Goal: Task Accomplishment & Management: Manage account settings

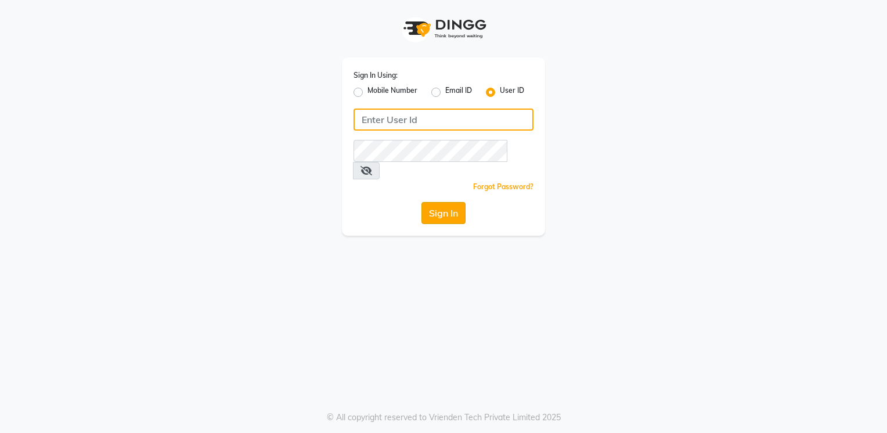
type input "[PERSON_NAME]@123"
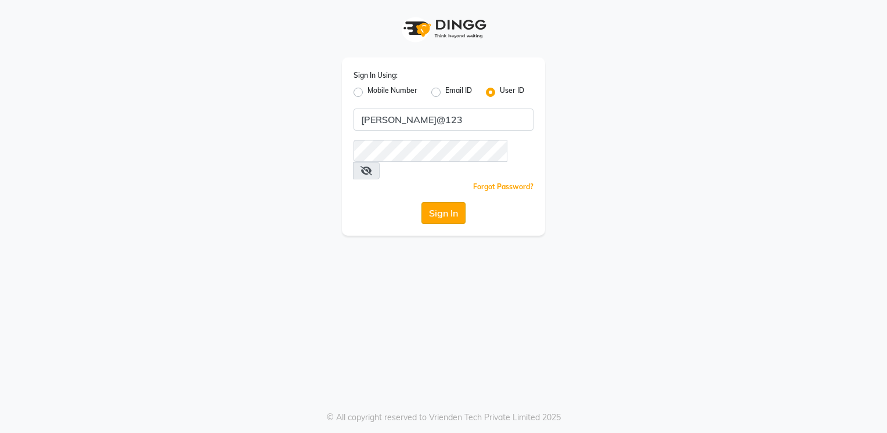
click at [435, 202] on button "Sign In" at bounding box center [443, 213] width 44 height 22
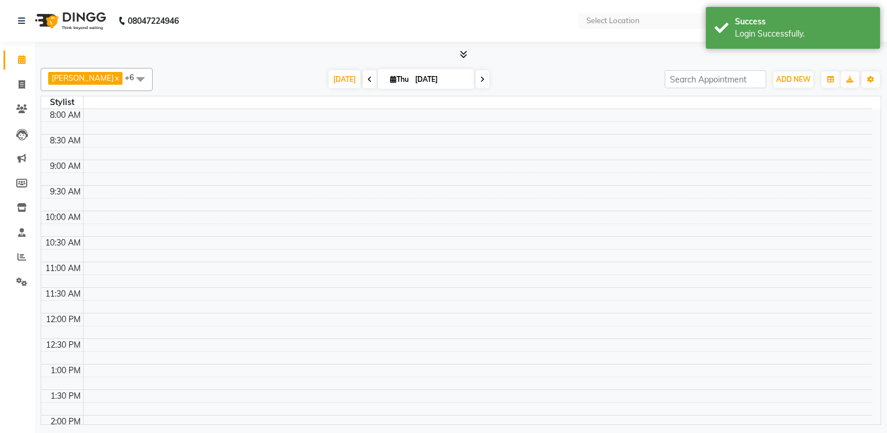
select select "en"
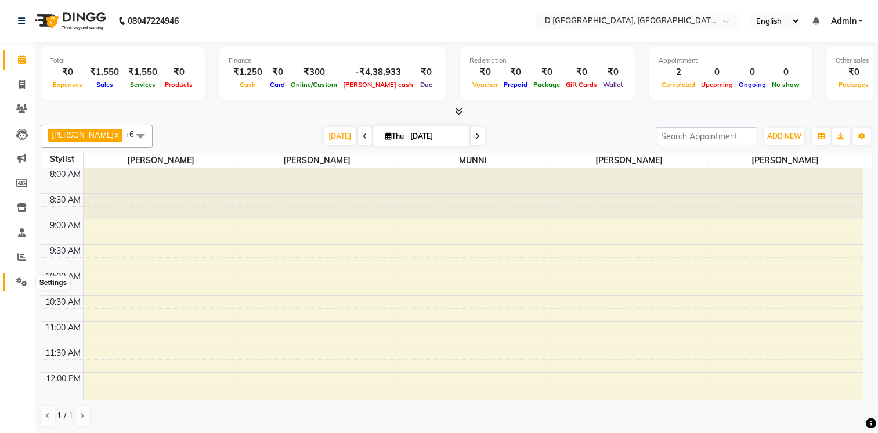
click at [21, 281] on icon at bounding box center [21, 281] width 11 height 9
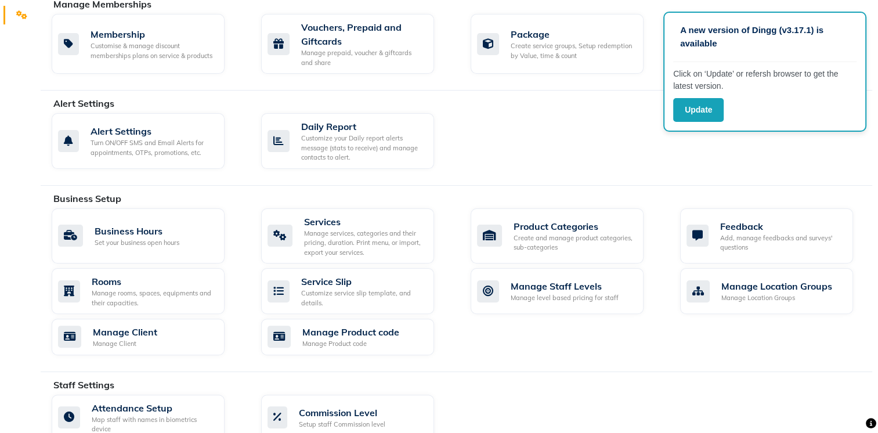
scroll to position [269, 0]
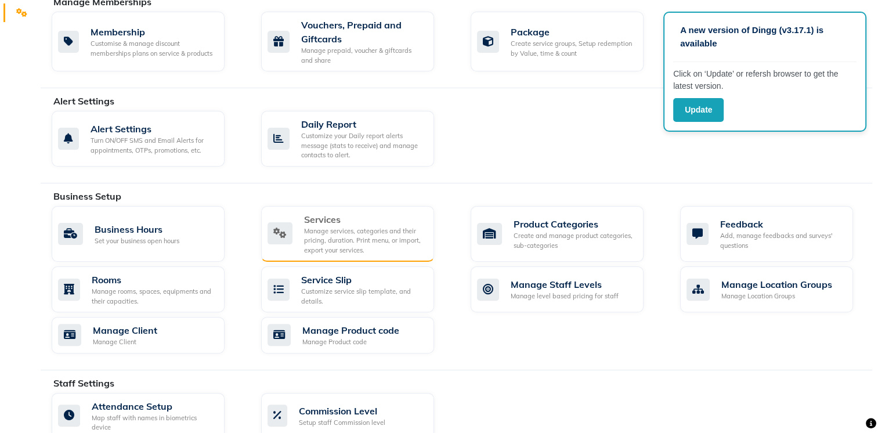
click at [349, 239] on div "Manage services, categories and their pricing, duration. Print menu, or import,…" at bounding box center [364, 240] width 121 height 29
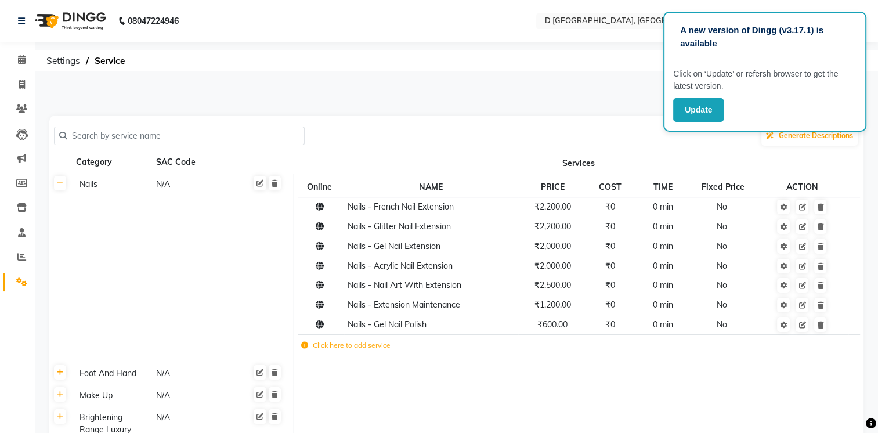
click at [173, 133] on input "text" at bounding box center [183, 136] width 232 height 18
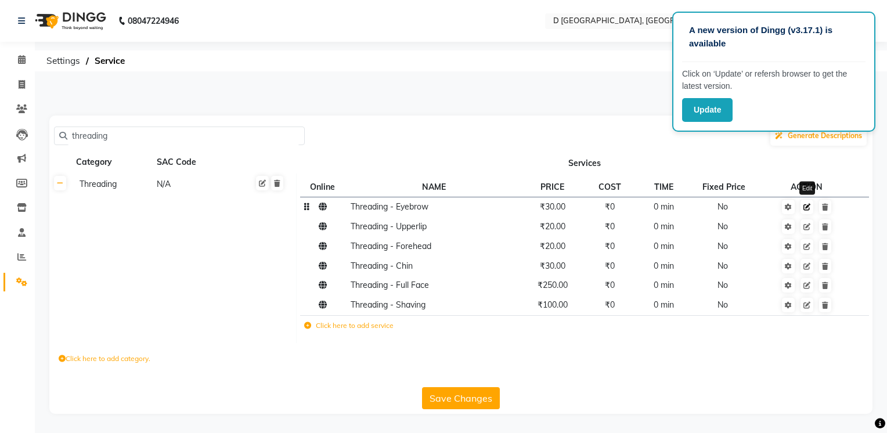
type input "threading"
click at [808, 209] on icon at bounding box center [806, 207] width 7 height 7
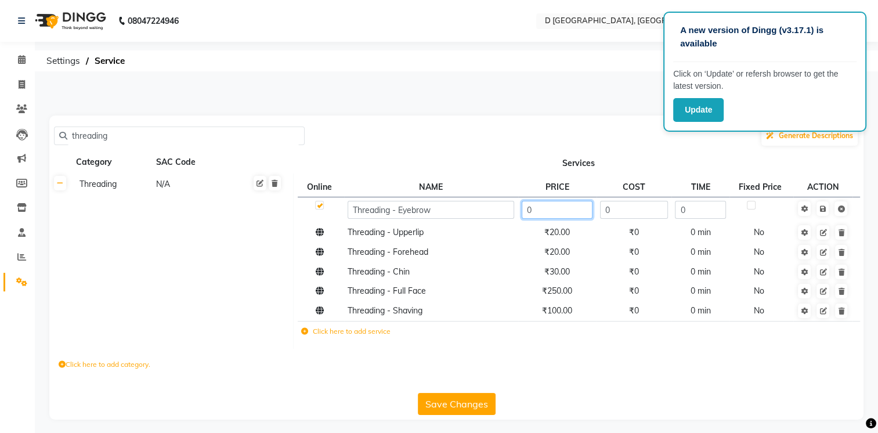
type input "50"
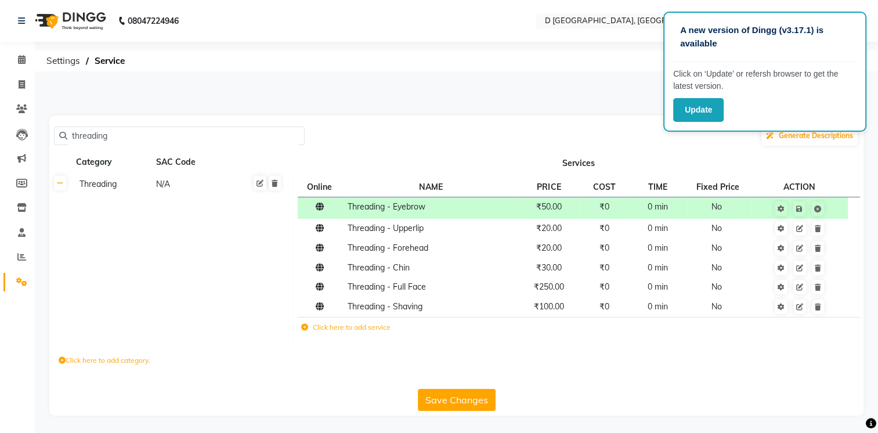
click at [625, 355] on div "Click here to add category." at bounding box center [456, 362] width 814 height 35
click at [799, 229] on icon at bounding box center [799, 228] width 7 height 7
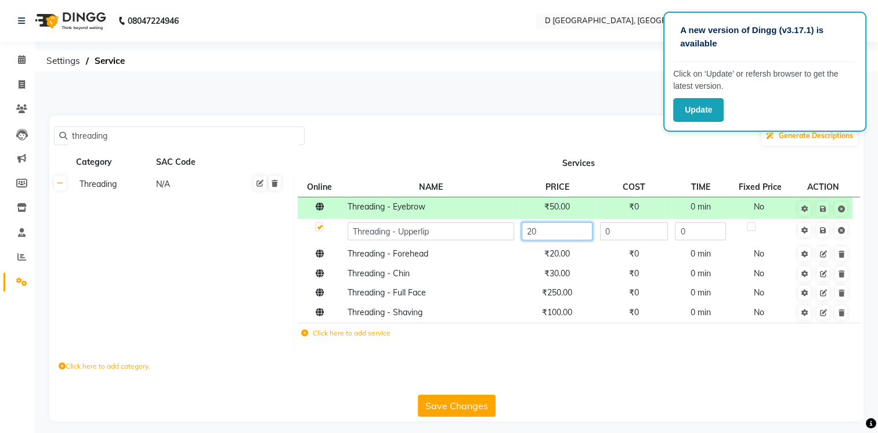
click at [541, 232] on input "20" at bounding box center [557, 231] width 71 height 18
type input "2"
type input "30"
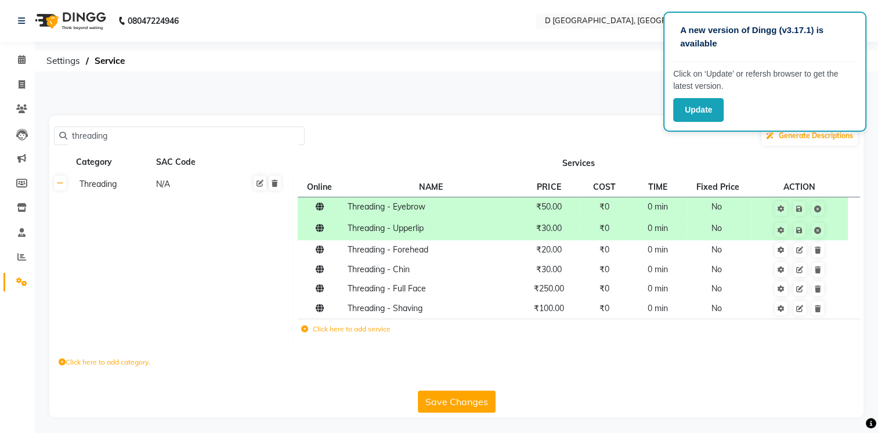
click at [704, 374] on div "Click here to add category." at bounding box center [456, 363] width 814 height 35
click at [799, 247] on icon at bounding box center [799, 250] width 7 height 7
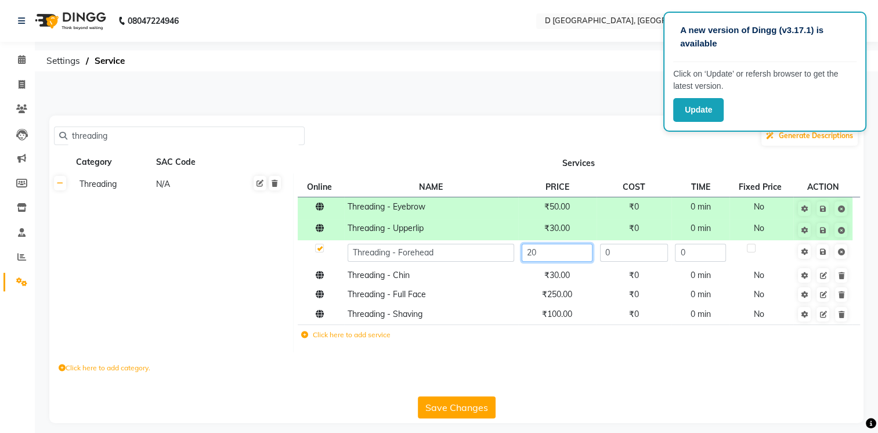
click at [543, 248] on input "20" at bounding box center [557, 253] width 71 height 18
type input "2"
type input "30"
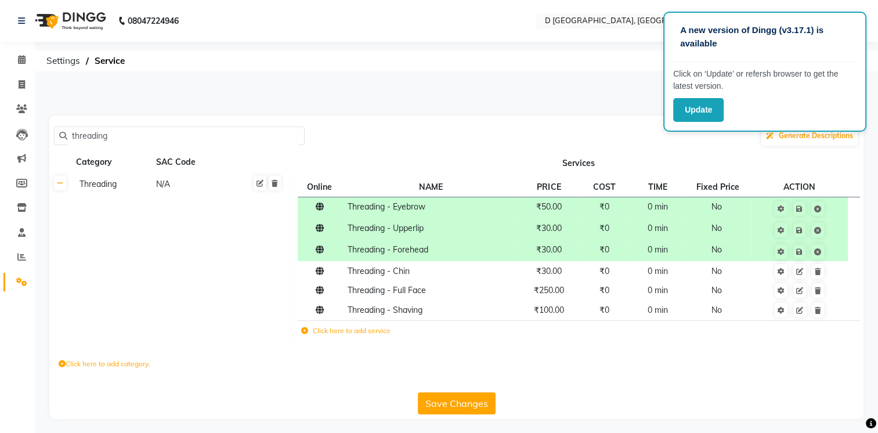
click at [668, 375] on div "Click here to add category." at bounding box center [456, 365] width 814 height 35
click at [801, 292] on icon at bounding box center [799, 290] width 7 height 7
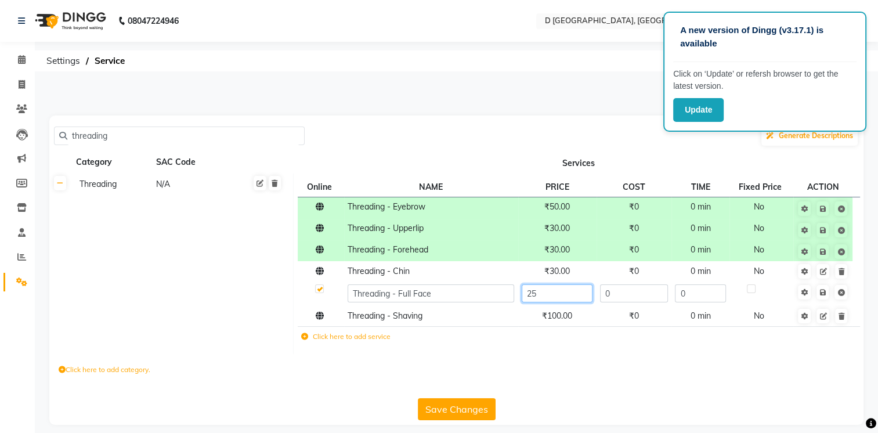
type input "2"
type input "300"
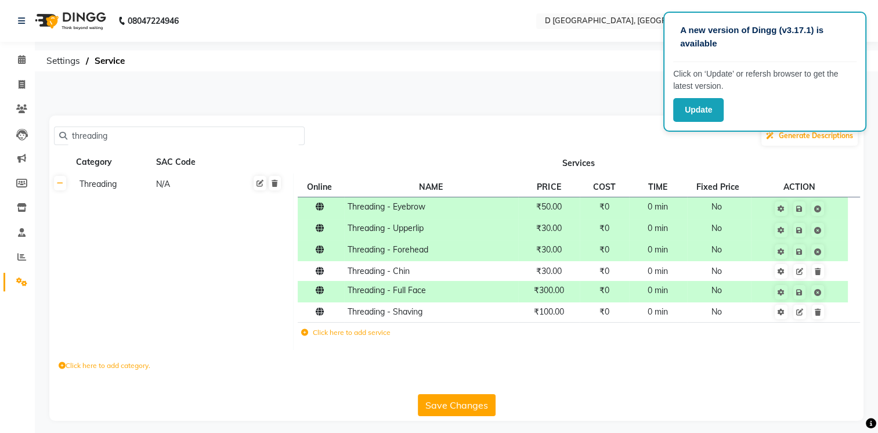
click at [622, 357] on div "Click here to add category." at bounding box center [456, 367] width 814 height 35
click at [471, 403] on button "Save Changes" at bounding box center [457, 405] width 78 height 22
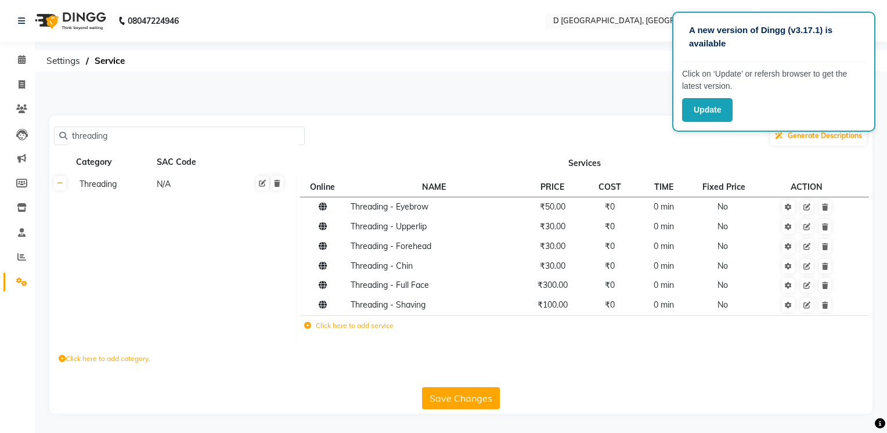
click at [469, 399] on button "Save Changes" at bounding box center [461, 398] width 78 height 22
drag, startPoint x: 115, startPoint y: 133, endPoint x: 6, endPoint y: 135, distance: 109.1
click at [6, 135] on app-home "08047224946 Select Location × D [GEOGRAPHIC_DATA], English ENGLISH Español العر…" at bounding box center [443, 215] width 887 height 431
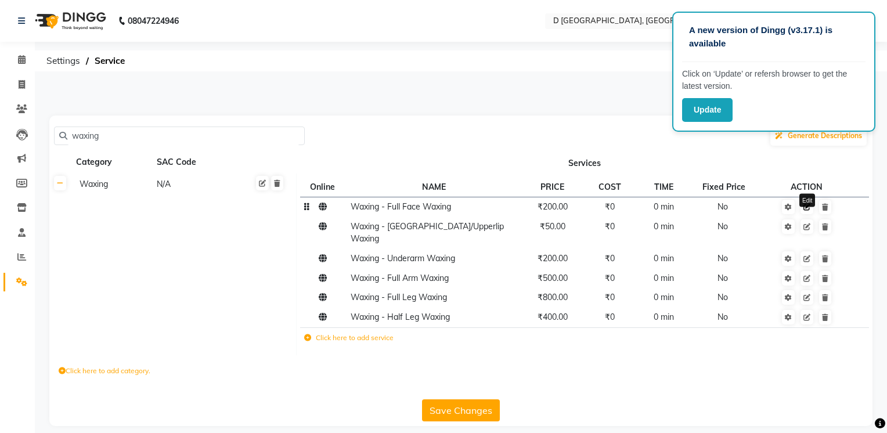
type input "waxing"
click at [806, 208] on icon at bounding box center [806, 207] width 7 height 7
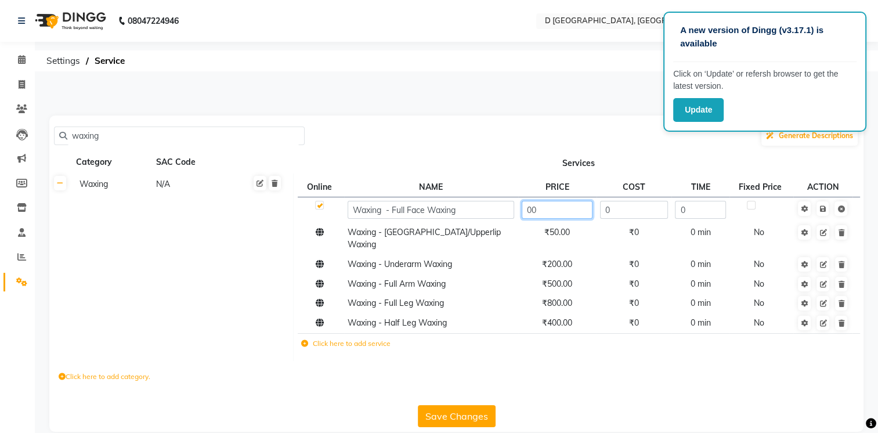
type input "400"
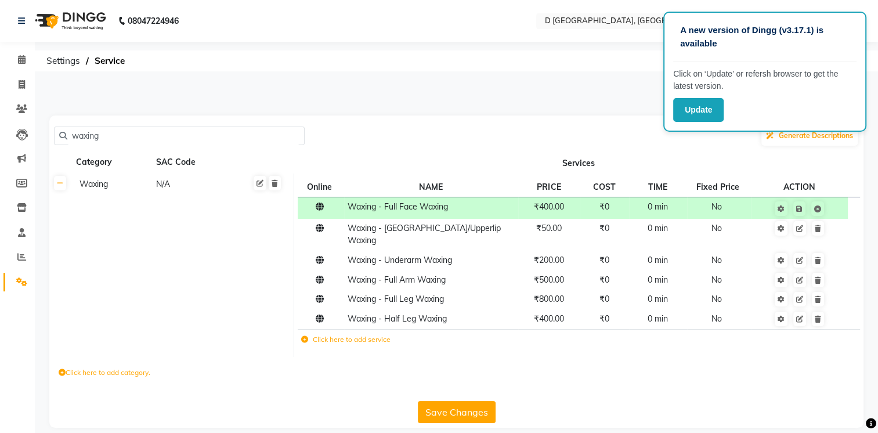
click at [599, 378] on div "Click here to add category." at bounding box center [456, 374] width 814 height 35
click at [799, 228] on icon at bounding box center [799, 228] width 7 height 7
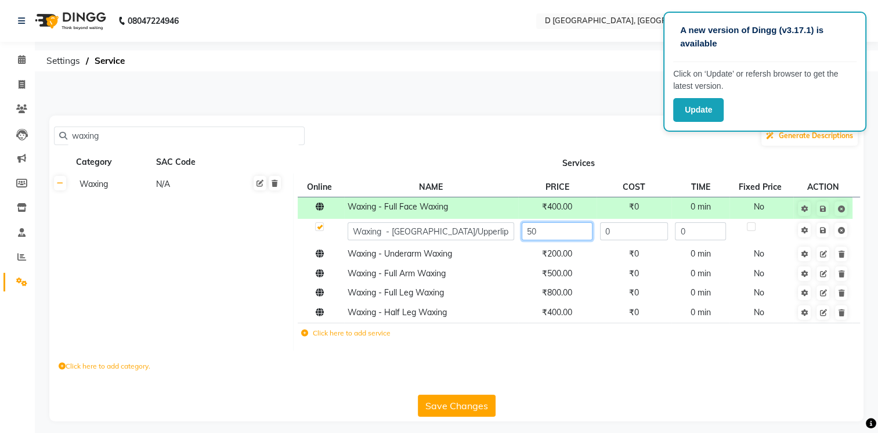
click at [538, 230] on input "50" at bounding box center [557, 231] width 71 height 18
type input "5"
type input "90"
click at [589, 384] on div "waxing Generate Descriptions Category SAC Code Services Waxing N/A Online NAME …" at bounding box center [456, 268] width 814 height 306
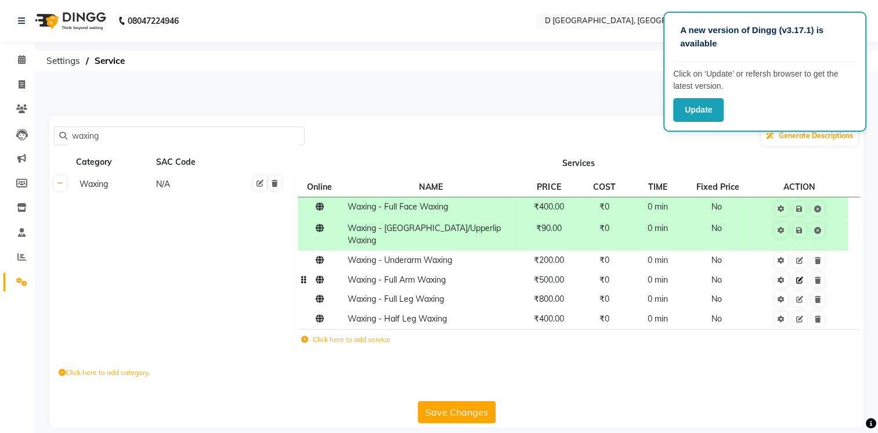
click at [800, 277] on icon at bounding box center [799, 280] width 7 height 7
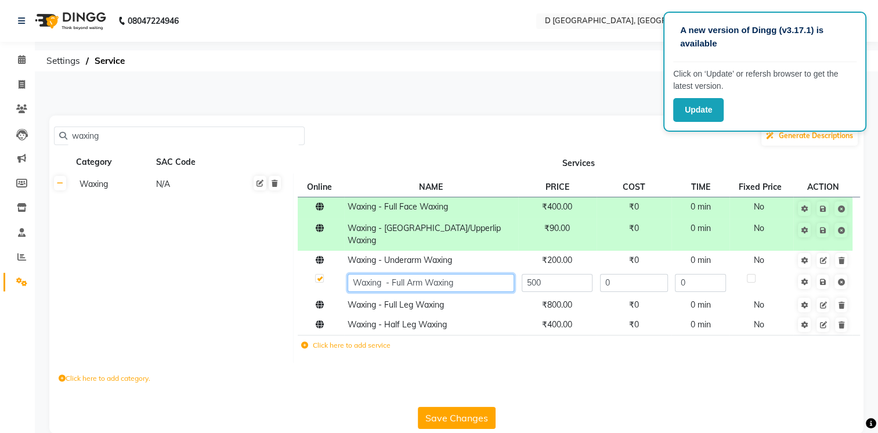
click at [352, 274] on input "Waxing - Full Arm Waxing" at bounding box center [431, 283] width 167 height 18
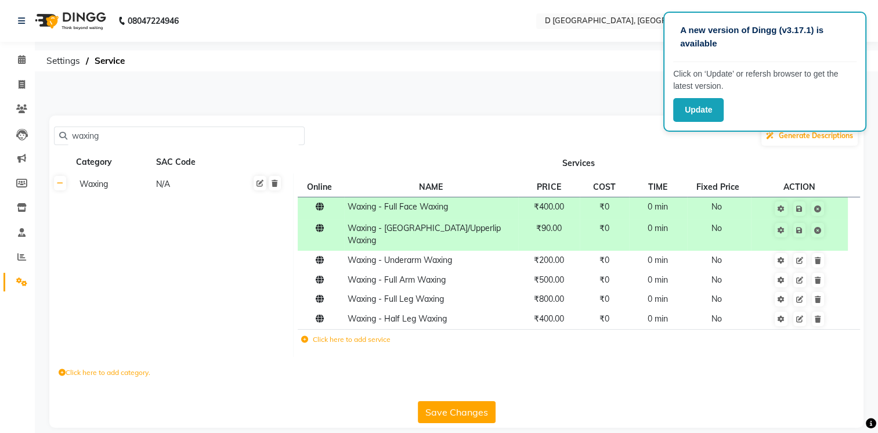
click at [590, 396] on div "Save Changes" at bounding box center [456, 409] width 805 height 27
click at [306, 337] on td "Click here to add service" at bounding box center [463, 341] width 331 height 24
click at [337, 334] on label "Click here to add service" at bounding box center [345, 339] width 89 height 10
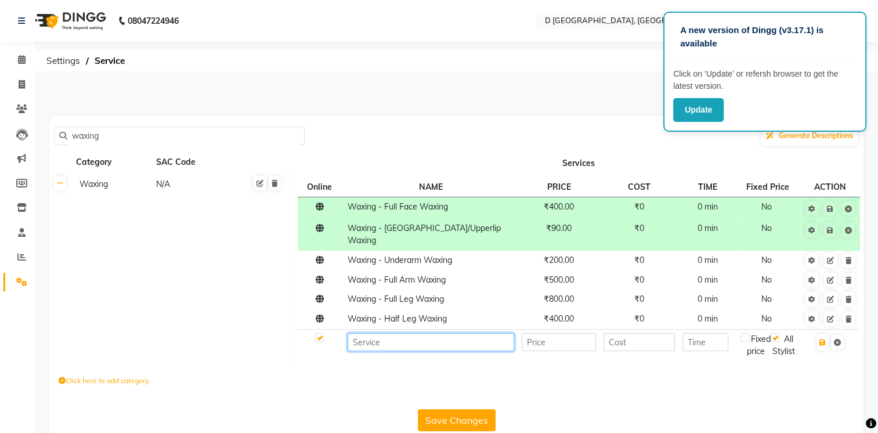
click at [359, 333] on input at bounding box center [431, 342] width 167 height 18
type input "Rica Waxing - Under Arms"
click at [545, 333] on input "number" at bounding box center [559, 342] width 74 height 18
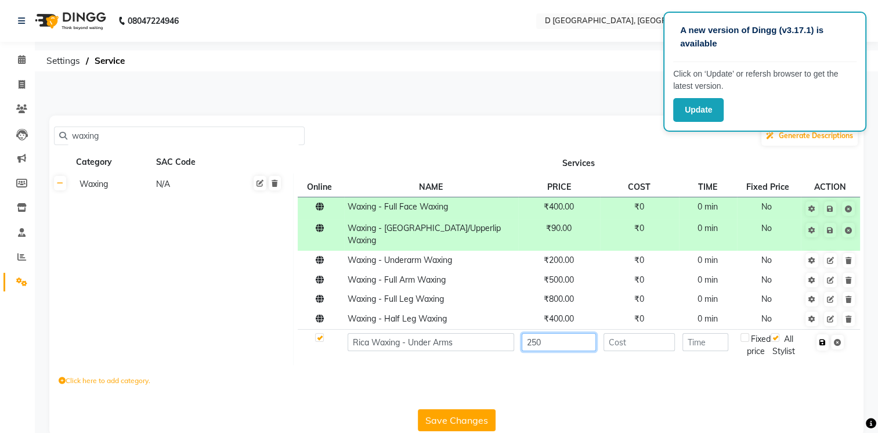
type input "250"
click at [822, 339] on icon "button" at bounding box center [822, 342] width 6 height 7
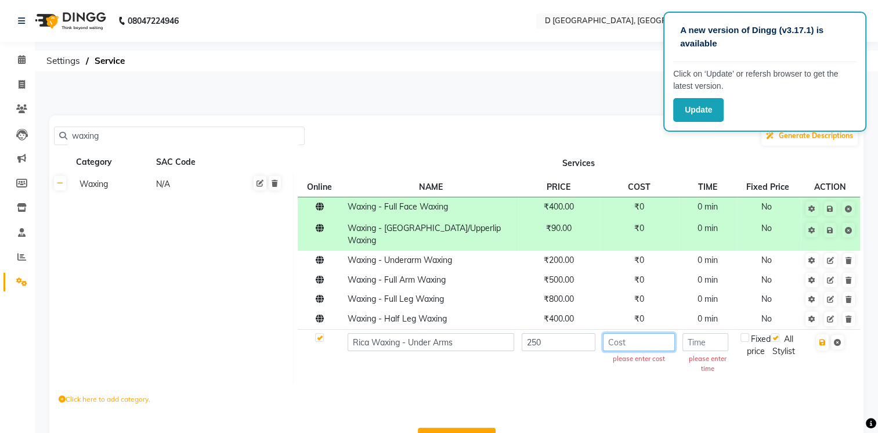
click at [630, 335] on input "number" at bounding box center [639, 342] width 72 height 18
type input "0"
click at [706, 333] on input "number" at bounding box center [705, 342] width 46 height 18
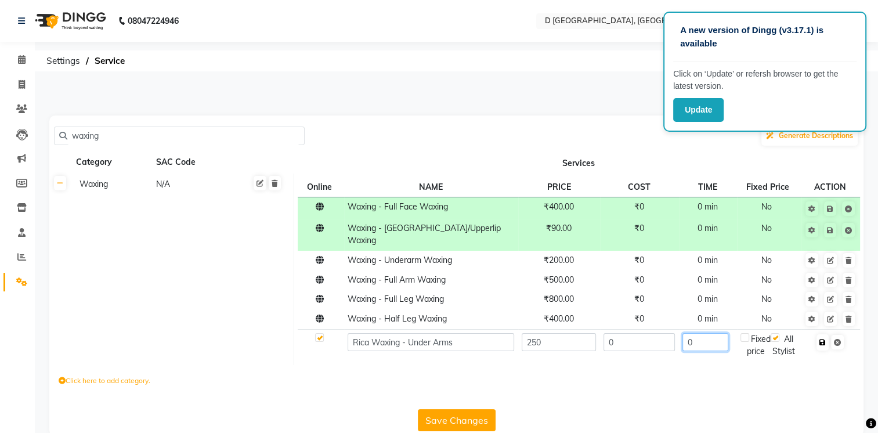
type input "0"
click at [824, 339] on icon "button" at bounding box center [822, 342] width 6 height 7
click at [821, 339] on icon "button" at bounding box center [822, 342] width 6 height 7
drag, startPoint x: 846, startPoint y: 19, endPoint x: 710, endPoint y: 75, distance: 147.0
click at [710, 75] on div "A new version of Dingg (v3.17.1) is available Click on ‘Update’ or refersh brow…" at bounding box center [764, 72] width 203 height 120
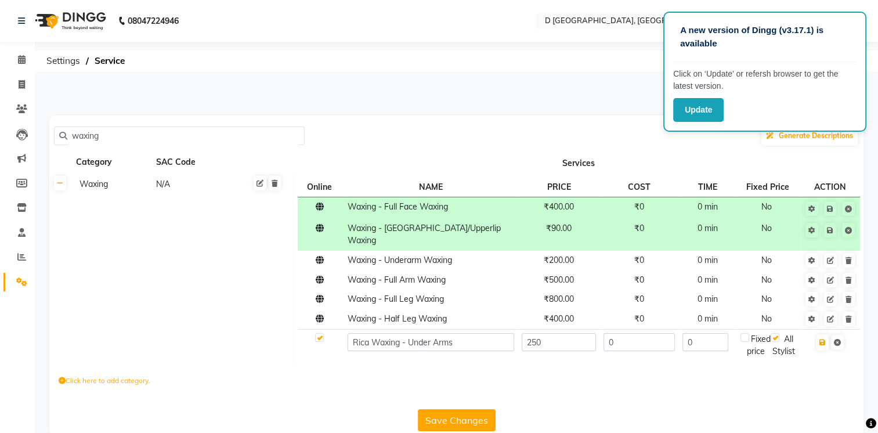
click at [587, 100] on div "PRINT MENU IMPORT EXPORT" at bounding box center [450, 98] width 818 height 35
click at [464, 422] on button "Save Changes" at bounding box center [457, 420] width 78 height 22
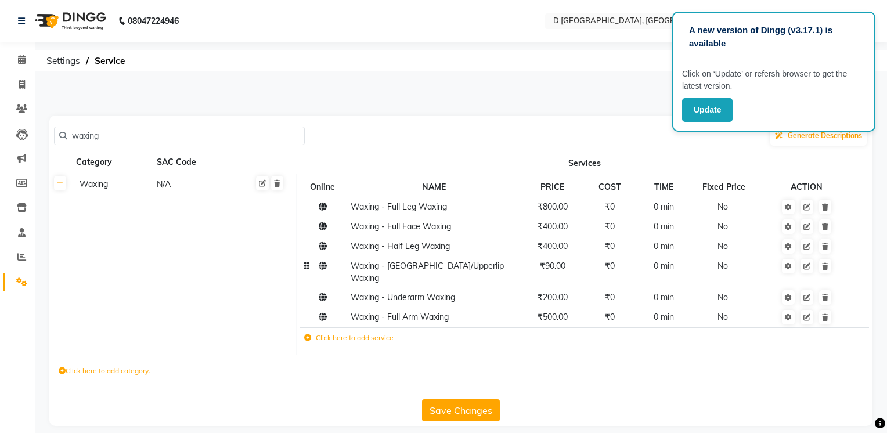
click at [403, 271] on td "Waxing - [GEOGRAPHIC_DATA]/Upperlip Waxing" at bounding box center [433, 272] width 174 height 32
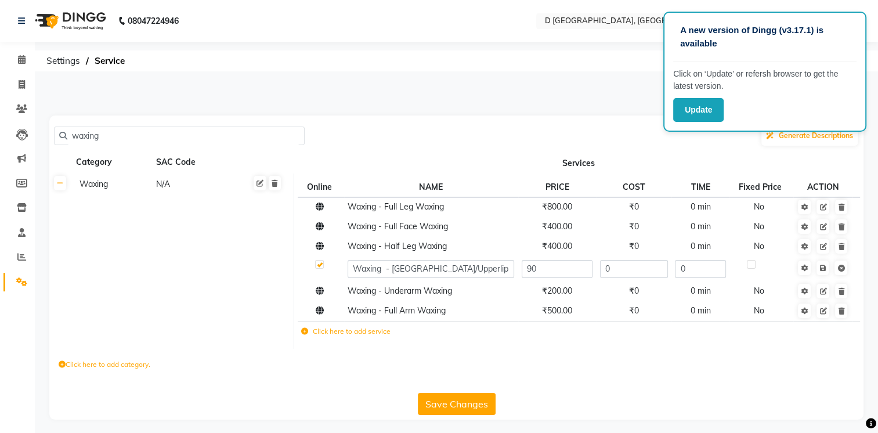
click at [432, 373] on div "Click here to add category." at bounding box center [456, 366] width 814 height 35
click at [422, 339] on td "Click here to add service" at bounding box center [485, 333] width 374 height 24
click at [554, 368] on div "Click here to add category." at bounding box center [456, 366] width 814 height 35
click at [323, 266] on label at bounding box center [319, 264] width 9 height 9
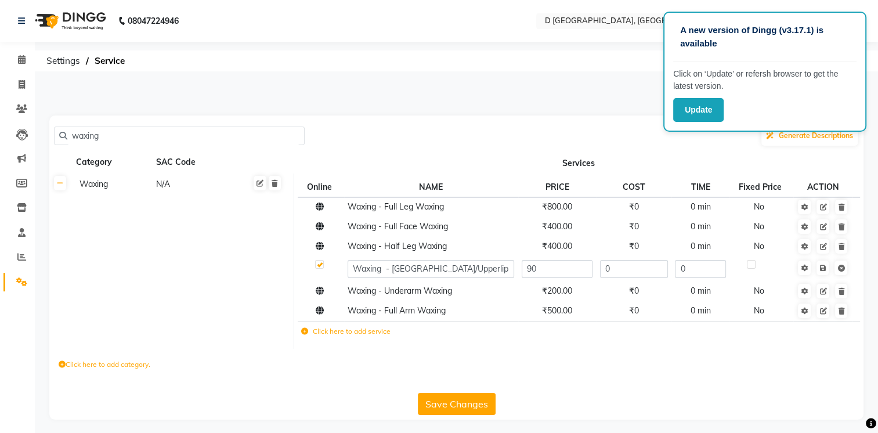
click at [323, 266] on input "checkbox" at bounding box center [319, 265] width 8 height 8
checkbox input "false"
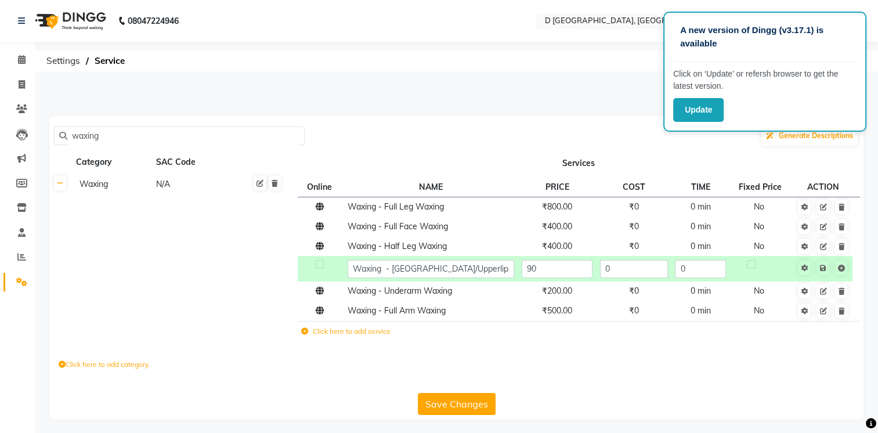
click at [366, 380] on div "Click here to add category." at bounding box center [456, 366] width 814 height 35
click at [304, 331] on icon at bounding box center [304, 331] width 7 height 7
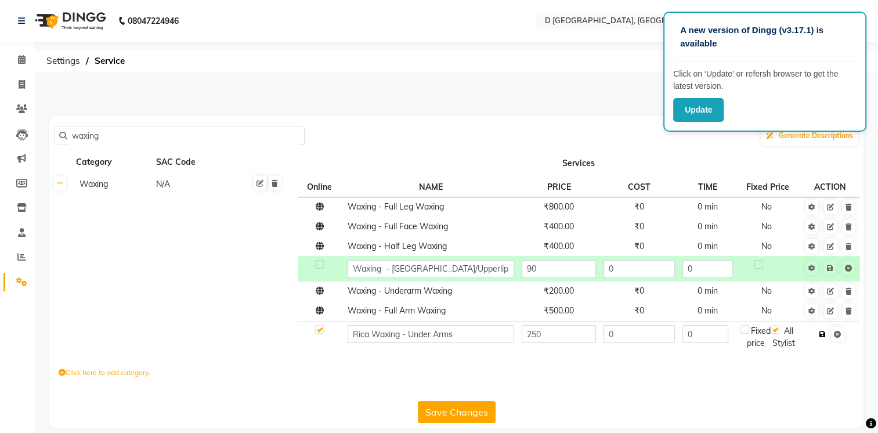
click at [822, 334] on icon "button" at bounding box center [822, 334] width 6 height 7
click at [821, 334] on icon "button" at bounding box center [822, 334] width 6 height 7
click at [687, 375] on div "Click here to add category." at bounding box center [456, 374] width 814 height 35
click at [321, 331] on label at bounding box center [319, 329] width 9 height 9
click at [321, 331] on input "checkbox" at bounding box center [319, 330] width 8 height 8
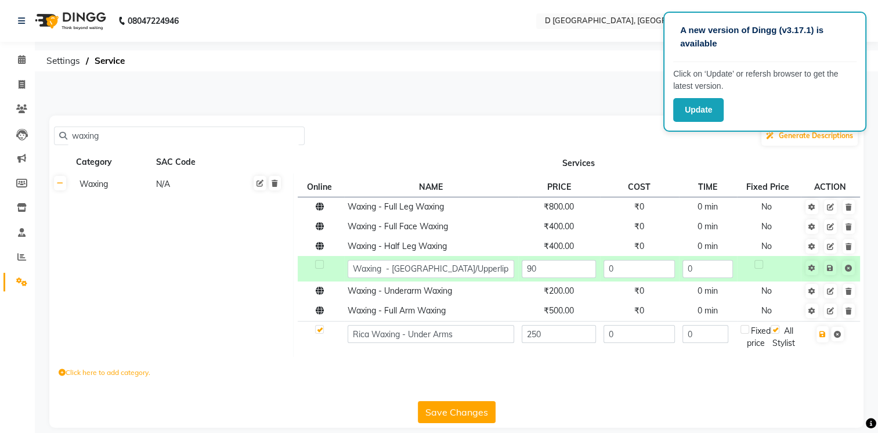
checkbox input "false"
click at [319, 335] on div at bounding box center [319, 331] width 8 height 12
click at [324, 335] on td at bounding box center [321, 337] width 46 height 32
click at [563, 385] on div "Click here to add category." at bounding box center [456, 374] width 814 height 35
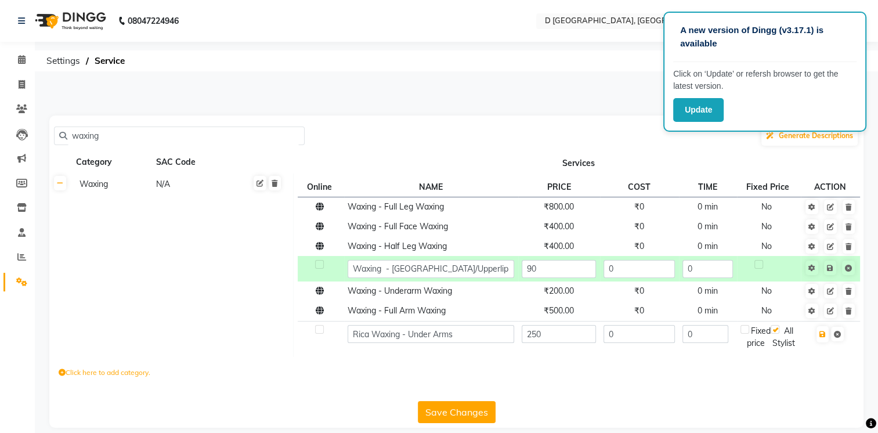
scroll to position [25, 0]
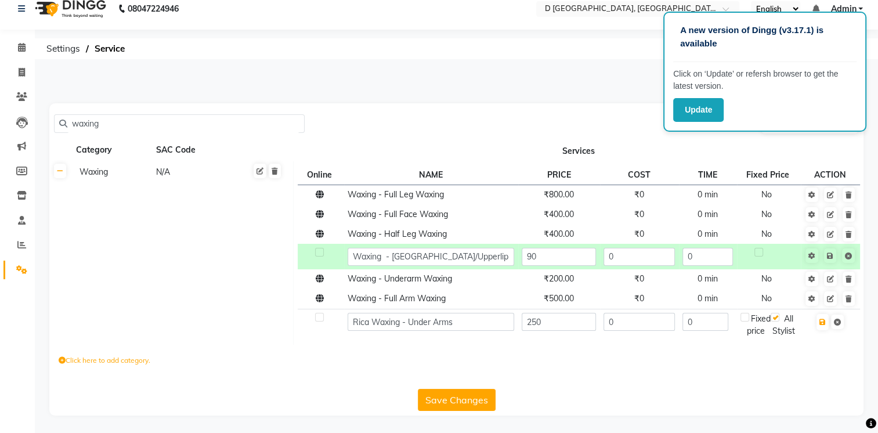
click at [469, 403] on button "Save Changes" at bounding box center [457, 400] width 78 height 22
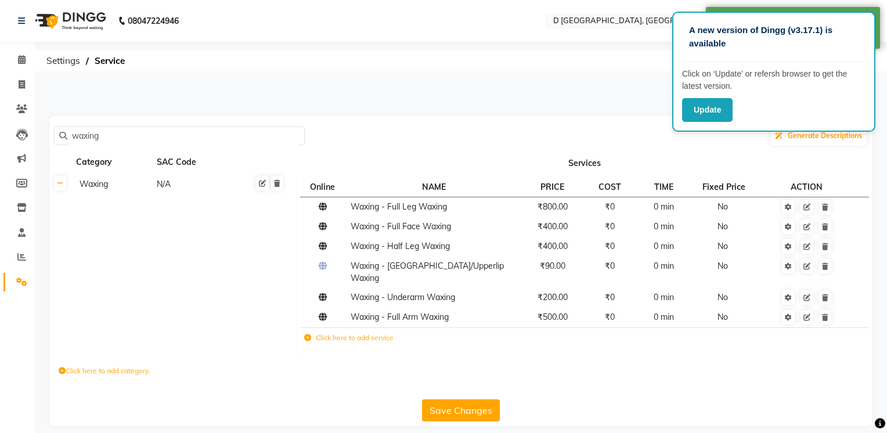
click at [72, 135] on input "waxing" at bounding box center [183, 136] width 232 height 18
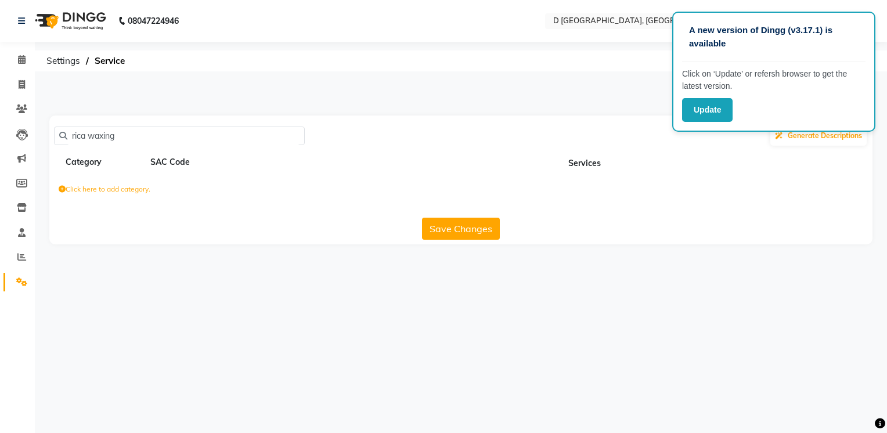
drag, startPoint x: 120, startPoint y: 136, endPoint x: 60, endPoint y: 125, distance: 60.7
click at [60, 125] on div "rica waxing Generate Descriptions" at bounding box center [461, 136] width 814 height 22
type input "waxing"
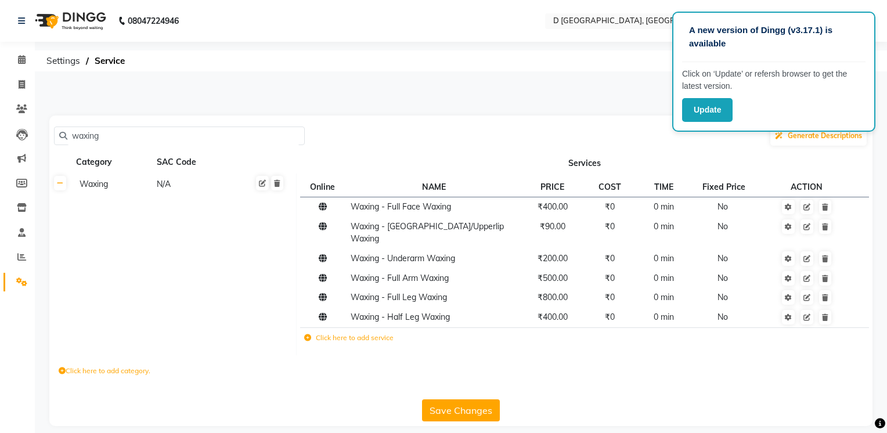
click at [103, 366] on label "Click here to add category." at bounding box center [105, 371] width 92 height 10
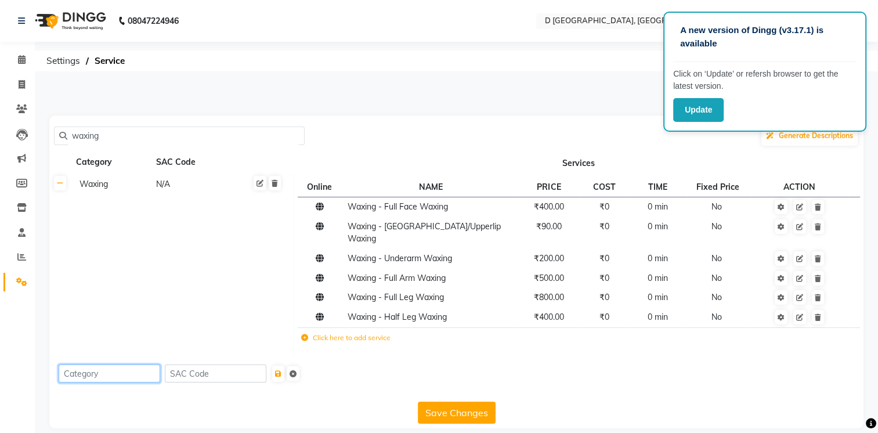
click at [97, 364] on input at bounding box center [110, 373] width 102 height 18
type input "r"
type input "Rica Waxing- Underarms"
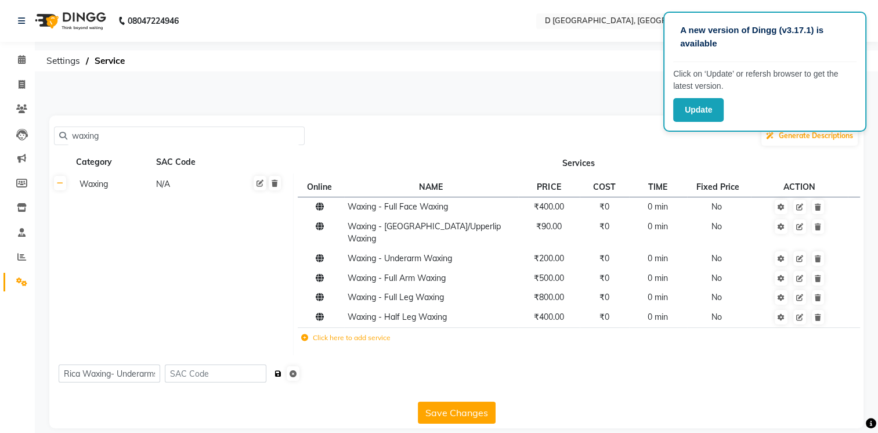
click at [281, 370] on icon "submit" at bounding box center [278, 373] width 6 height 7
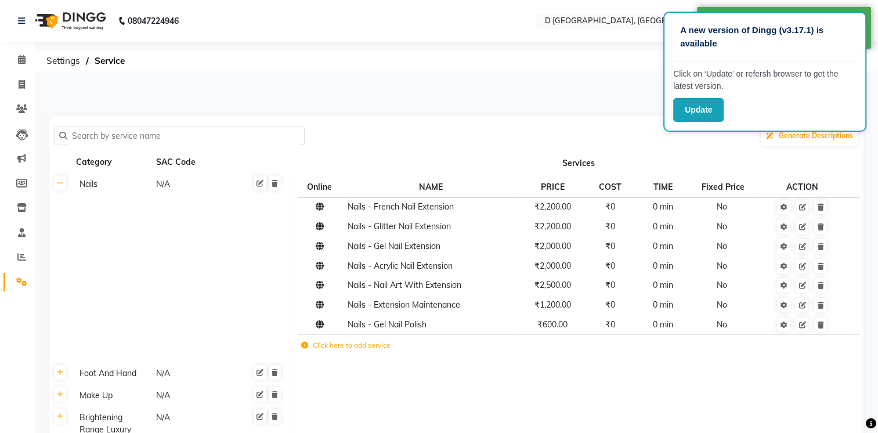
click at [108, 132] on input "text" at bounding box center [183, 136] width 232 height 18
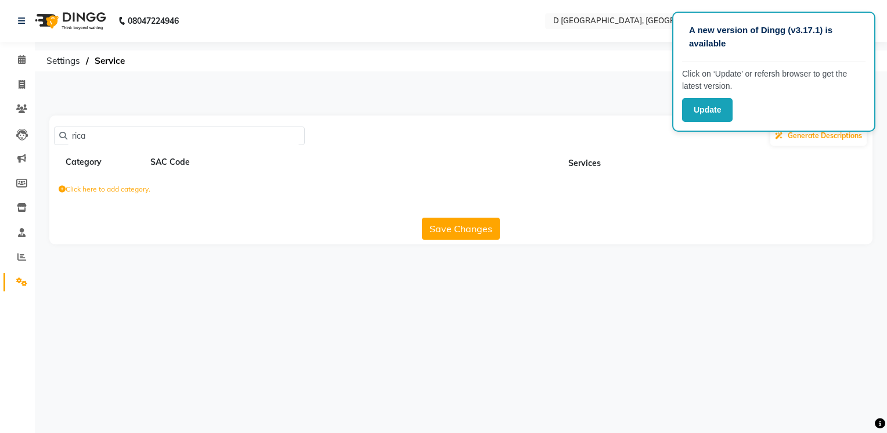
click at [81, 189] on label "Click here to add category." at bounding box center [105, 189] width 92 height 10
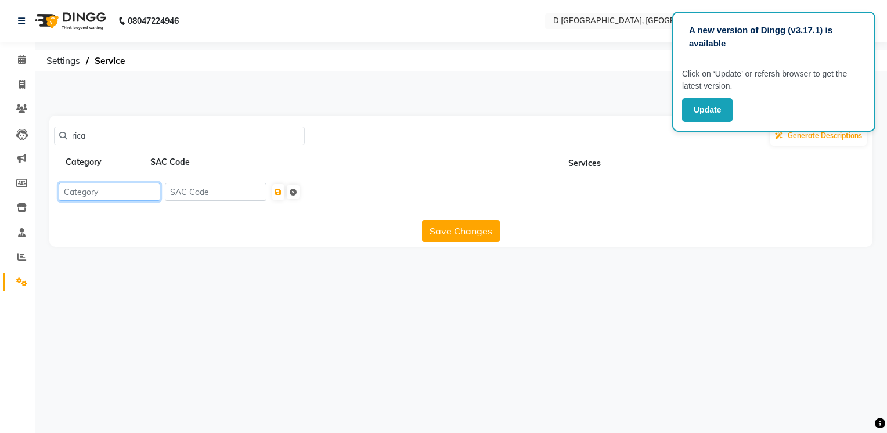
click at [107, 192] on input at bounding box center [110, 192] width 102 height 18
drag, startPoint x: 95, startPoint y: 135, endPoint x: 50, endPoint y: 139, distance: 44.9
click at [50, 139] on div "rica Generate Descriptions Category SAC Code Services please enter service Save…" at bounding box center [460, 180] width 823 height 131
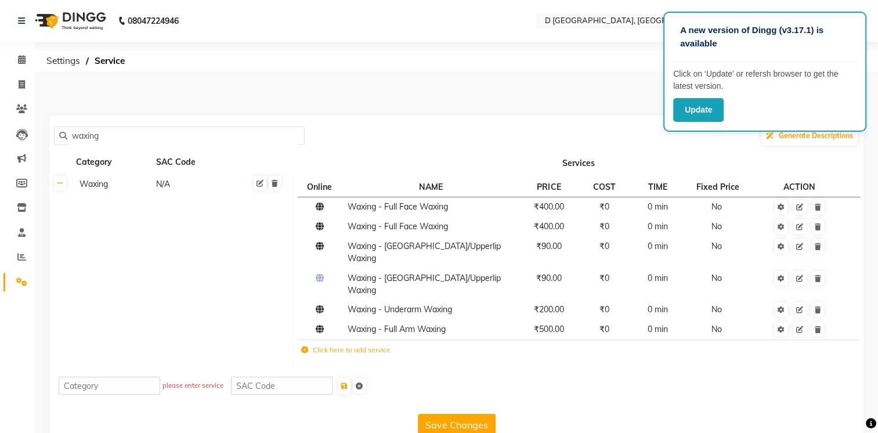
type input "waxing"
click at [105, 377] on input at bounding box center [110, 386] width 102 height 18
type input "Rica waxing"
click at [321, 345] on label "Click here to add service" at bounding box center [345, 350] width 89 height 10
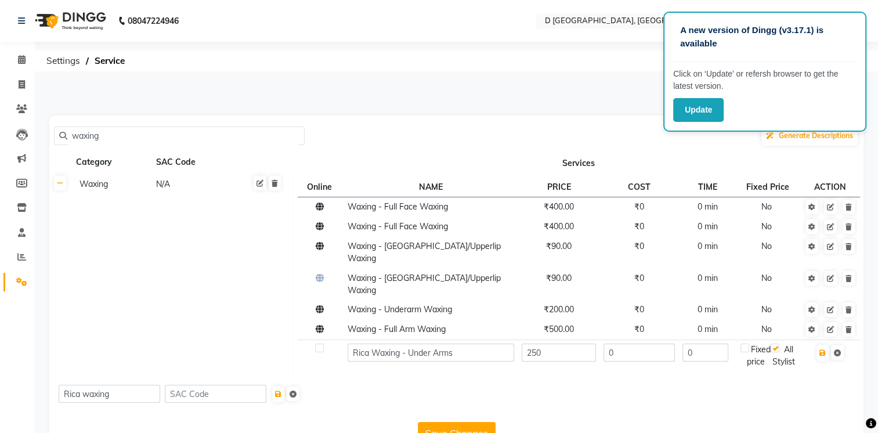
click at [322, 344] on label at bounding box center [319, 348] width 9 height 9
click at [322, 345] on input "checkbox" at bounding box center [319, 349] width 8 height 8
checkbox input "true"
click at [822, 349] on icon "button" at bounding box center [822, 352] width 6 height 7
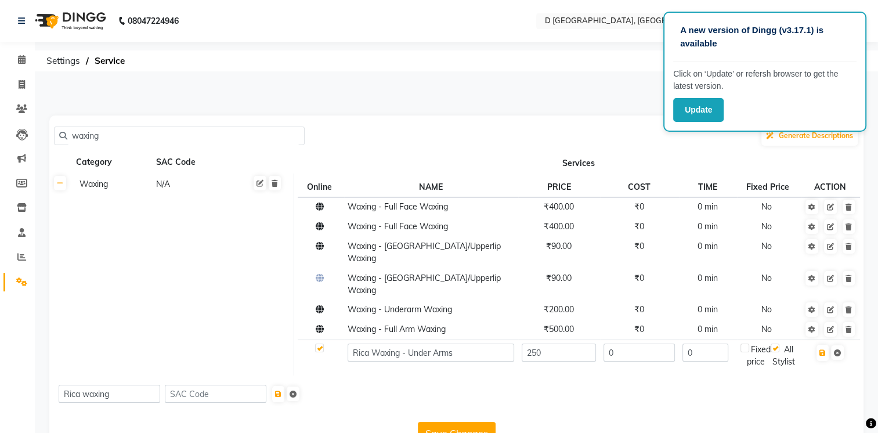
click at [458, 422] on button "Save Changes" at bounding box center [457, 433] width 78 height 22
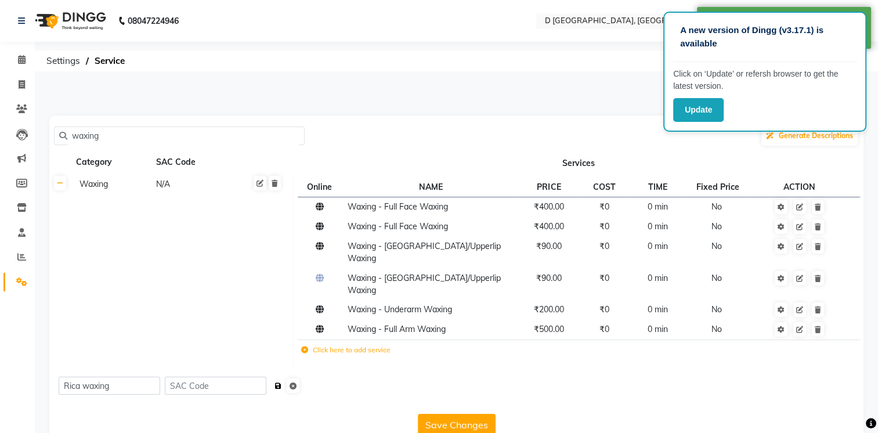
click at [281, 382] on icon "submit" at bounding box center [278, 385] width 6 height 7
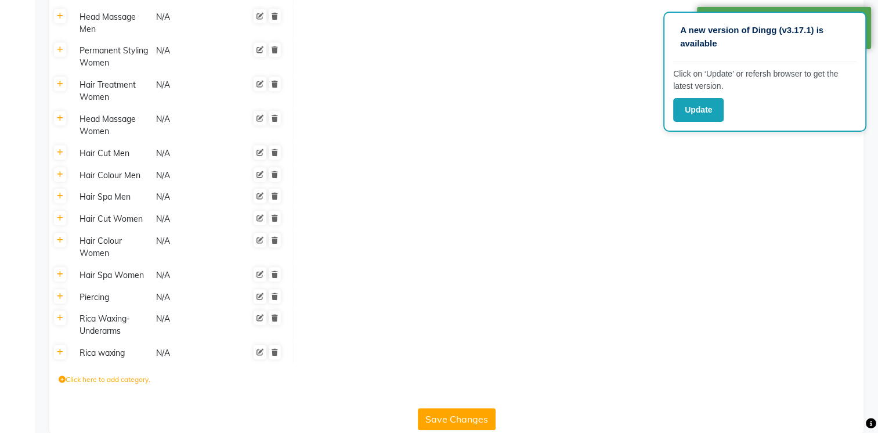
scroll to position [839, 0]
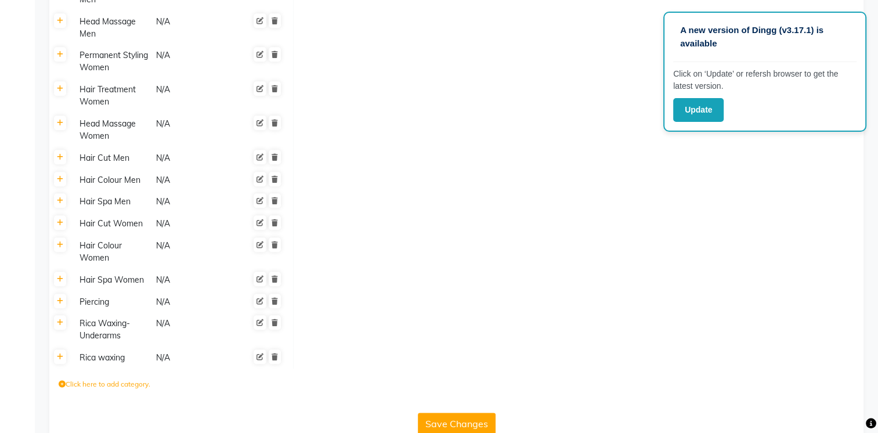
click at [107, 325] on div "Rica Waxing- Underarms" at bounding box center [112, 329] width 75 height 27
click at [107, 366] on div "Rica waxing" at bounding box center [112, 358] width 75 height 15
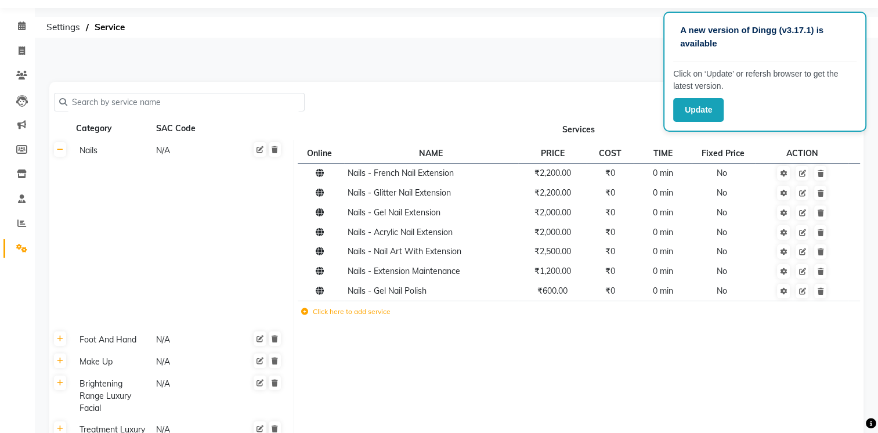
scroll to position [35, 0]
click at [103, 100] on input "text" at bounding box center [183, 101] width 232 height 18
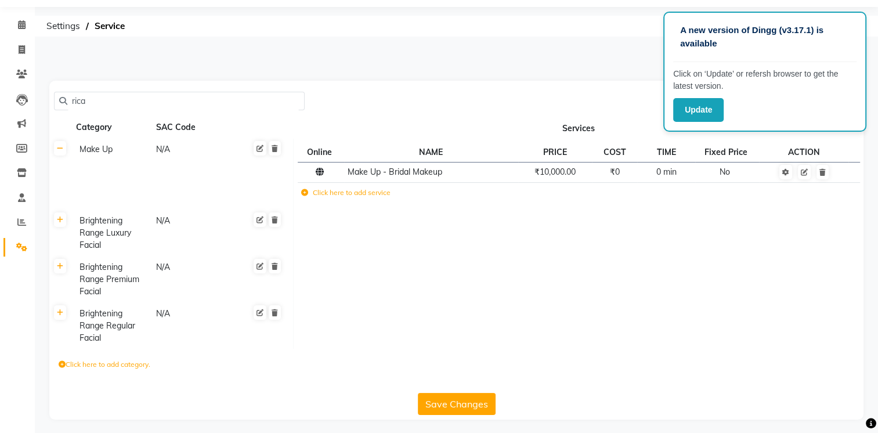
scroll to position [0, 0]
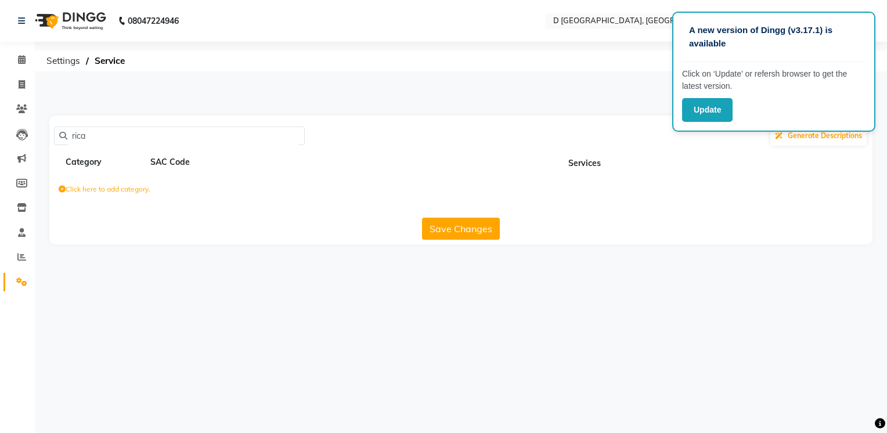
drag, startPoint x: 102, startPoint y: 131, endPoint x: 67, endPoint y: 135, distance: 35.1
click at [67, 135] on input "rica" at bounding box center [183, 136] width 232 height 18
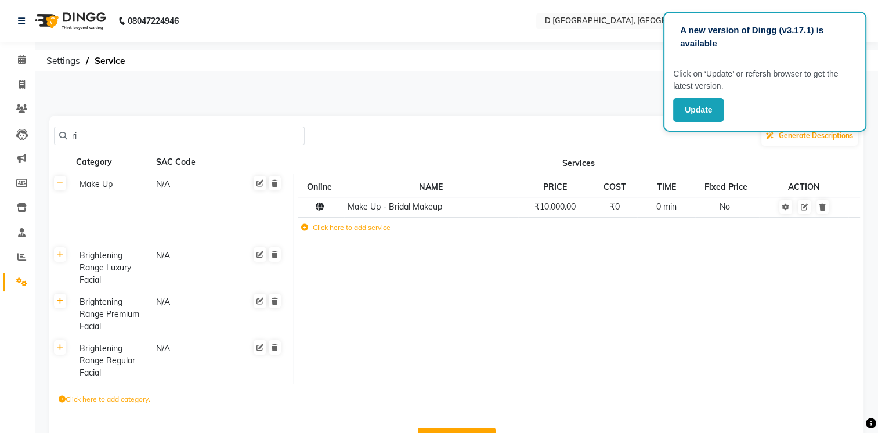
type input "r"
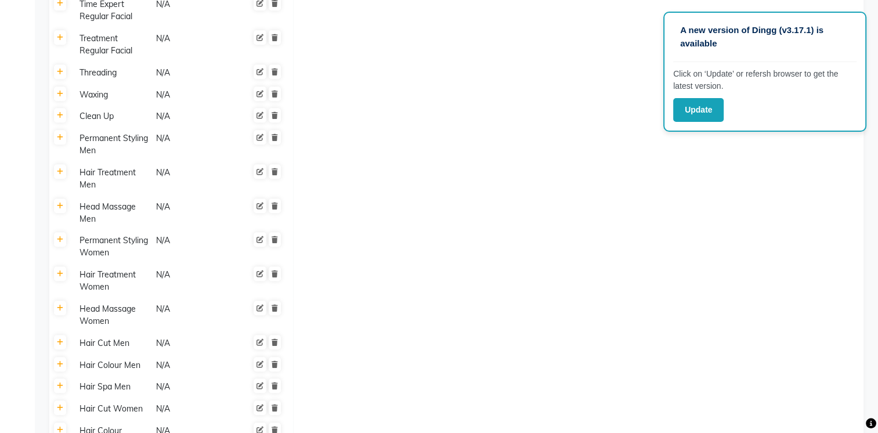
scroll to position [878, 0]
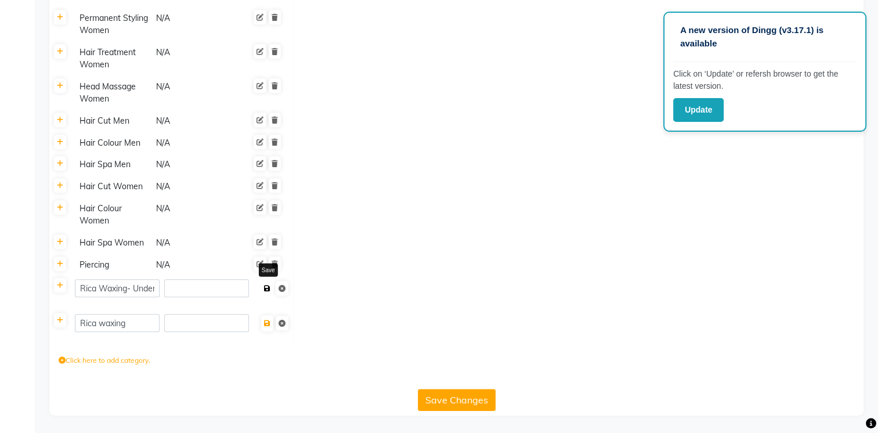
click at [268, 289] on icon at bounding box center [267, 288] width 6 height 7
click at [59, 286] on icon at bounding box center [60, 285] width 6 height 7
click at [281, 288] on icon at bounding box center [282, 288] width 7 height 7
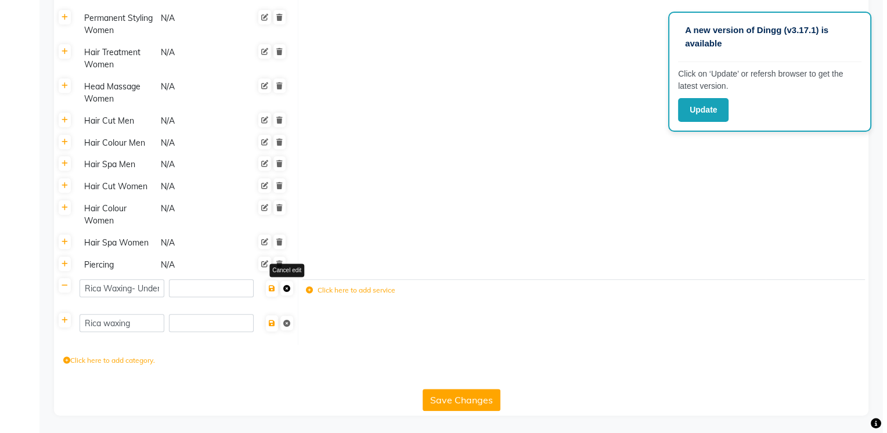
scroll to position [877, 0]
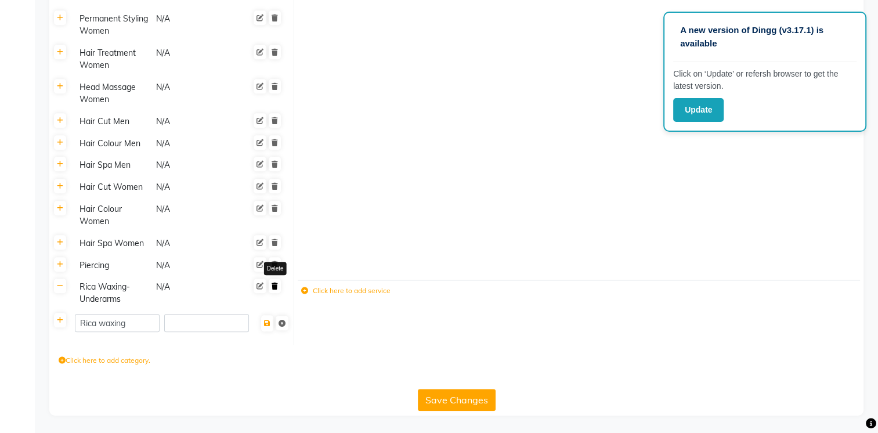
click at [274, 286] on icon at bounding box center [275, 286] width 6 height 7
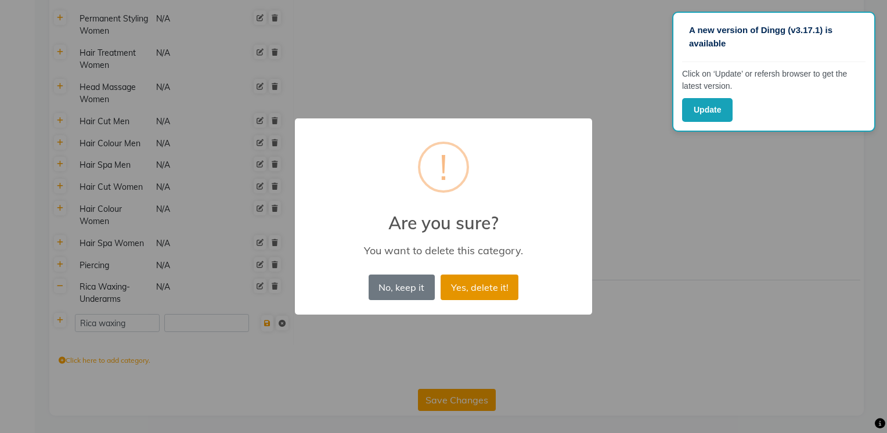
click at [478, 291] on button "Yes, delete it!" at bounding box center [479, 287] width 78 height 26
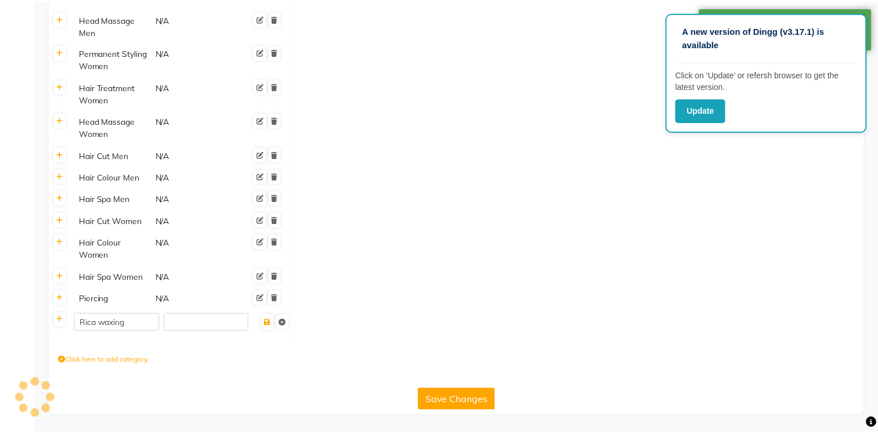
scroll to position [844, 0]
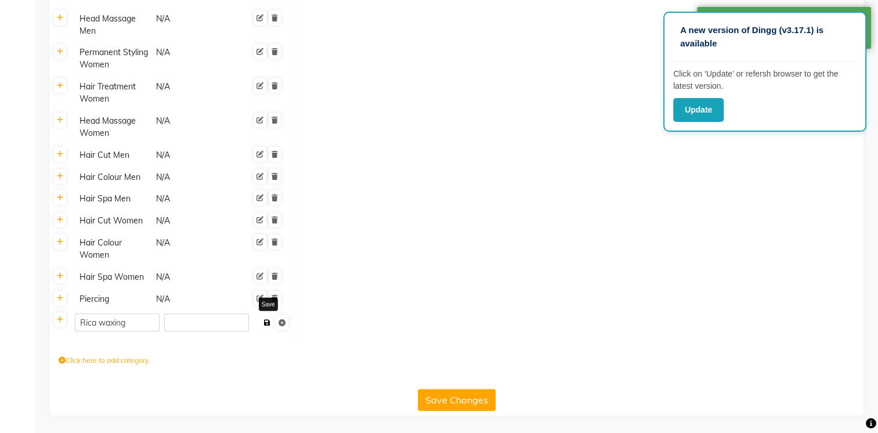
click at [267, 324] on icon at bounding box center [267, 322] width 6 height 7
click at [268, 321] on icon at bounding box center [267, 322] width 6 height 7
click at [174, 323] on input "number" at bounding box center [206, 322] width 85 height 18
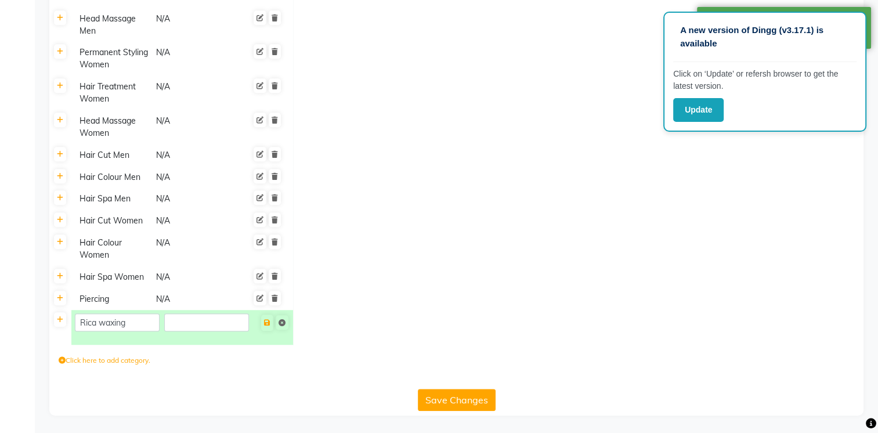
click at [245, 373] on div "Click here to add category." at bounding box center [456, 362] width 814 height 35
click at [346, 308] on td at bounding box center [579, 299] width 570 height 22
click at [246, 363] on div "Click here to add category." at bounding box center [456, 362] width 814 height 35
click at [60, 320] on icon at bounding box center [60, 319] width 6 height 7
click at [324, 326] on label "Click here to add service" at bounding box center [345, 324] width 89 height 10
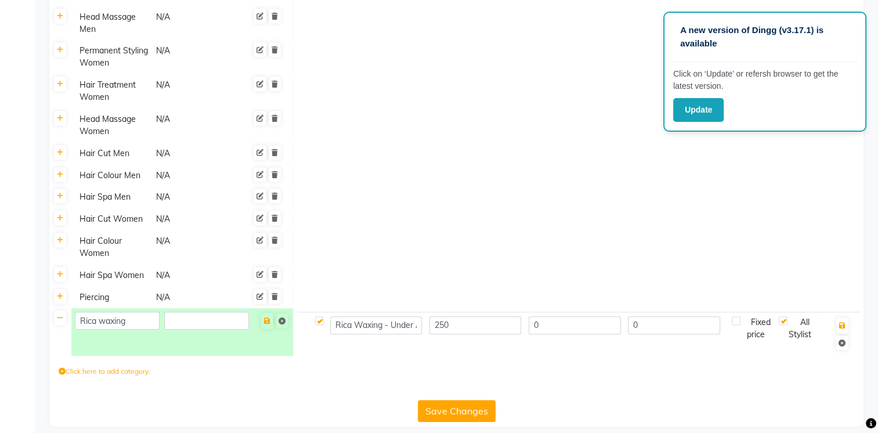
scroll to position [857, 0]
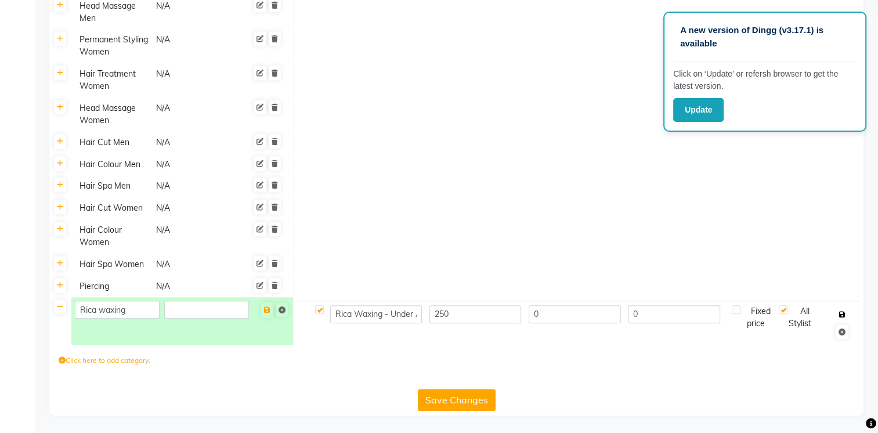
click at [842, 312] on icon "button" at bounding box center [842, 314] width 6 height 7
click at [842, 308] on button "button" at bounding box center [842, 314] width 12 height 16
click at [843, 314] on icon "button" at bounding box center [842, 314] width 6 height 7
click at [207, 314] on input "number" at bounding box center [206, 310] width 85 height 18
click at [303, 312] on td at bounding box center [312, 321] width 29 height 40
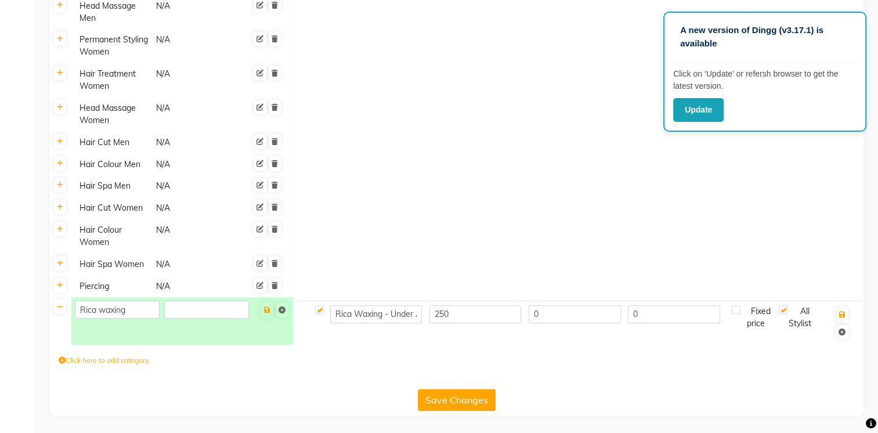
click at [276, 335] on td "Rica waxing" at bounding box center [182, 321] width 222 height 48
click at [59, 305] on icon at bounding box center [60, 307] width 6 height 7
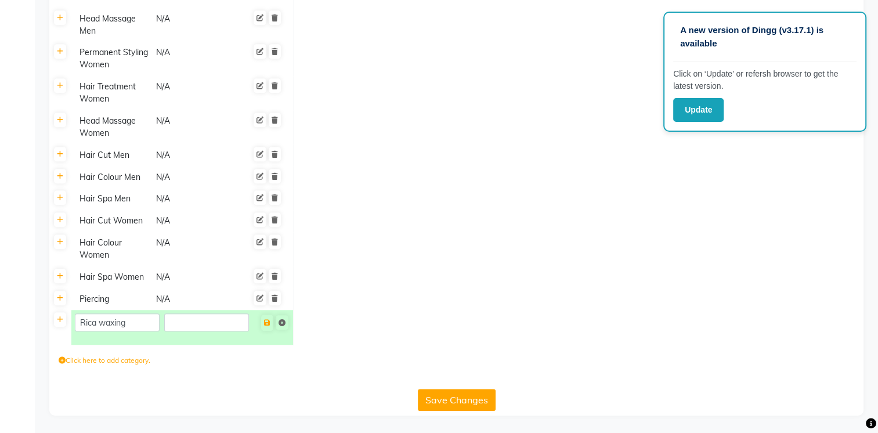
scroll to position [844, 0]
click at [62, 321] on icon at bounding box center [60, 319] width 6 height 7
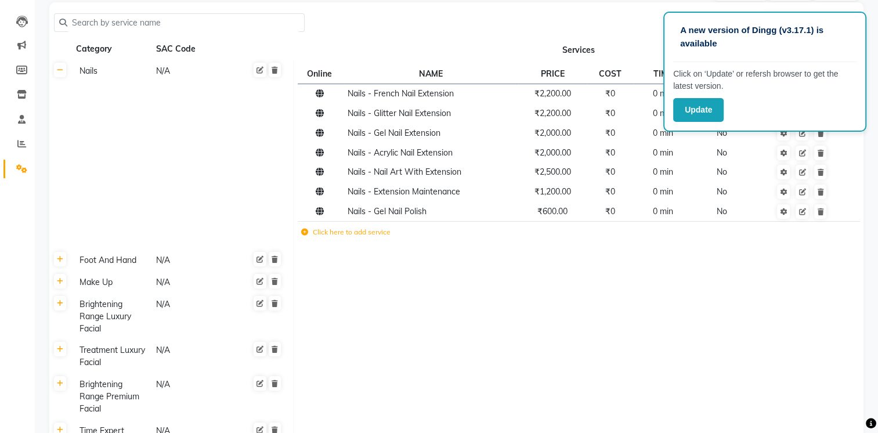
scroll to position [114, 0]
click at [201, 20] on input "text" at bounding box center [183, 22] width 232 height 18
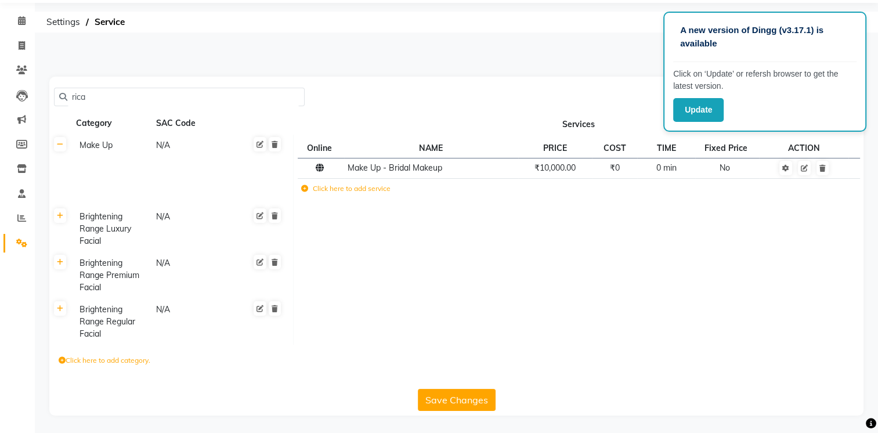
scroll to position [0, 0]
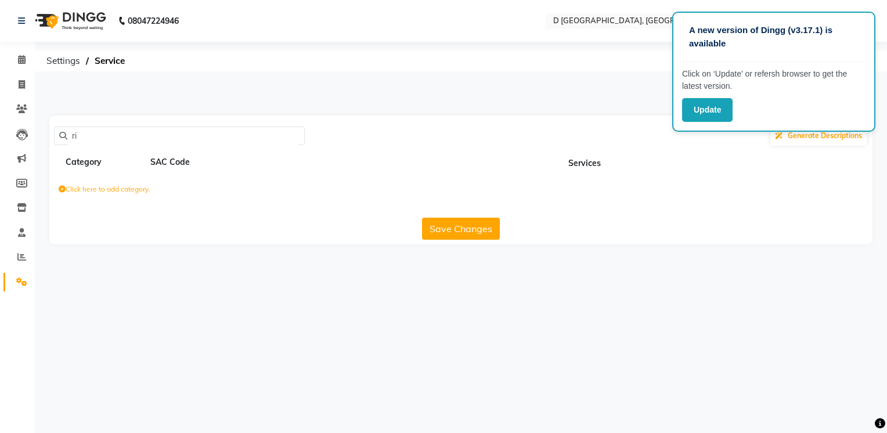
type input "r"
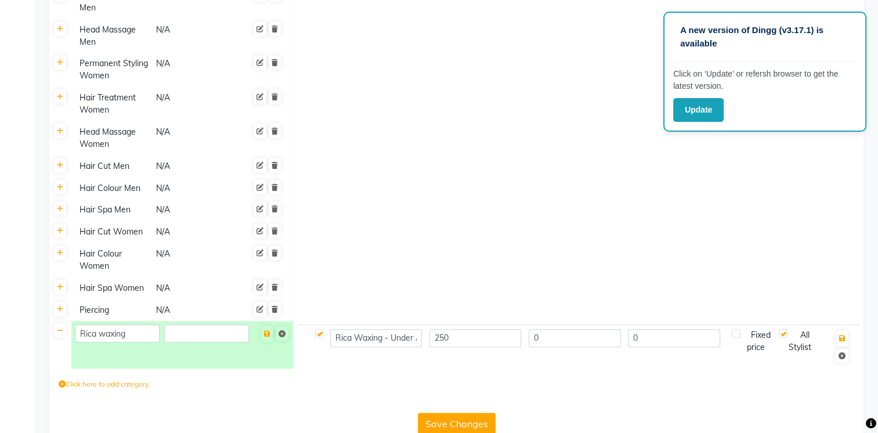
scroll to position [857, 0]
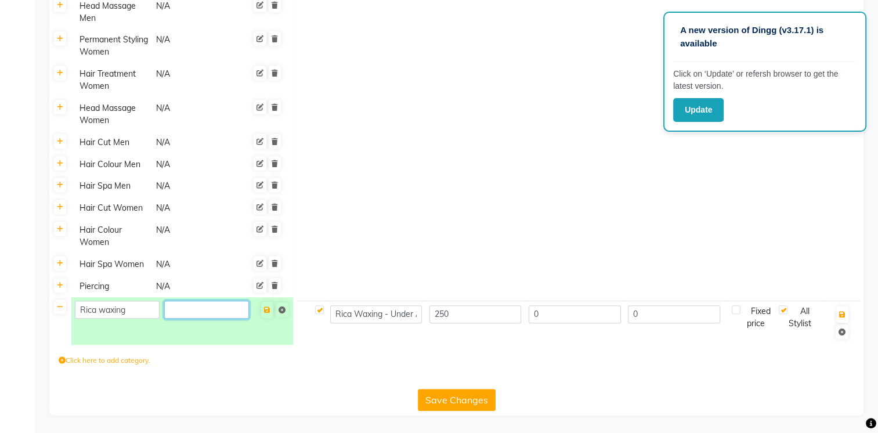
click at [175, 311] on input "number" at bounding box center [206, 310] width 85 height 18
click at [267, 310] on icon at bounding box center [267, 309] width 6 height 7
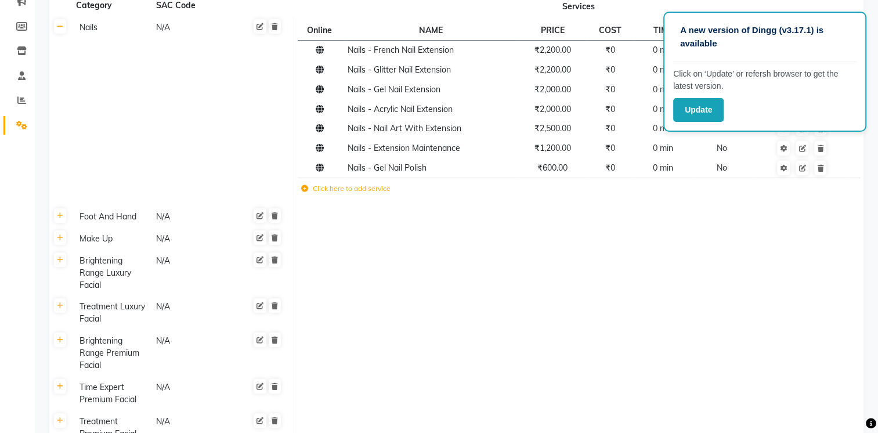
scroll to position [158, 0]
click at [91, 221] on div "Foot And Hand" at bounding box center [112, 215] width 75 height 15
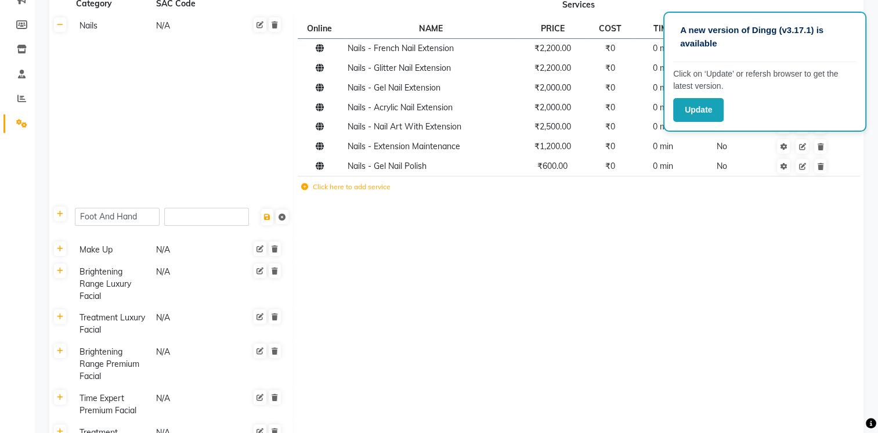
click at [108, 254] on div "Make Up" at bounding box center [112, 250] width 75 height 15
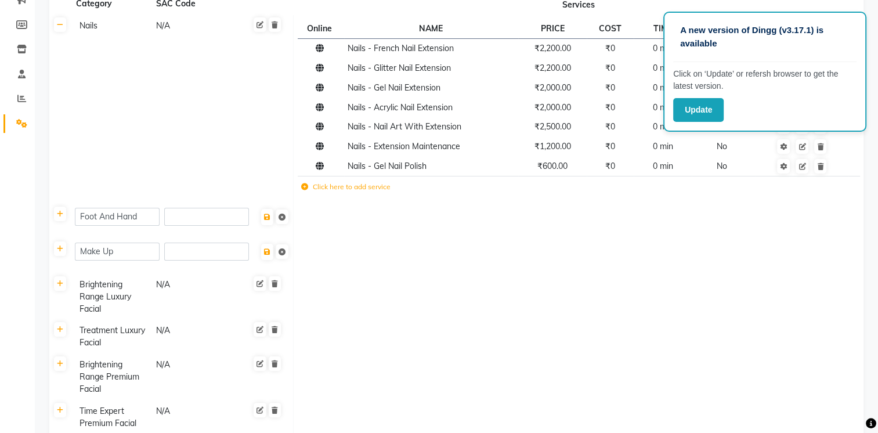
click at [171, 291] on div "N/A" at bounding box center [192, 296] width 75 height 39
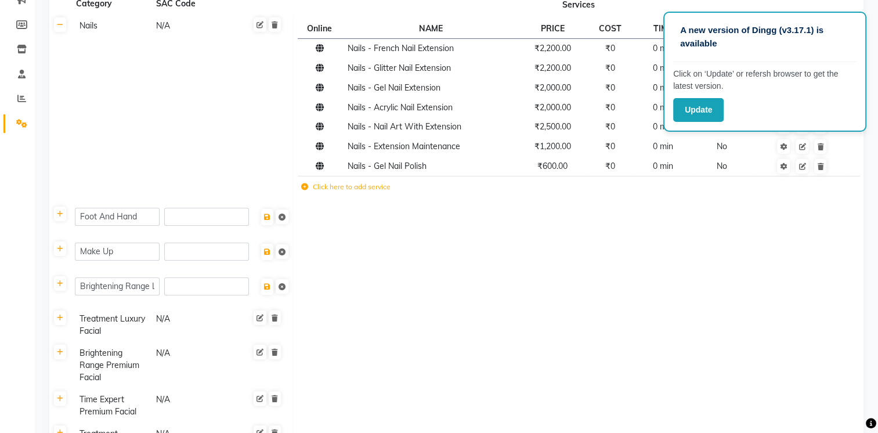
click at [490, 272] on td at bounding box center [579, 256] width 570 height 35
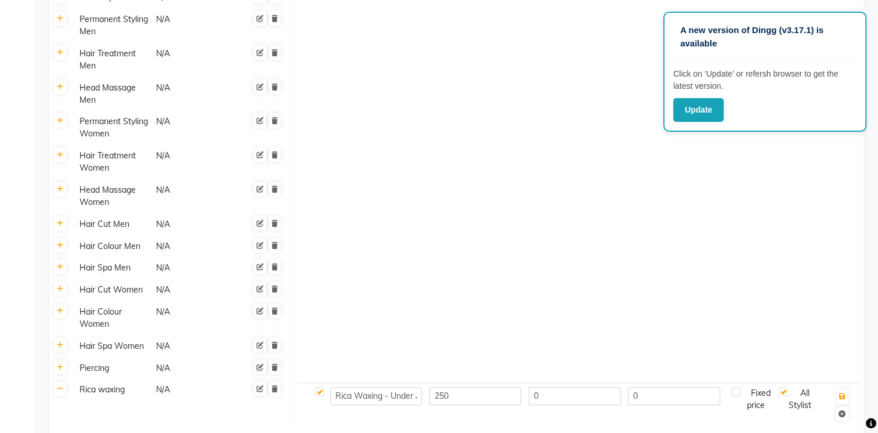
scroll to position [870, 0]
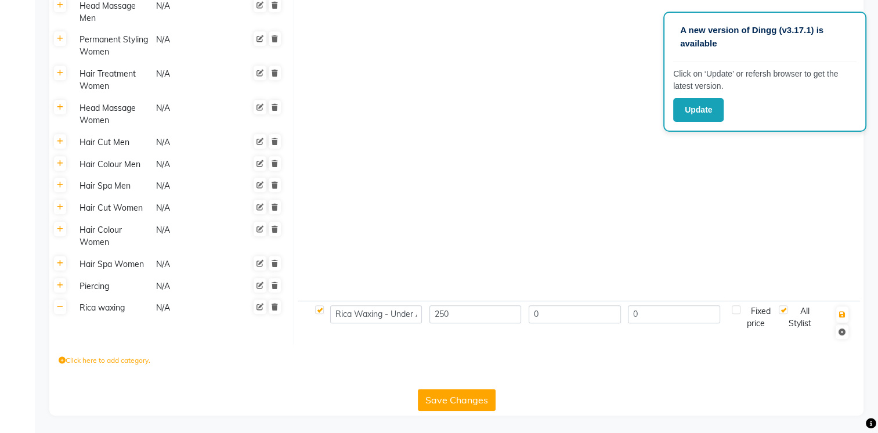
click at [100, 312] on div "Rica waxing" at bounding box center [112, 308] width 75 height 15
click at [193, 309] on input "number" at bounding box center [206, 310] width 85 height 18
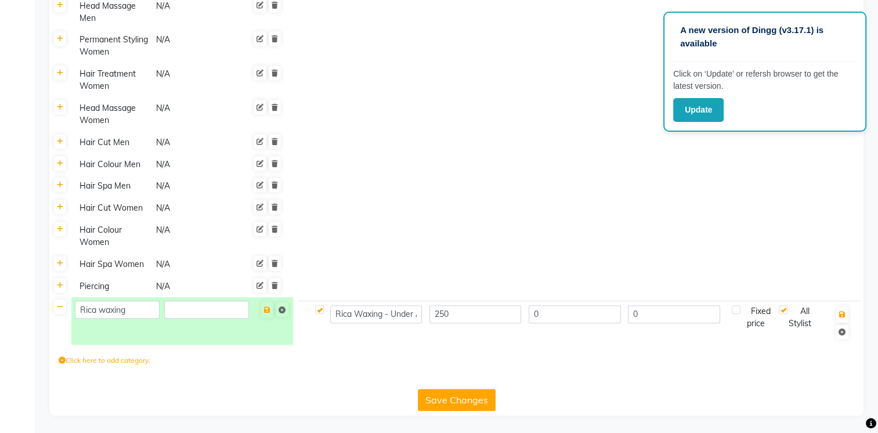
click at [194, 340] on td "Rica waxing" at bounding box center [182, 321] width 222 height 48
click at [336, 379] on div "Click here to add category." at bounding box center [456, 362] width 814 height 35
click at [260, 284] on icon at bounding box center [259, 285] width 7 height 7
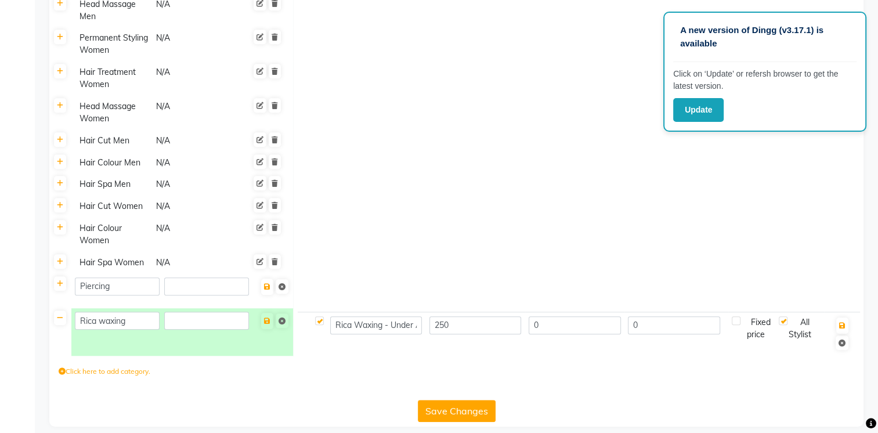
click at [383, 240] on td at bounding box center [579, 235] width 570 height 34
click at [59, 320] on icon at bounding box center [60, 318] width 6 height 7
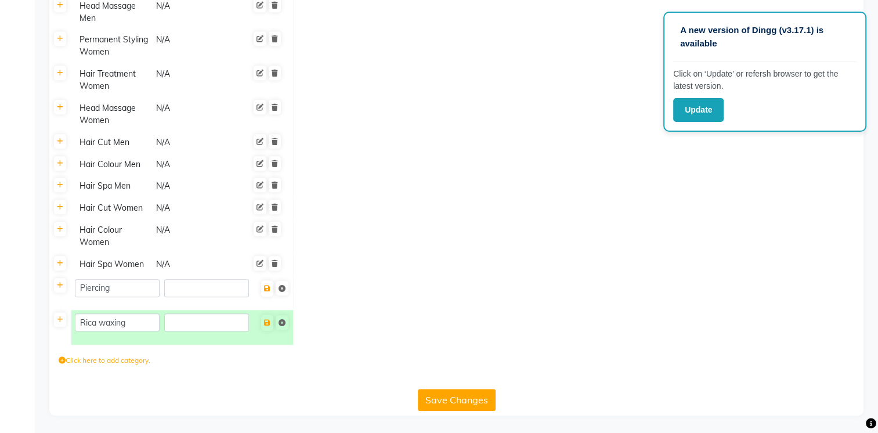
click at [352, 374] on div "Click here to add category." at bounding box center [456, 362] width 814 height 35
click at [60, 317] on icon at bounding box center [60, 319] width 6 height 7
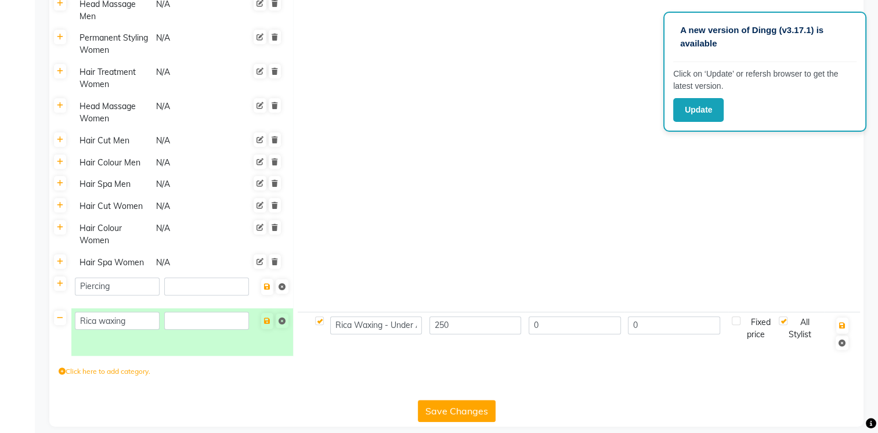
click at [453, 410] on button "Save Changes" at bounding box center [457, 411] width 78 height 22
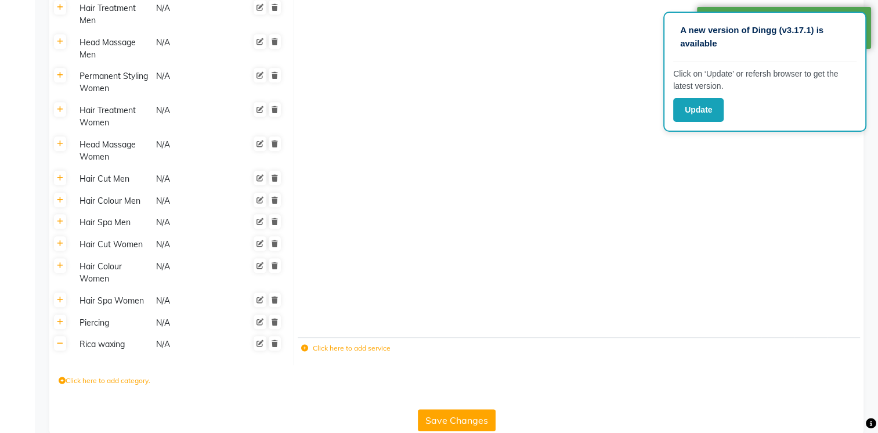
scroll to position [841, 0]
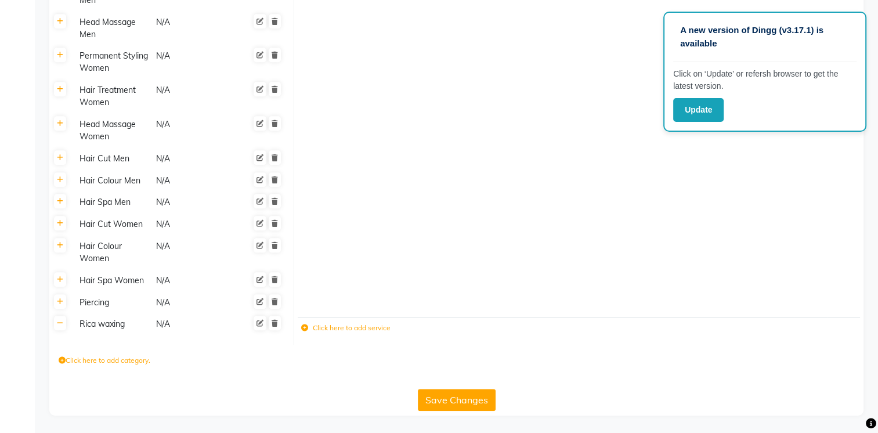
click at [363, 326] on label "Click here to add service" at bounding box center [345, 328] width 89 height 10
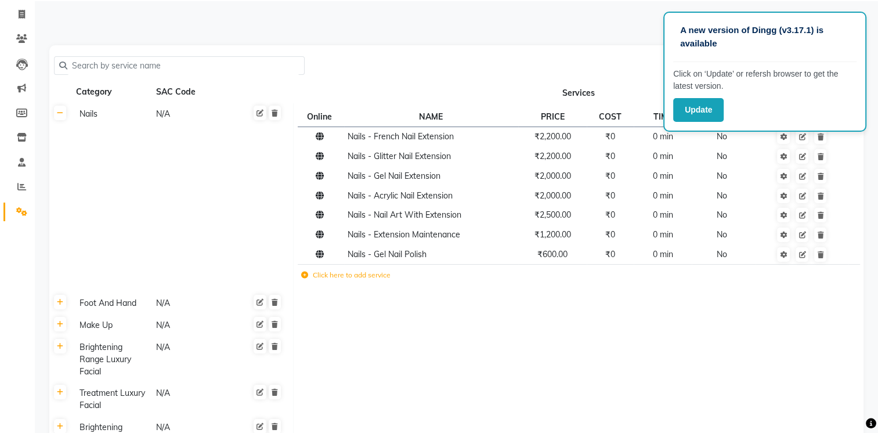
scroll to position [0, 0]
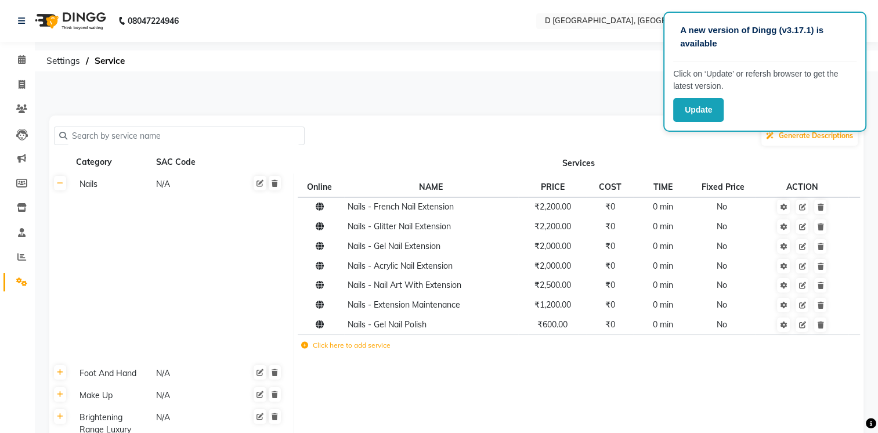
click at [177, 142] on input "text" at bounding box center [183, 136] width 232 height 18
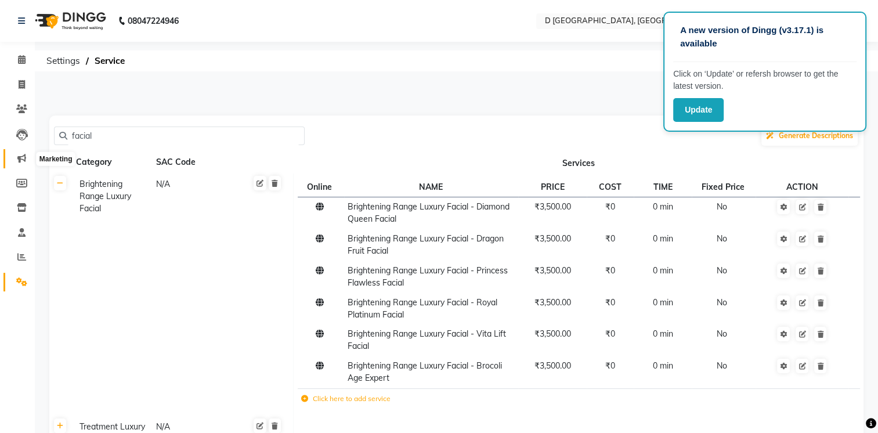
drag, startPoint x: 109, startPoint y: 133, endPoint x: 30, endPoint y: 159, distance: 82.9
click at [30, 159] on app-home "08047224946 Select Location × D [GEOGRAPHIC_DATA], English ENGLISH Español العر…" at bounding box center [439, 383] width 878 height 767
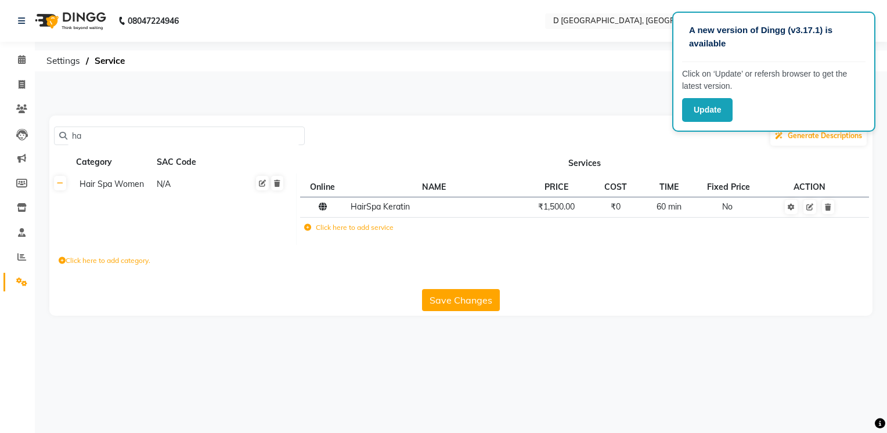
type input "h"
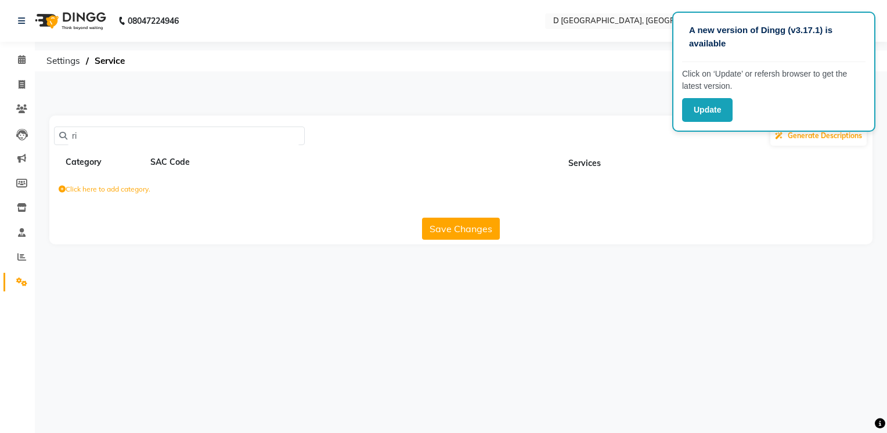
type input "r"
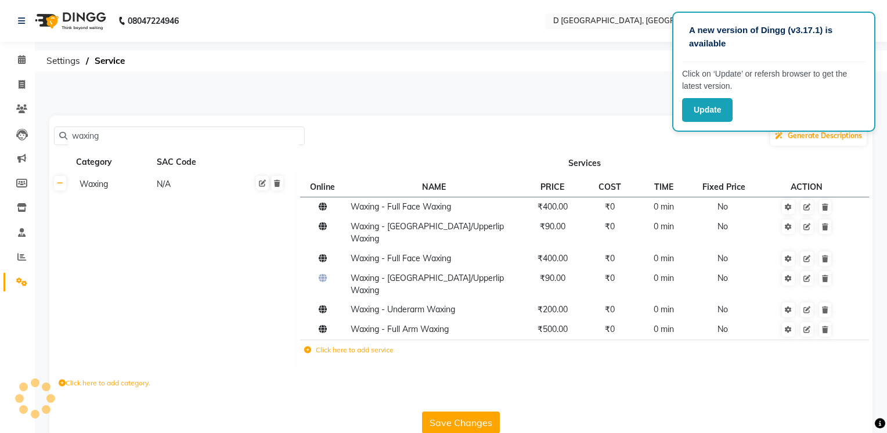
type input "waxing"
click at [78, 378] on label "Click here to add category." at bounding box center [105, 383] width 92 height 10
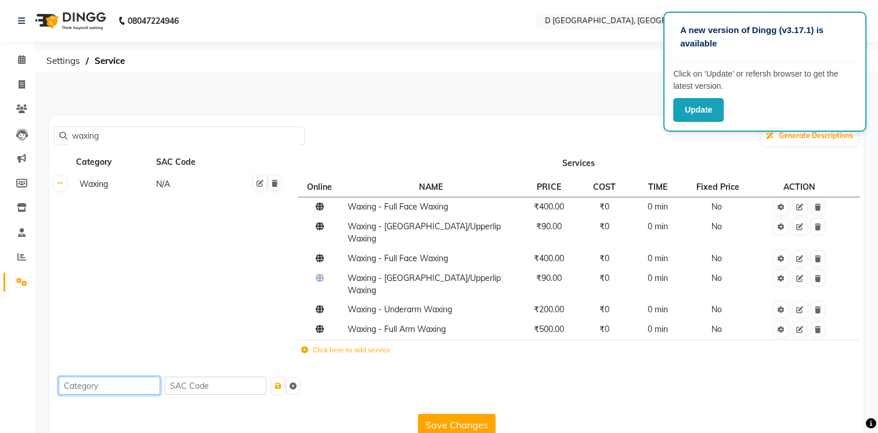
click at [78, 377] on input at bounding box center [110, 386] width 102 height 18
type input "Rica waxing"
click at [281, 382] on icon "submit" at bounding box center [278, 385] width 6 height 7
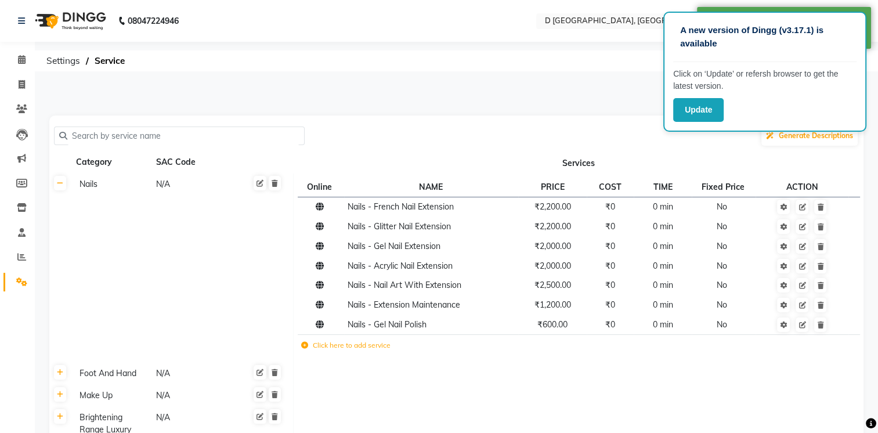
click at [121, 136] on input "text" at bounding box center [183, 136] width 232 height 18
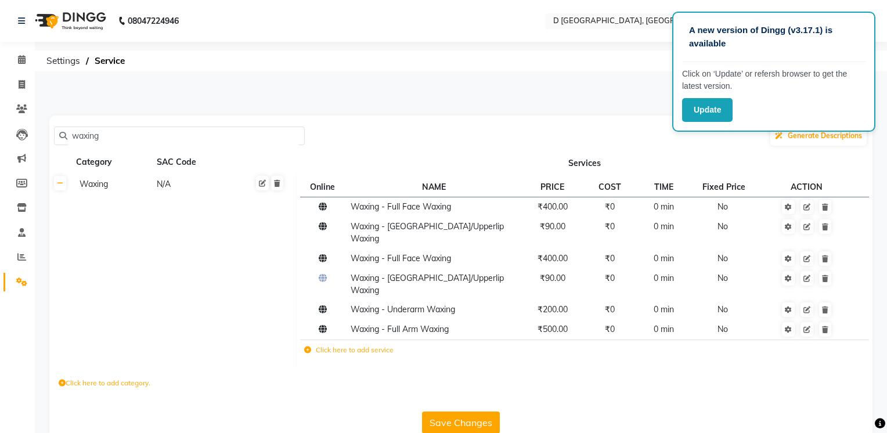
click at [307, 346] on icon at bounding box center [307, 349] width 7 height 7
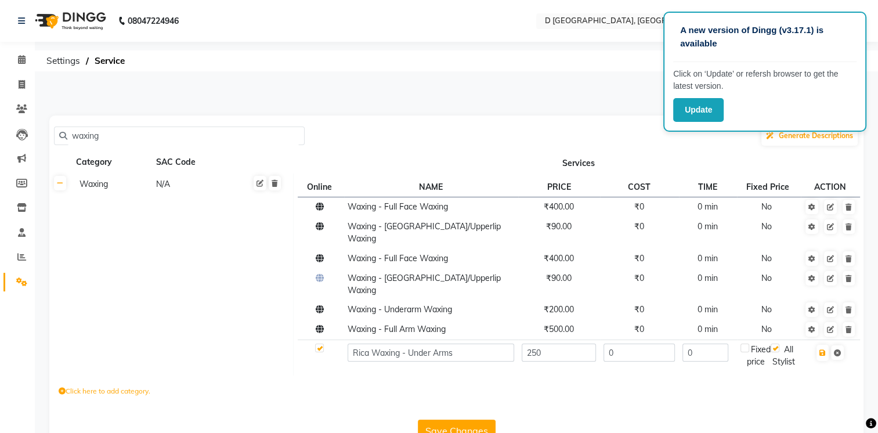
click at [459, 420] on button "Save Changes" at bounding box center [457, 431] width 78 height 22
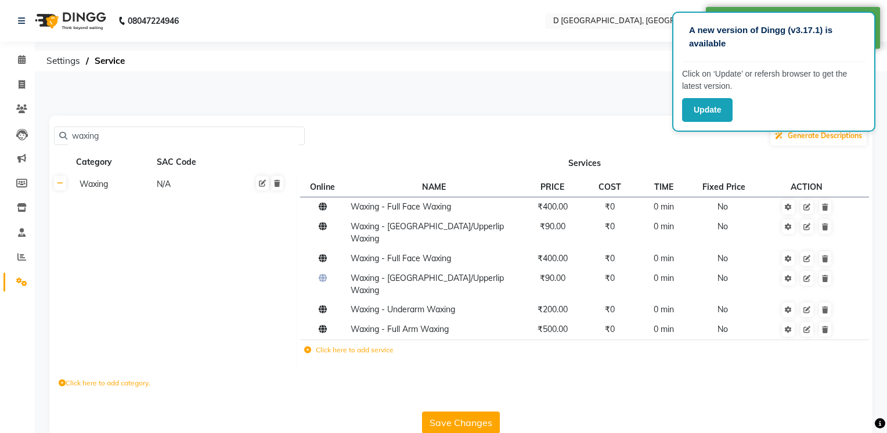
click at [309, 346] on icon at bounding box center [307, 349] width 7 height 7
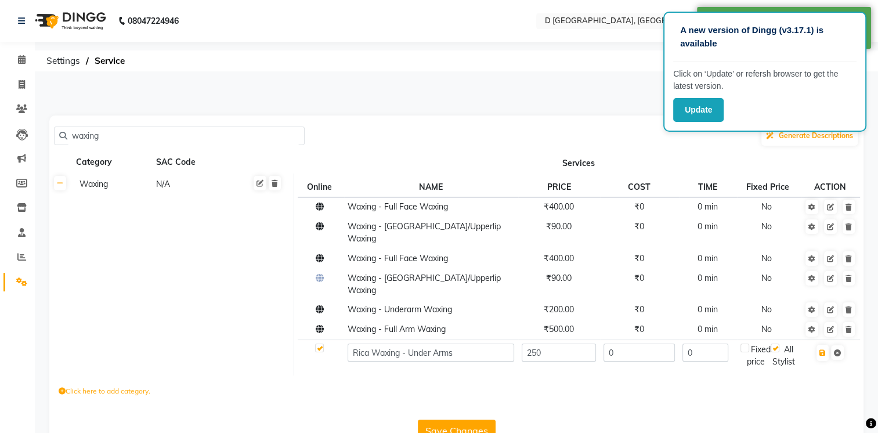
click at [693, 388] on div "Click here to add category." at bounding box center [456, 392] width 814 height 35
click at [467, 420] on button "Save Changes" at bounding box center [457, 431] width 78 height 22
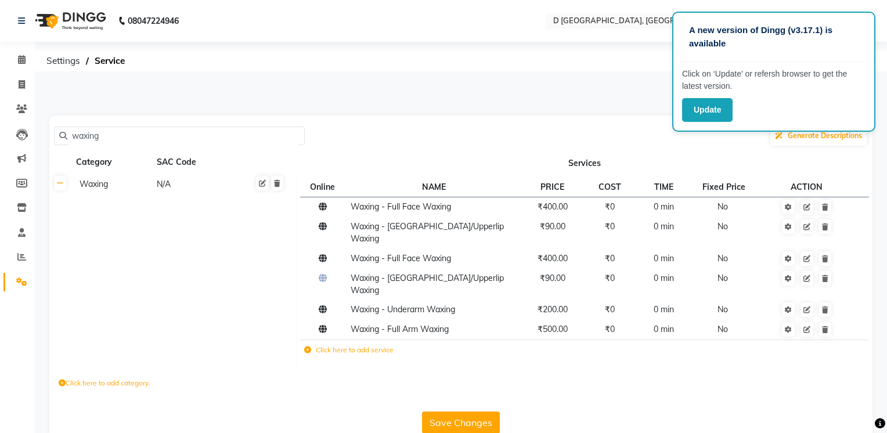
click at [127, 378] on label "Click here to add category." at bounding box center [105, 383] width 92 height 10
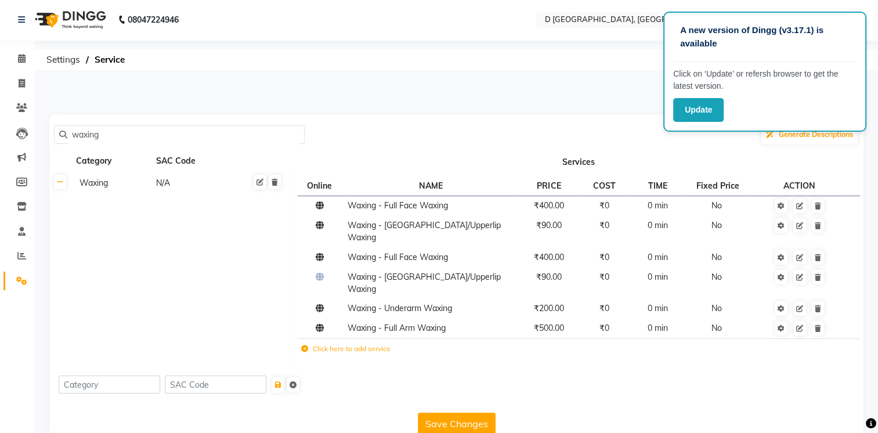
click at [646, 375] on form at bounding box center [457, 384] width 796 height 19
click at [102, 133] on input "waxing" at bounding box center [183, 135] width 232 height 18
type input "w"
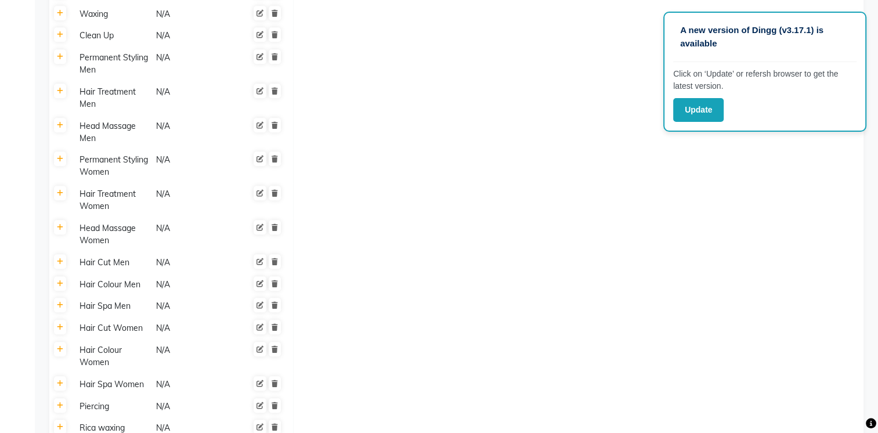
scroll to position [854, 0]
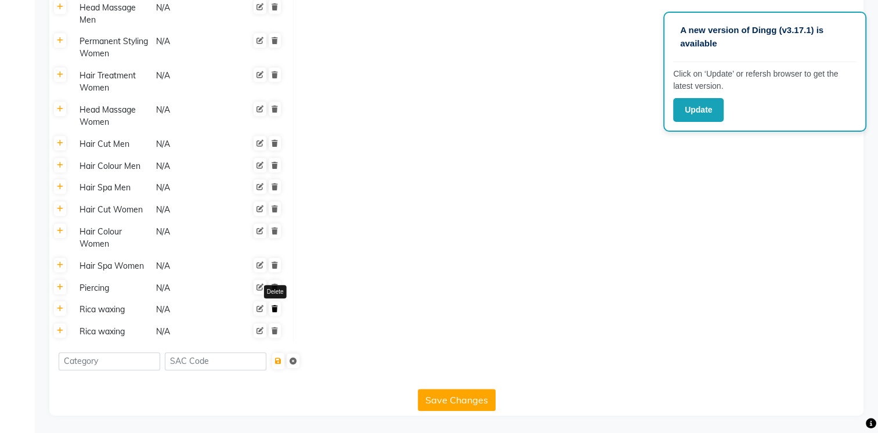
click at [274, 311] on icon at bounding box center [275, 308] width 6 height 7
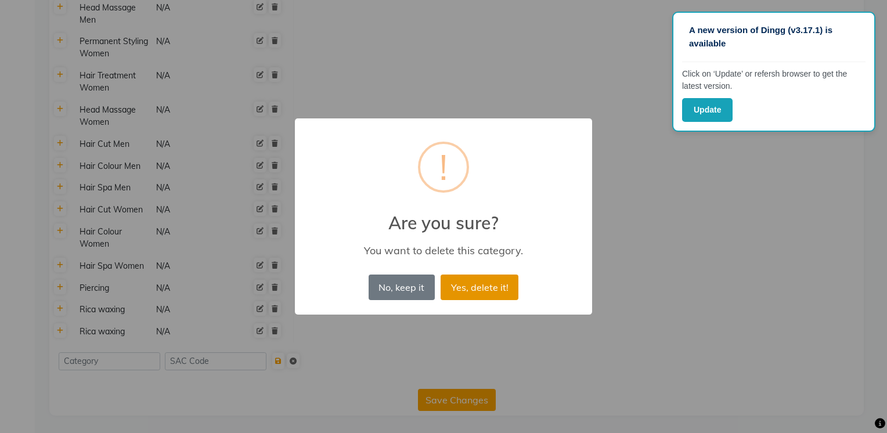
click at [499, 282] on button "Yes, delete it!" at bounding box center [479, 287] width 78 height 26
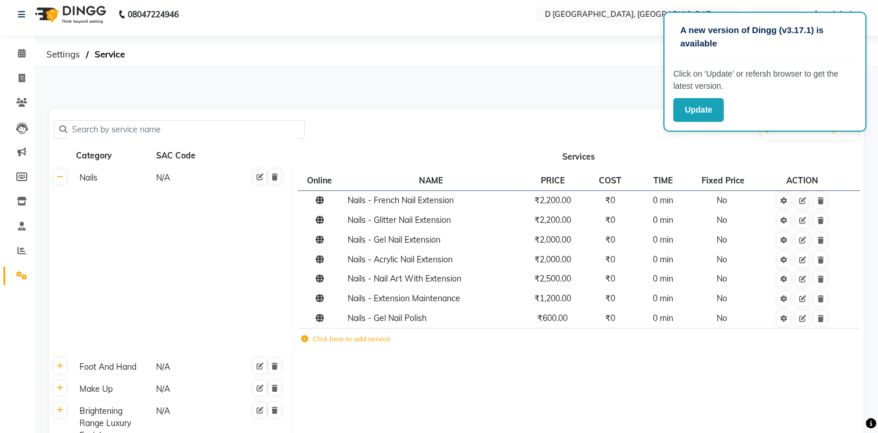
scroll to position [0, 0]
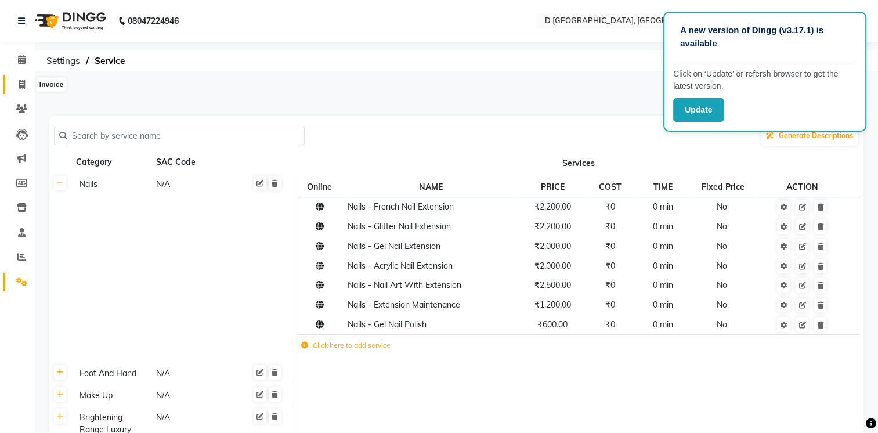
click at [21, 84] on icon at bounding box center [22, 84] width 6 height 9
select select "service"
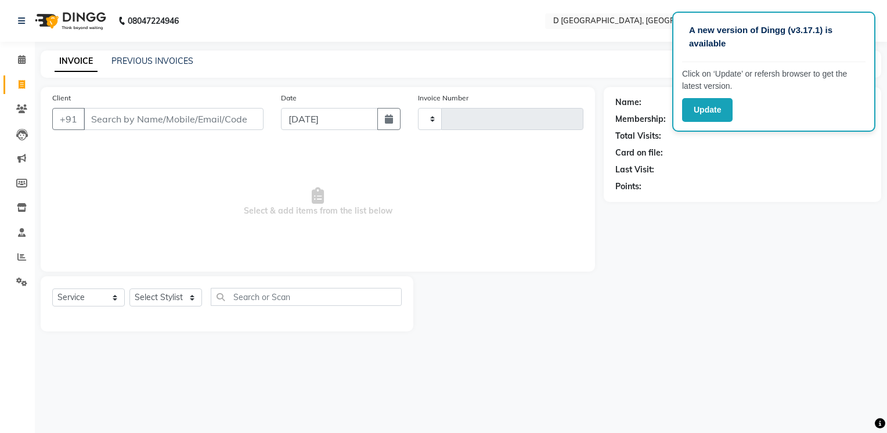
type input "0382"
select select "6651"
type input "123"
select select "product"
select select "51627"
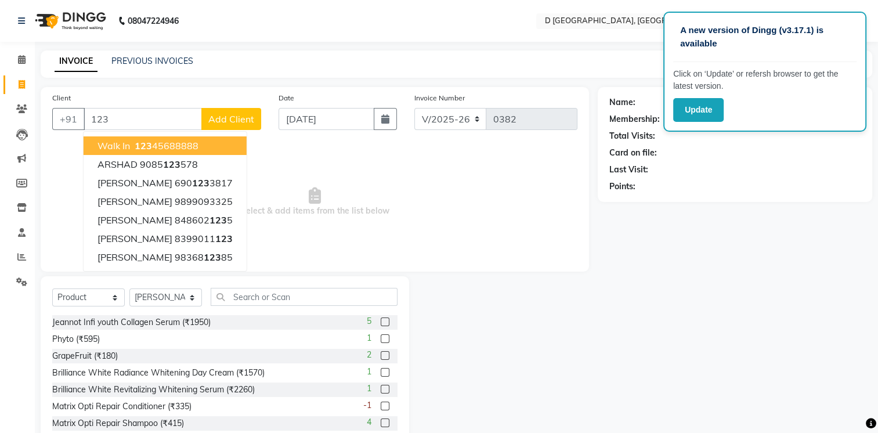
click at [183, 140] on ngb-highlight "123 45688888" at bounding box center [165, 146] width 66 height 12
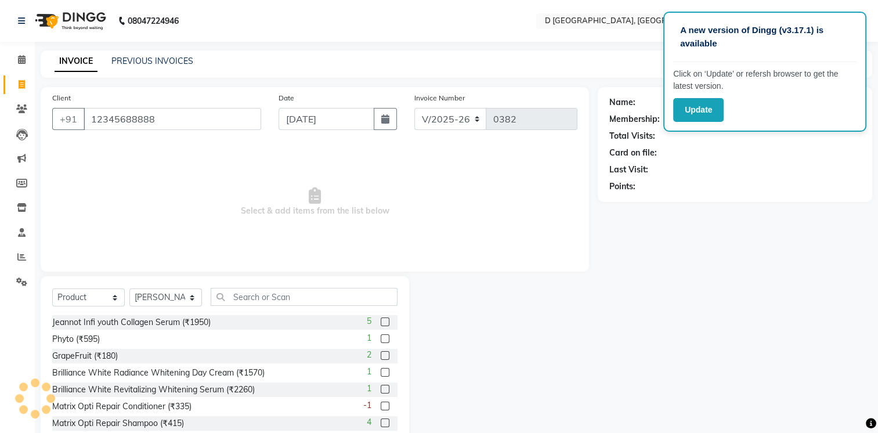
type input "12345688888"
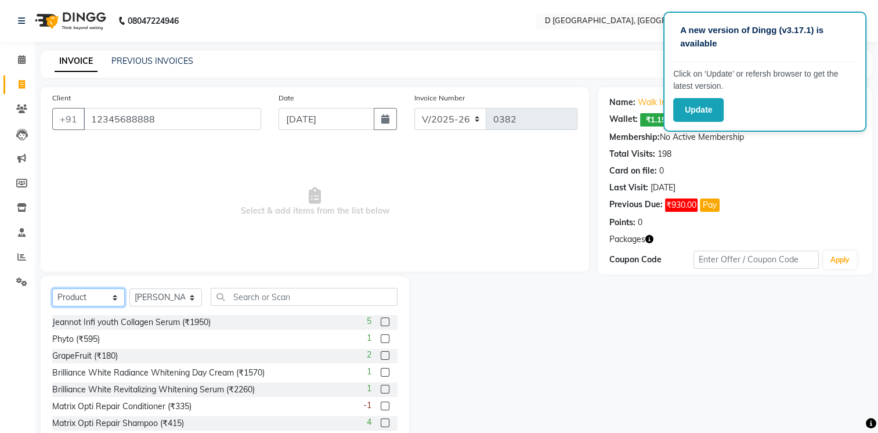
click at [114, 299] on select "Select Service Product Membership Package Voucher Prepaid Gift Card" at bounding box center [88, 297] width 73 height 18
select select "service"
click at [52, 289] on select "Select Service Product Membership Package Voucher Prepaid Gift Card" at bounding box center [88, 297] width 73 height 18
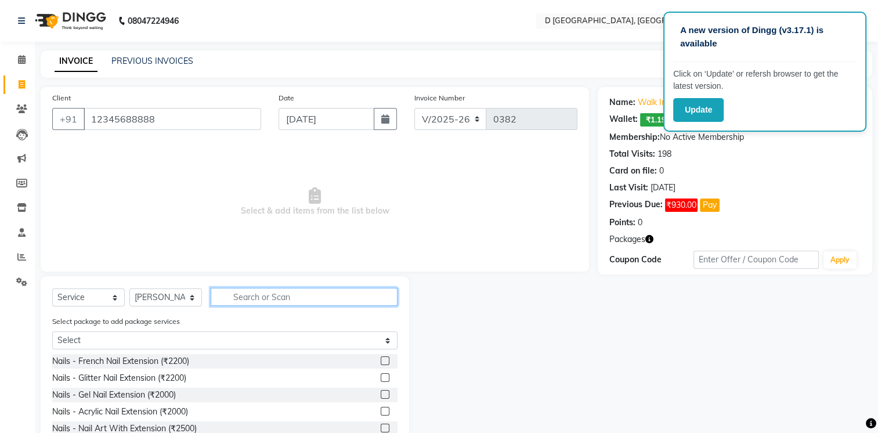
click at [236, 296] on input "text" at bounding box center [304, 297] width 187 height 18
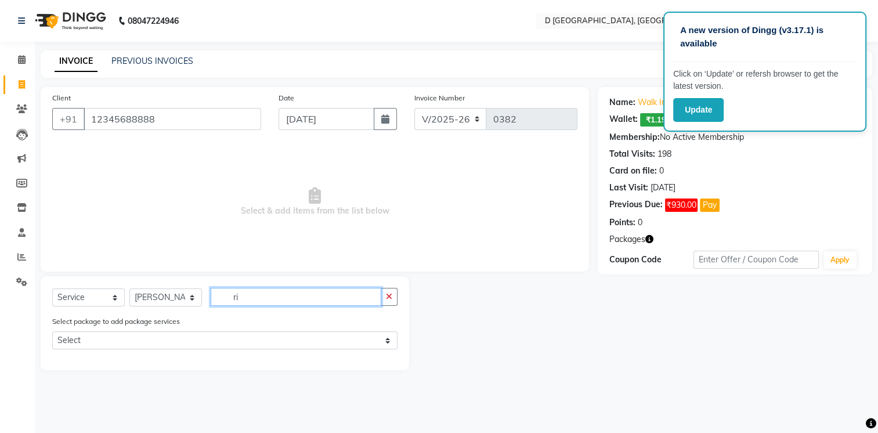
type input "r"
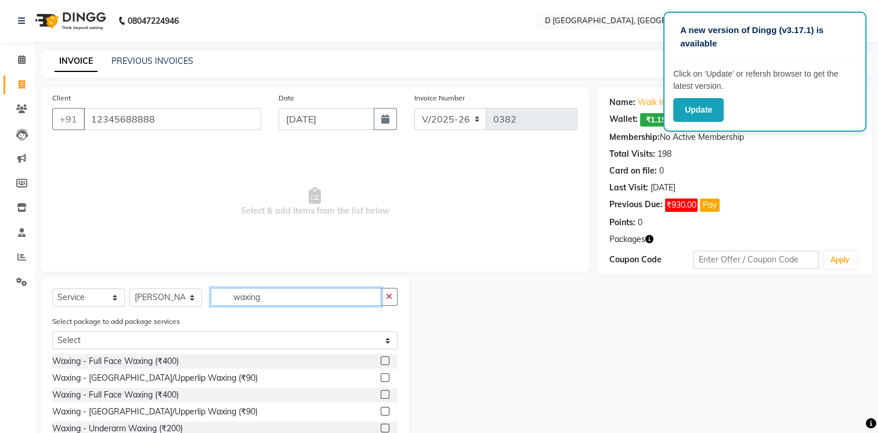
scroll to position [56, 0]
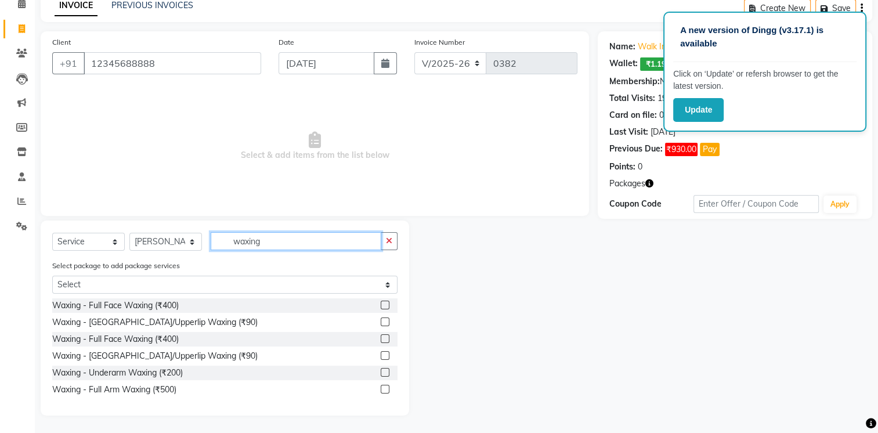
type input "waxing"
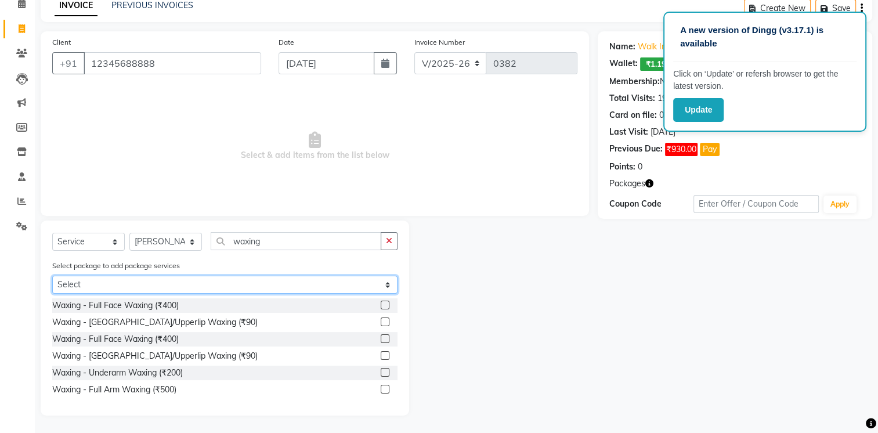
click at [385, 283] on select "Select Puja 999 offer Puja 999 offer" at bounding box center [224, 285] width 345 height 18
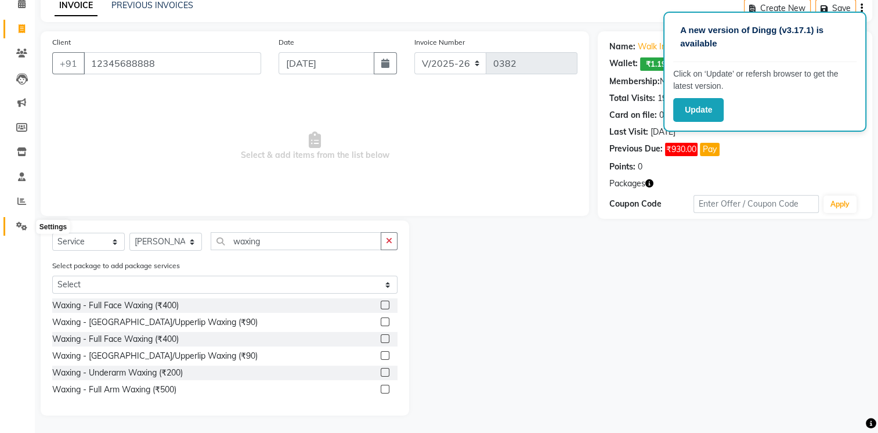
click at [21, 222] on icon at bounding box center [21, 226] width 11 height 9
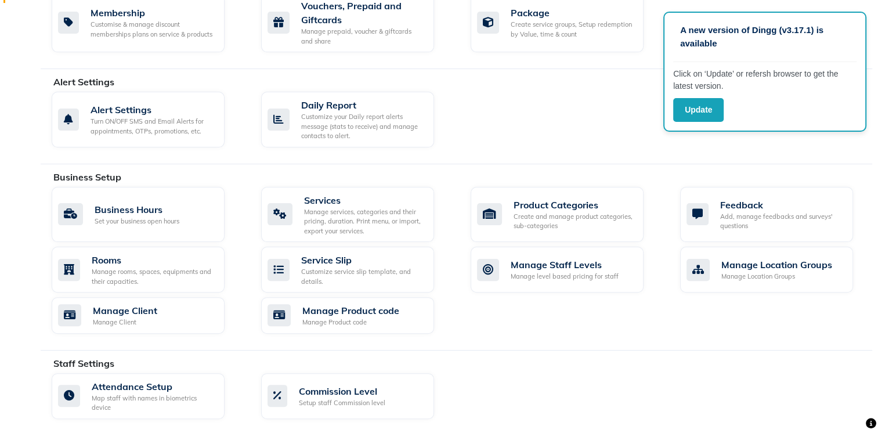
scroll to position [292, 0]
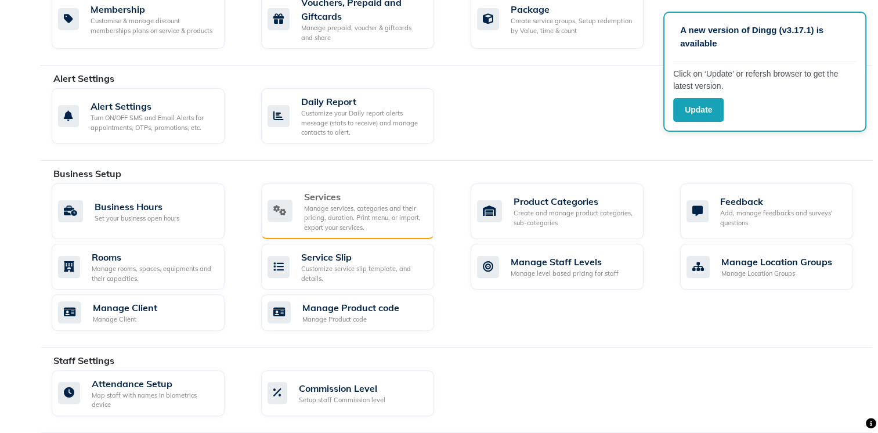
click at [371, 213] on div "Manage services, categories and their pricing, duration. Print menu, or import,…" at bounding box center [364, 218] width 121 height 29
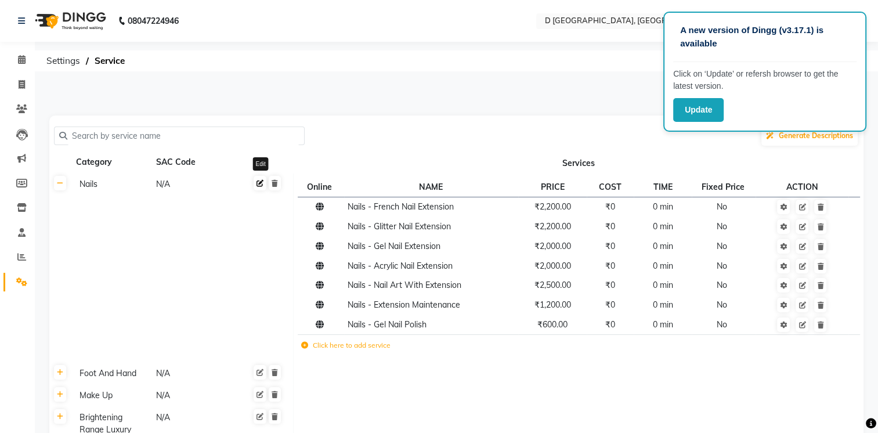
click at [260, 182] on icon at bounding box center [259, 183] width 7 height 7
click at [258, 210] on td "Nails" at bounding box center [182, 268] width 222 height 189
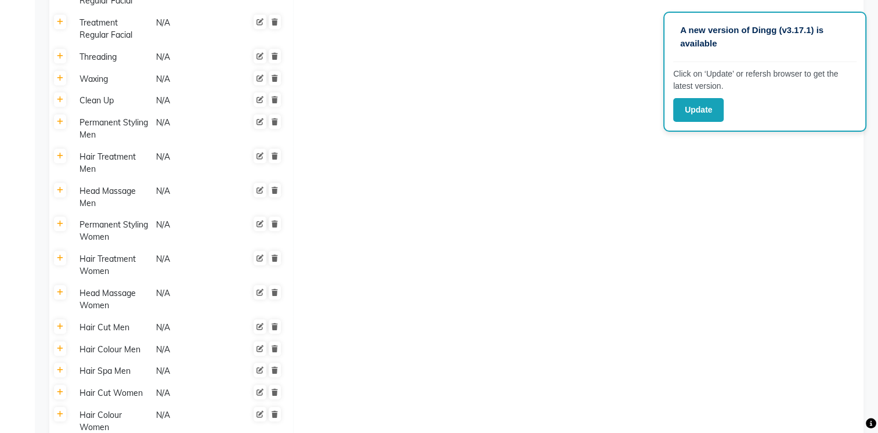
scroll to position [831, 0]
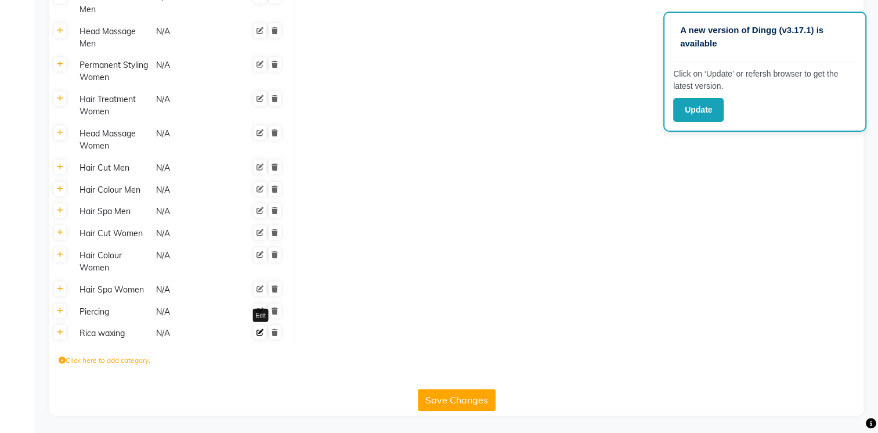
click at [258, 333] on icon at bounding box center [259, 332] width 7 height 7
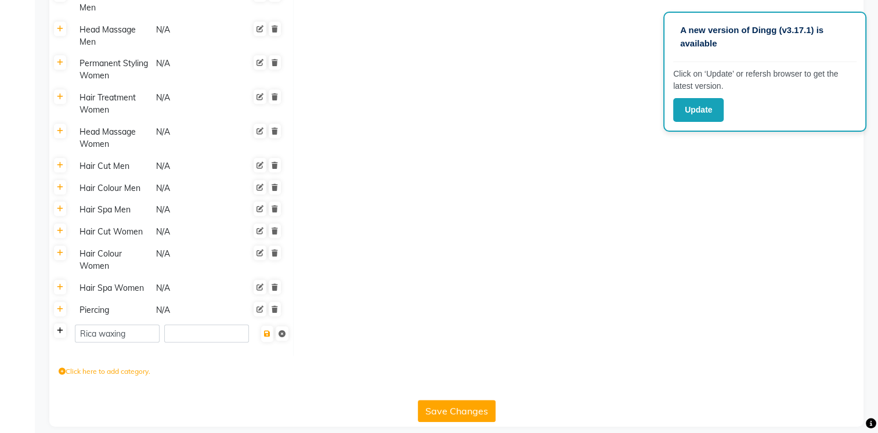
click at [59, 331] on icon at bounding box center [60, 330] width 6 height 7
click at [305, 338] on icon at bounding box center [304, 335] width 7 height 7
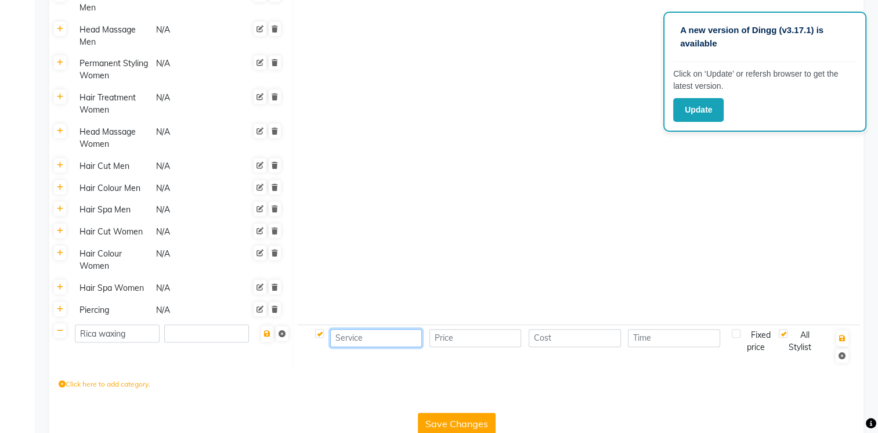
click at [355, 335] on input at bounding box center [376, 338] width 92 height 18
type input "Rica waxing - Underarms"
click at [495, 342] on input "number" at bounding box center [475, 338] width 92 height 18
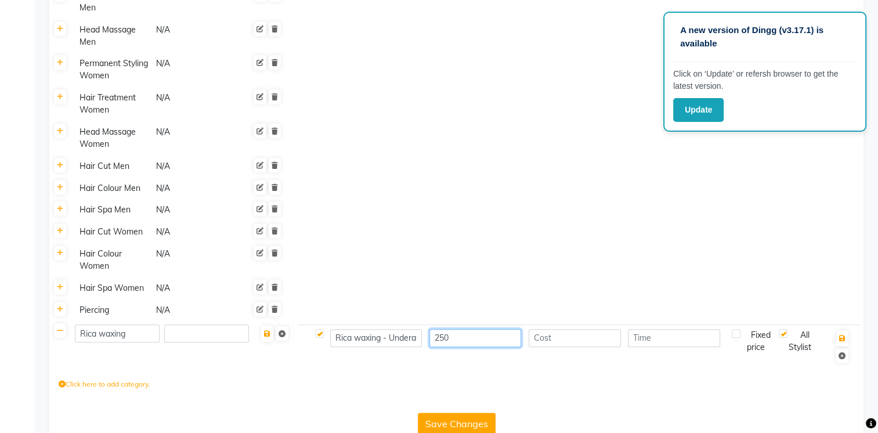
type input "250"
click at [580, 337] on input "number" at bounding box center [575, 338] width 92 height 18
type input "0"
click at [640, 342] on input "number" at bounding box center [674, 338] width 92 height 18
type input "0"
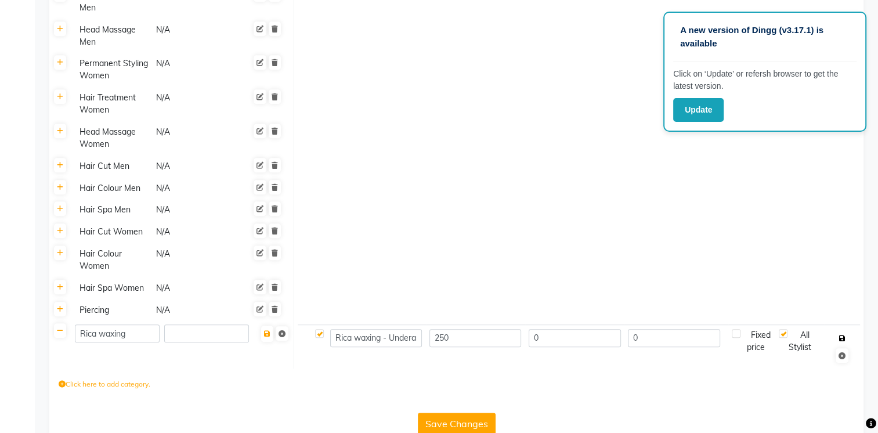
click at [843, 340] on icon "button" at bounding box center [842, 338] width 6 height 7
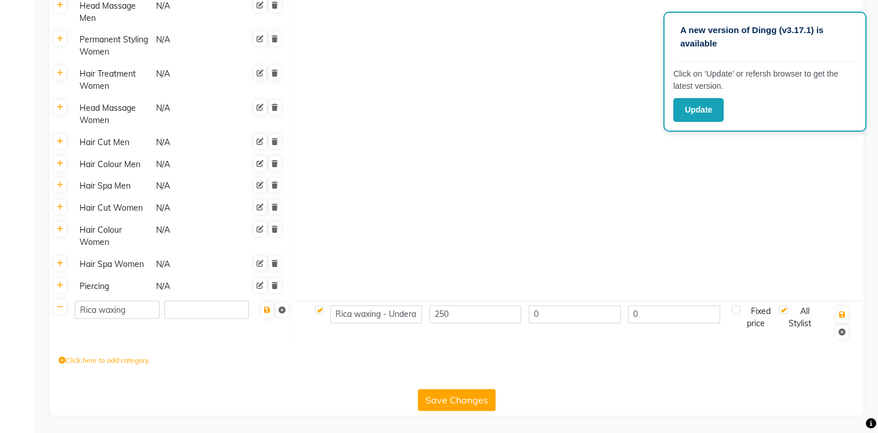
click at [453, 403] on button "Save Changes" at bounding box center [457, 400] width 78 height 22
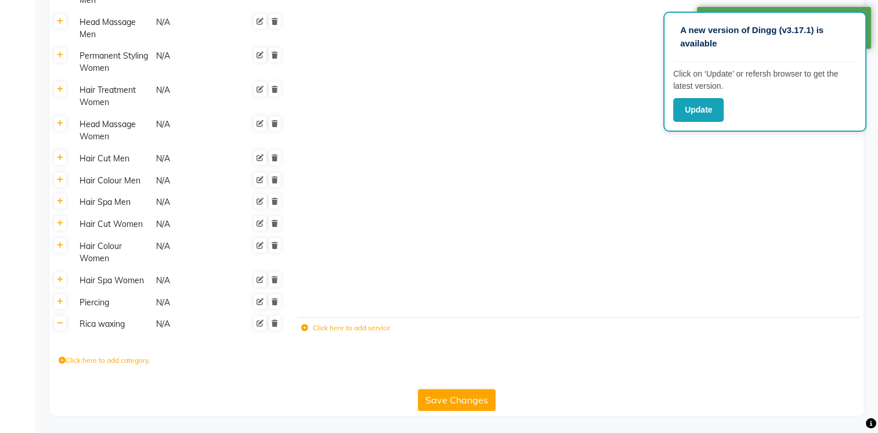
click at [304, 326] on icon at bounding box center [304, 327] width 7 height 7
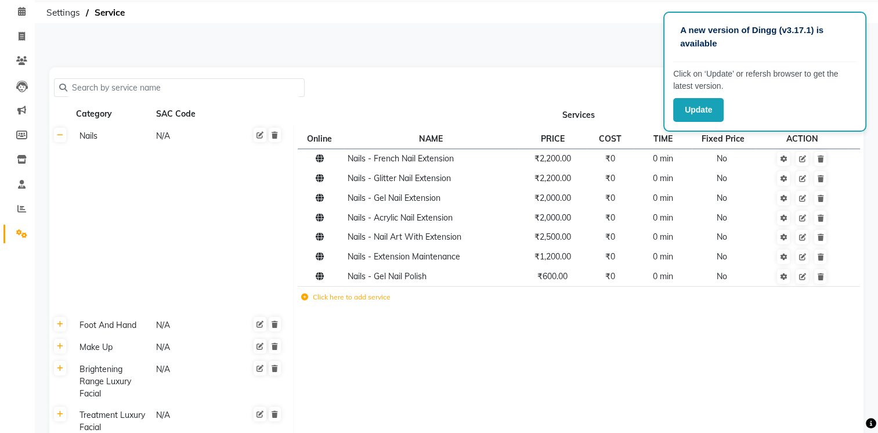
scroll to position [116, 0]
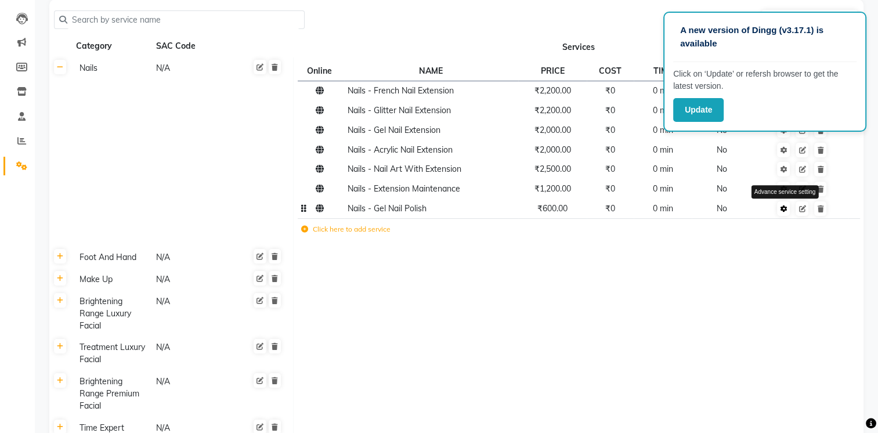
click at [782, 205] on link at bounding box center [783, 208] width 13 height 15
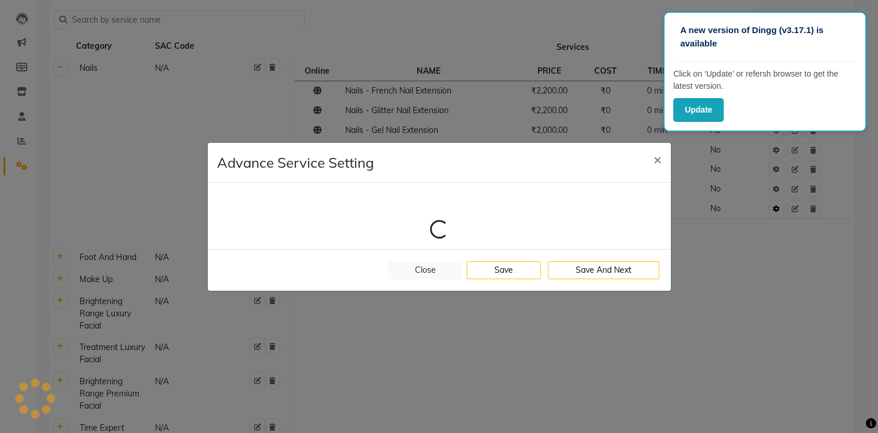
select select "1: 91516"
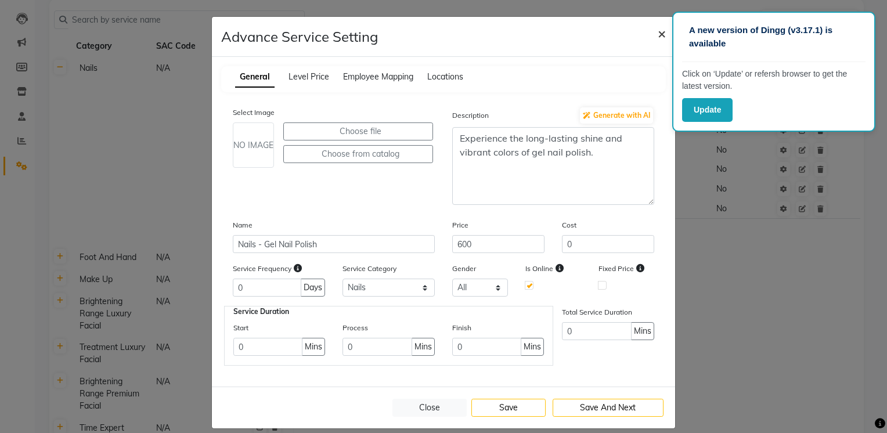
click at [658, 31] on span "×" at bounding box center [661, 32] width 8 height 17
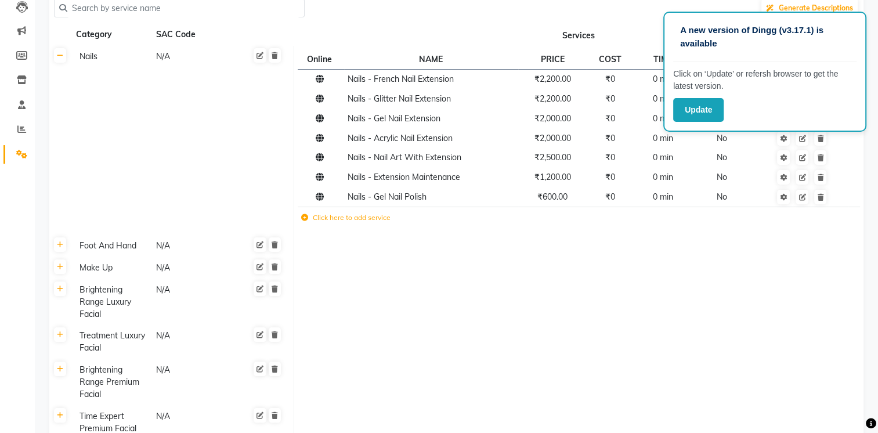
scroll to position [146, 0]
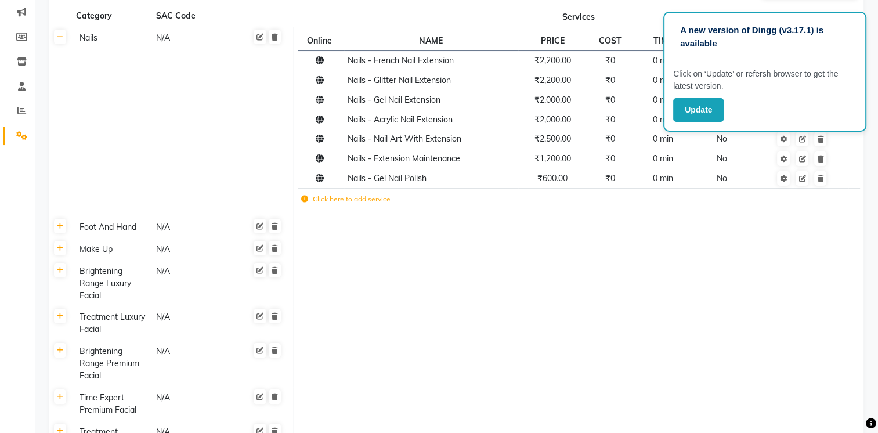
click at [305, 199] on icon at bounding box center [304, 199] width 7 height 7
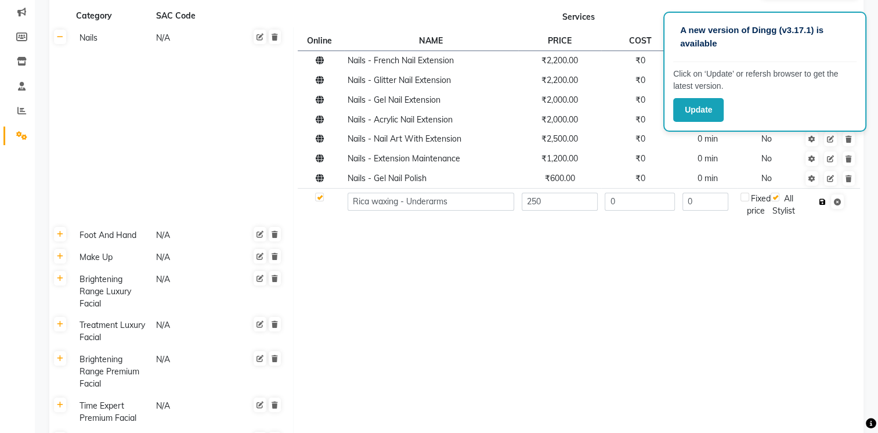
click at [825, 202] on icon "button" at bounding box center [822, 201] width 6 height 7
click at [824, 201] on icon "button" at bounding box center [822, 201] width 6 height 7
click at [821, 200] on icon "button" at bounding box center [822, 201] width 6 height 7
click at [824, 200] on icon "button" at bounding box center [822, 201] width 6 height 7
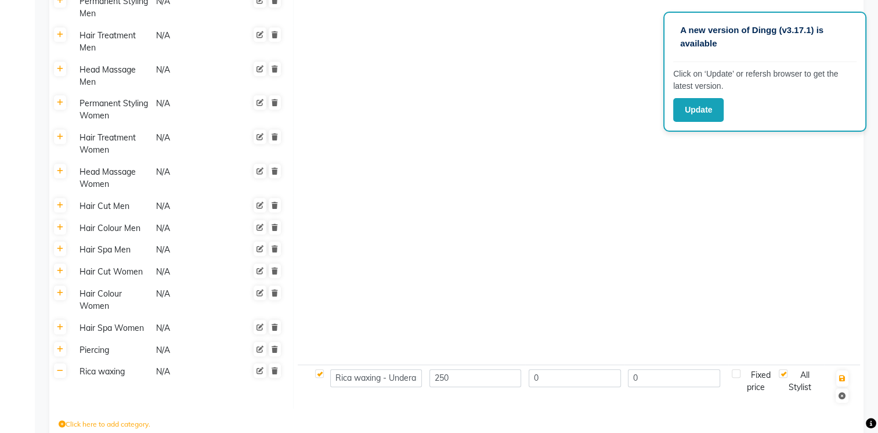
scroll to position [876, 0]
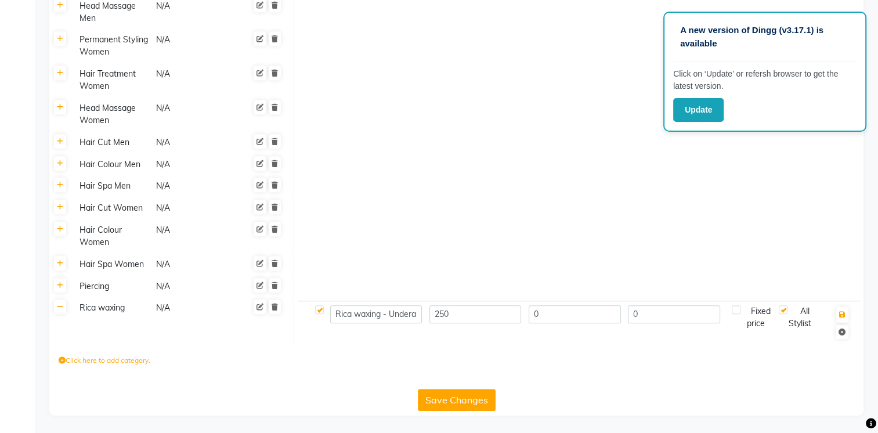
click at [453, 398] on button "Save Changes" at bounding box center [457, 400] width 78 height 22
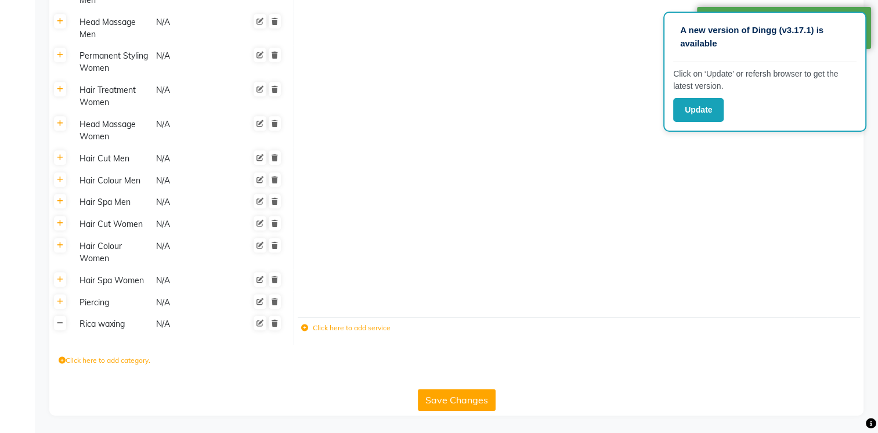
click at [61, 323] on icon at bounding box center [60, 323] width 6 height 7
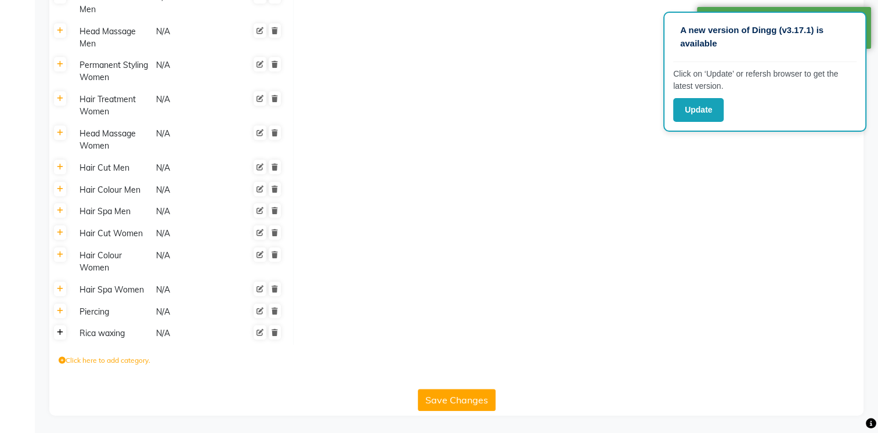
click at [61, 335] on icon at bounding box center [60, 332] width 6 height 7
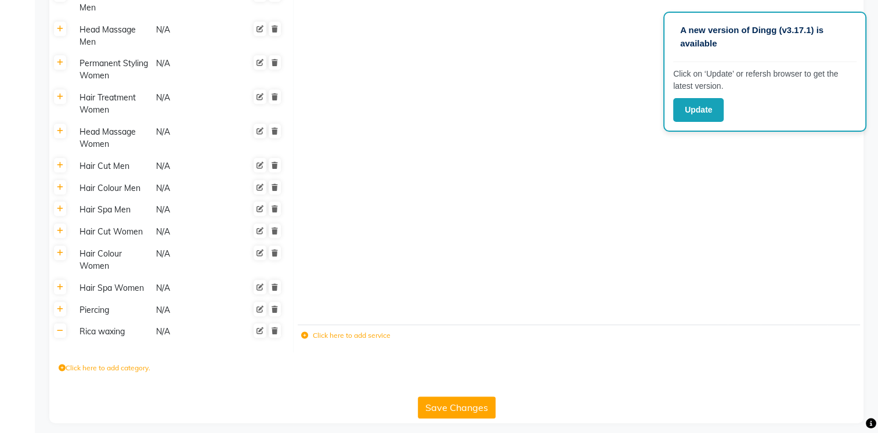
click at [306, 337] on icon at bounding box center [304, 335] width 7 height 7
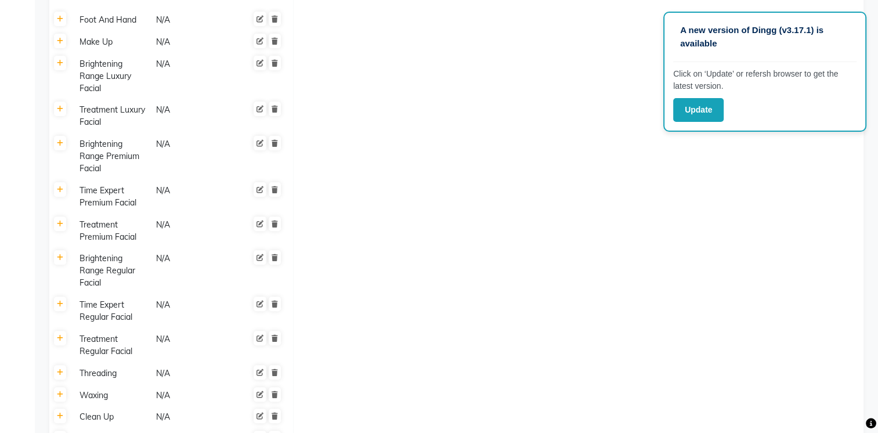
scroll to position [0, 0]
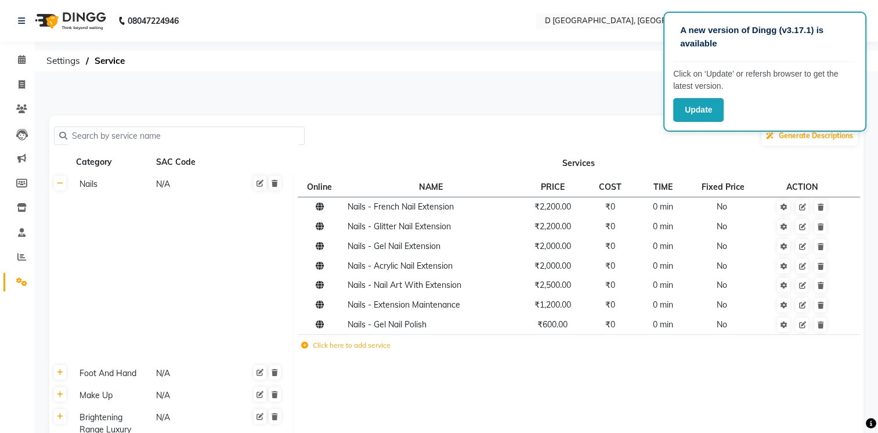
click at [182, 133] on input "text" at bounding box center [183, 136] width 232 height 18
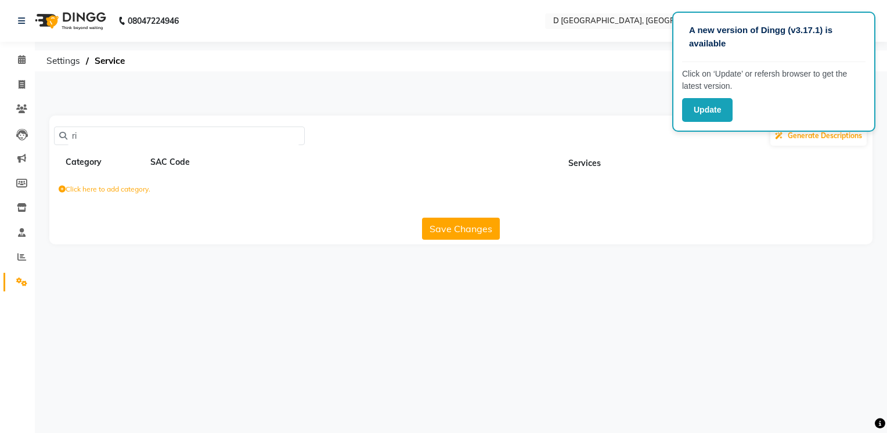
type input "r"
type input "Rica"
click at [63, 190] on icon at bounding box center [62, 189] width 7 height 7
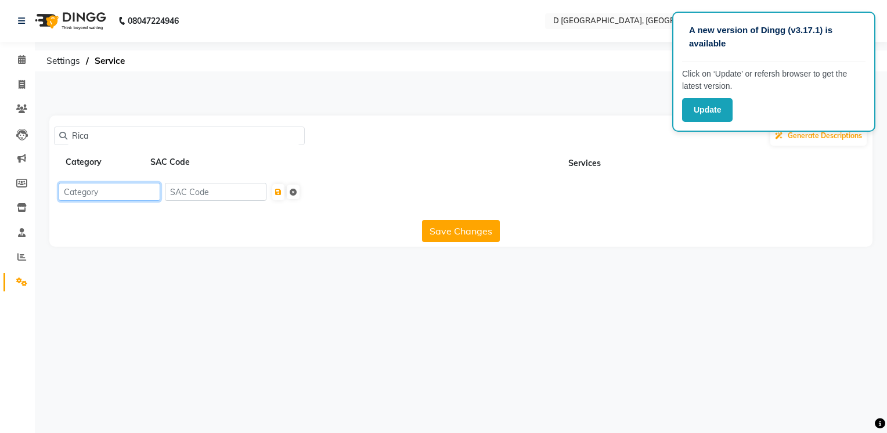
click at [82, 190] on input at bounding box center [110, 192] width 102 height 18
type input "Rica waxing"
click at [281, 190] on icon "submit" at bounding box center [278, 192] width 6 height 7
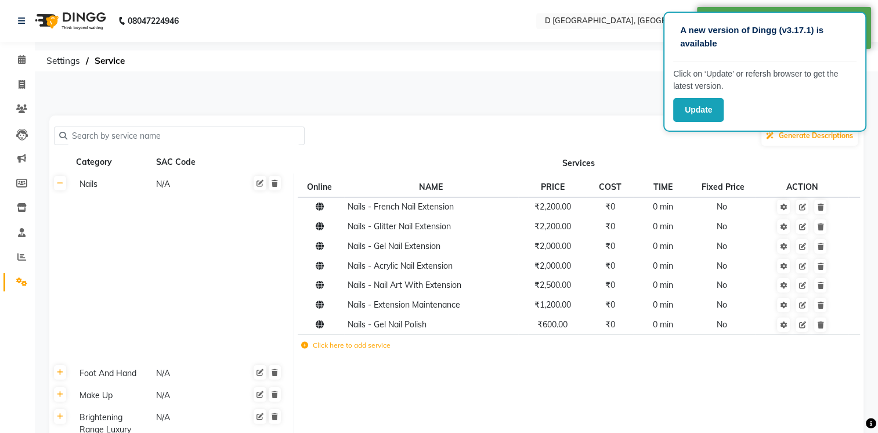
click at [305, 346] on icon at bounding box center [304, 345] width 7 height 7
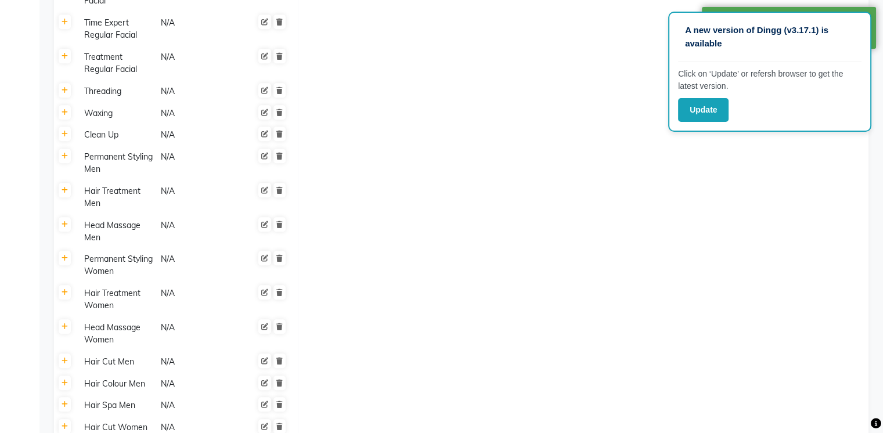
scroll to position [873, 0]
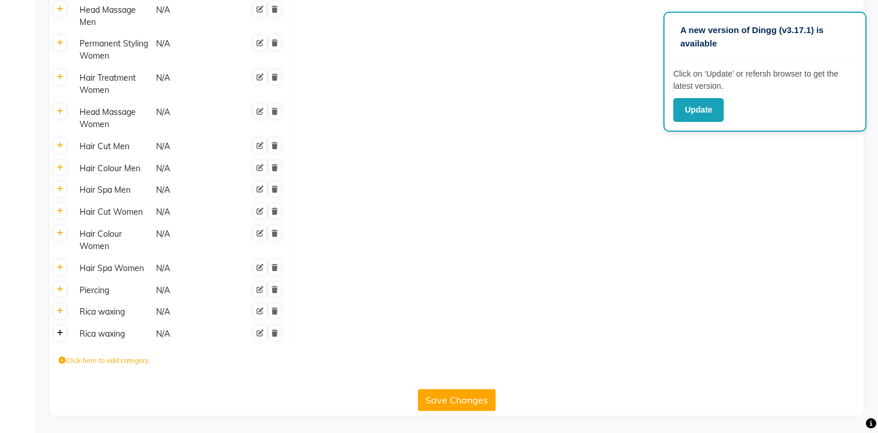
click at [63, 330] on icon at bounding box center [60, 333] width 6 height 7
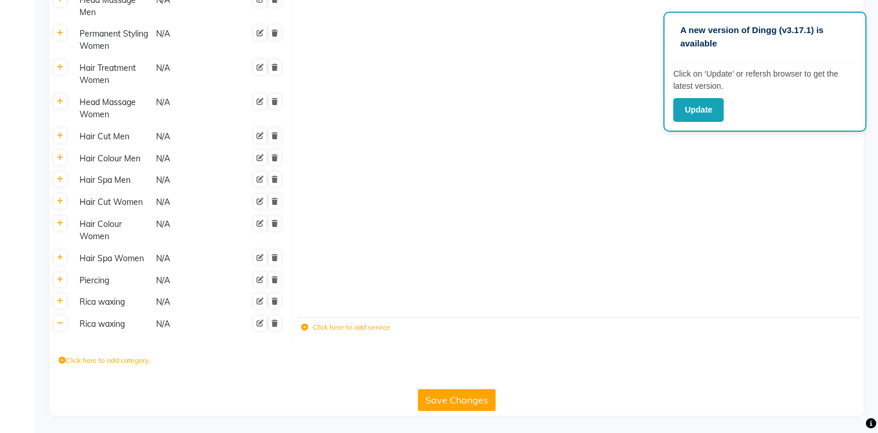
click at [314, 332] on label "Click here to add service" at bounding box center [345, 327] width 89 height 10
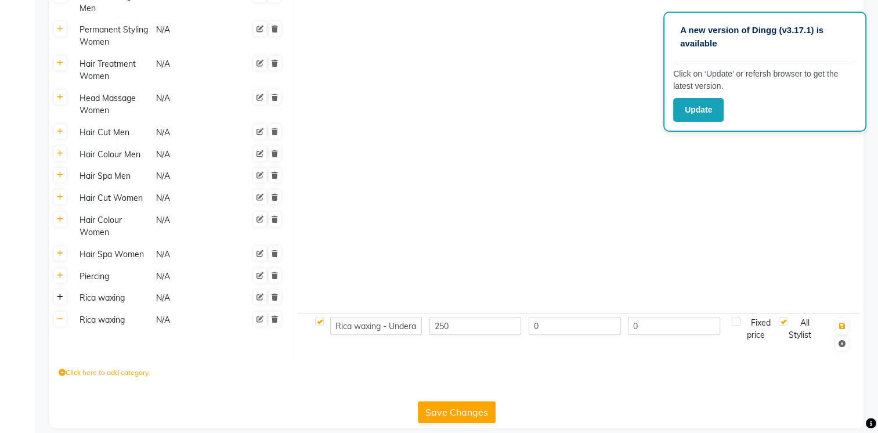
click at [60, 301] on icon at bounding box center [60, 297] width 6 height 7
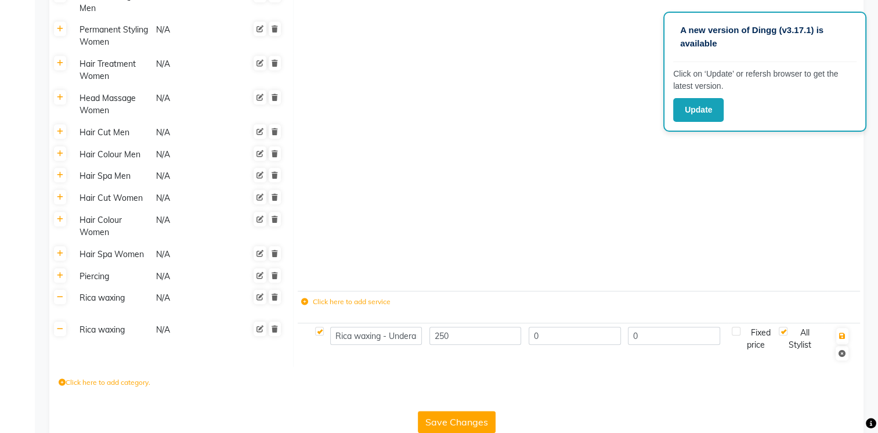
click at [474, 427] on button "Save Changes" at bounding box center [457, 422] width 78 height 22
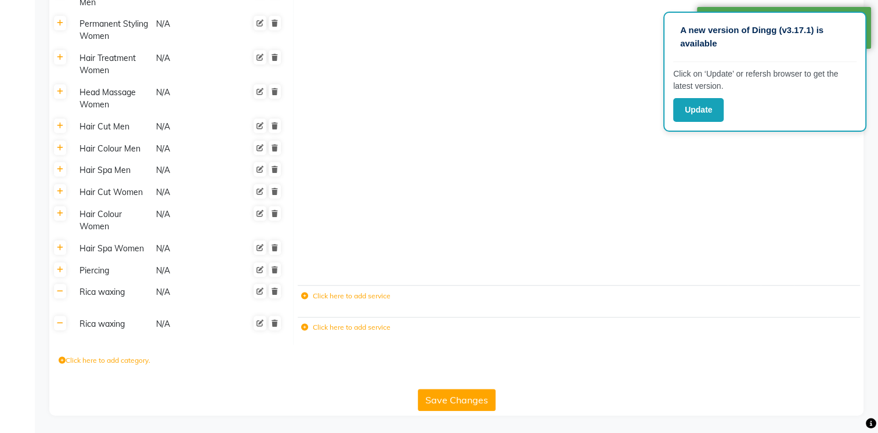
click at [317, 325] on label "Click here to add service" at bounding box center [345, 327] width 89 height 10
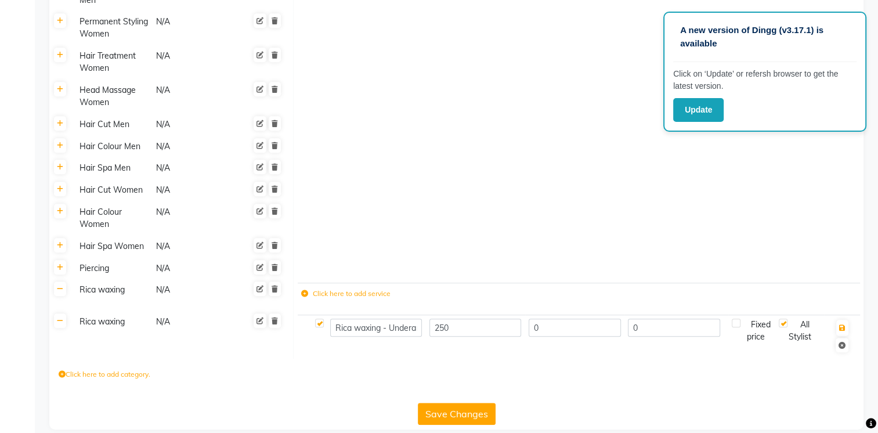
click at [335, 298] on label "Click here to add service" at bounding box center [345, 293] width 89 height 10
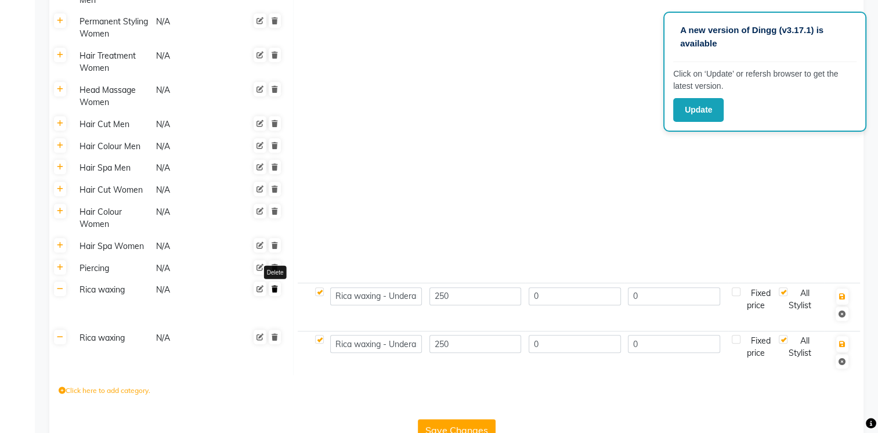
click at [274, 291] on icon at bounding box center [275, 289] width 6 height 7
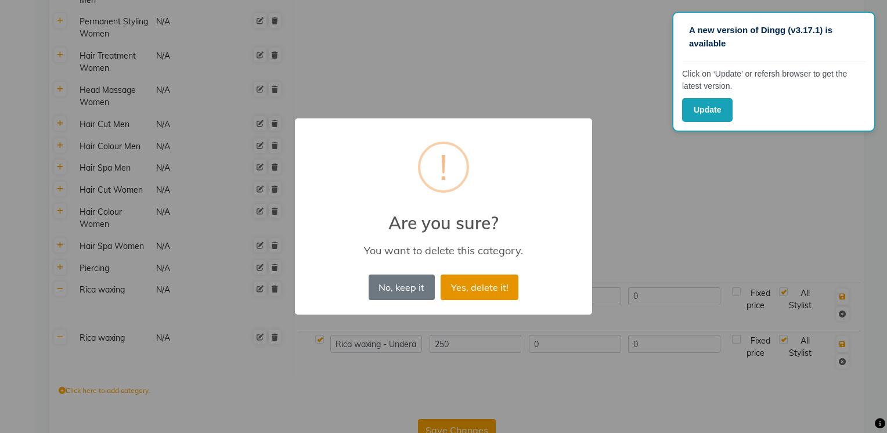
click at [471, 286] on button "Yes, delete it!" at bounding box center [479, 287] width 78 height 26
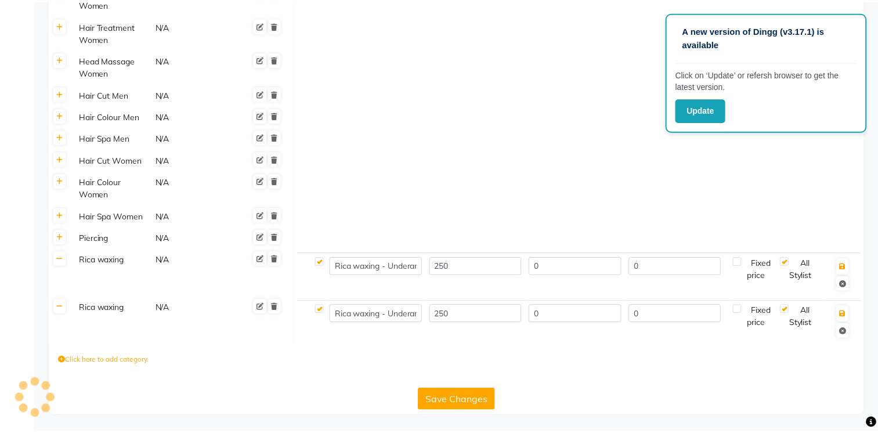
scroll to position [857, 0]
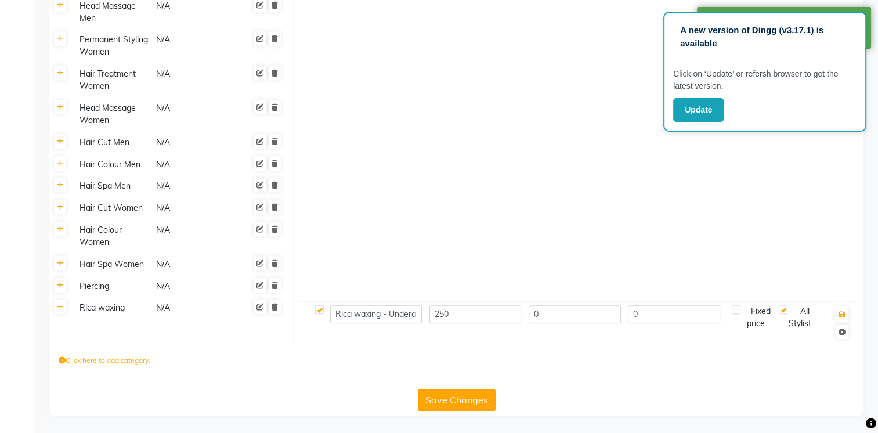
click at [447, 403] on button "Save Changes" at bounding box center [457, 400] width 78 height 22
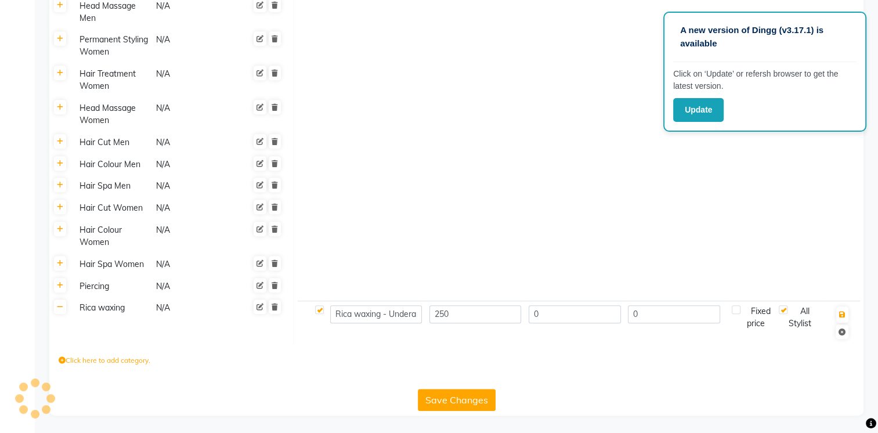
scroll to position [841, 0]
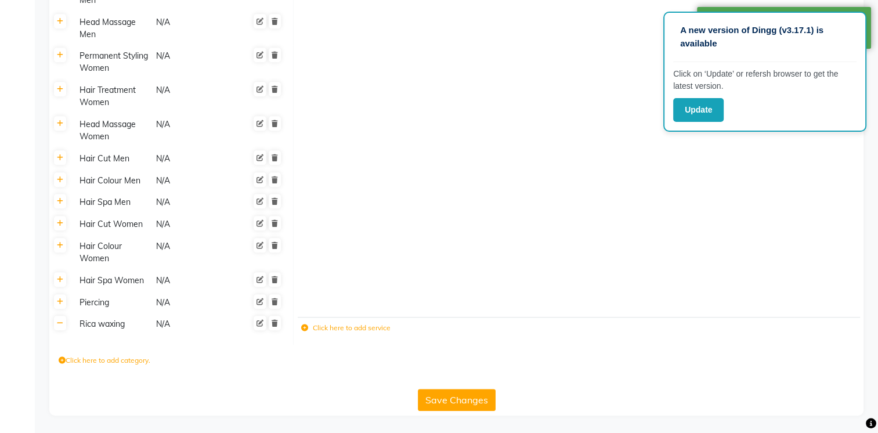
click at [320, 328] on label "Click here to add service" at bounding box center [345, 328] width 89 height 10
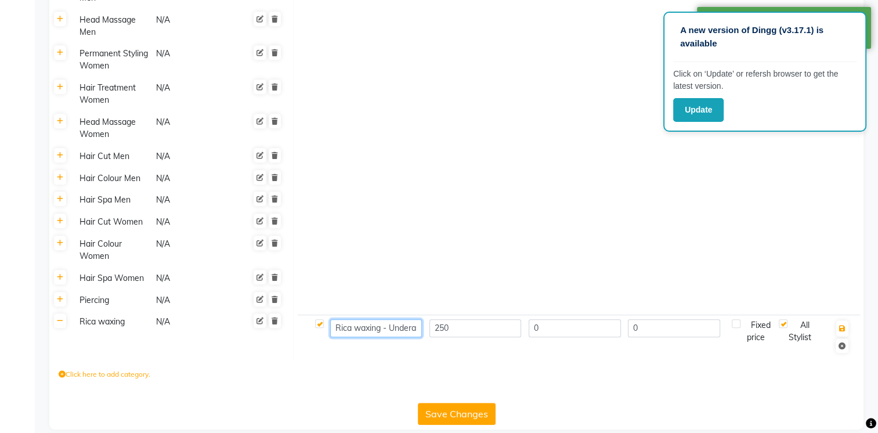
click at [335, 328] on input "Rica waxing - Underarms" at bounding box center [376, 328] width 92 height 18
type input "Rica waxing - Full Arms"
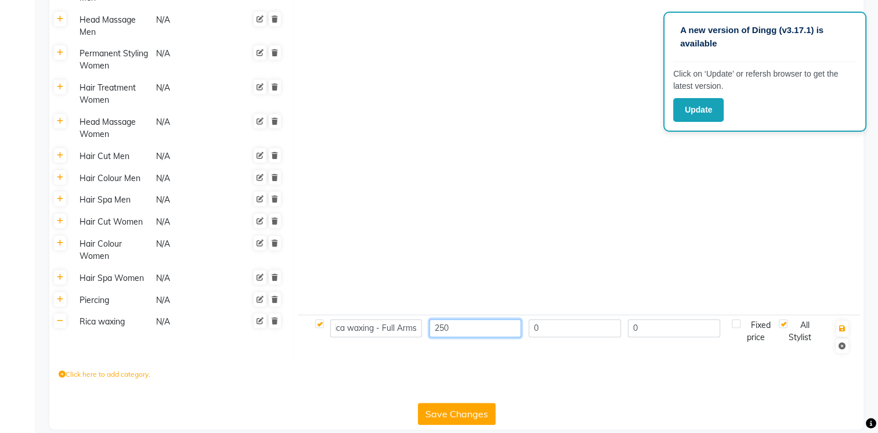
scroll to position [0, 0]
type input "2"
type input "700"
click at [633, 382] on div "Click here to add category." at bounding box center [456, 376] width 814 height 35
click at [847, 328] on button "button" at bounding box center [842, 328] width 12 height 16
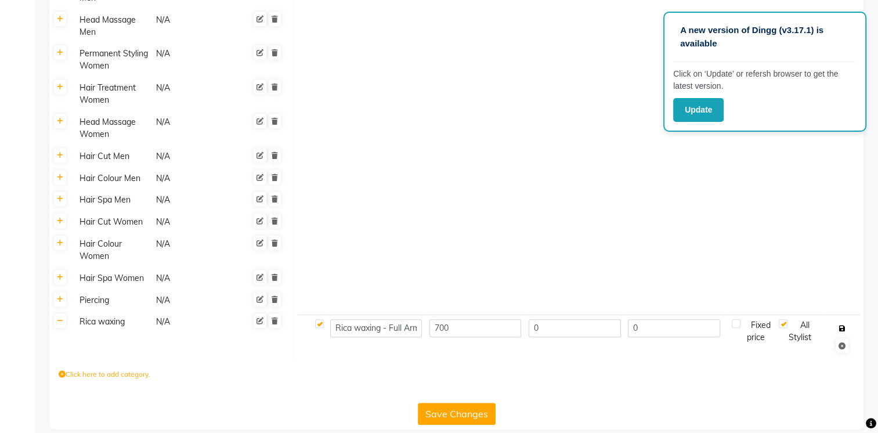
click at [841, 329] on icon "button" at bounding box center [842, 328] width 6 height 7
click at [465, 411] on button "Save Changes" at bounding box center [457, 414] width 78 height 22
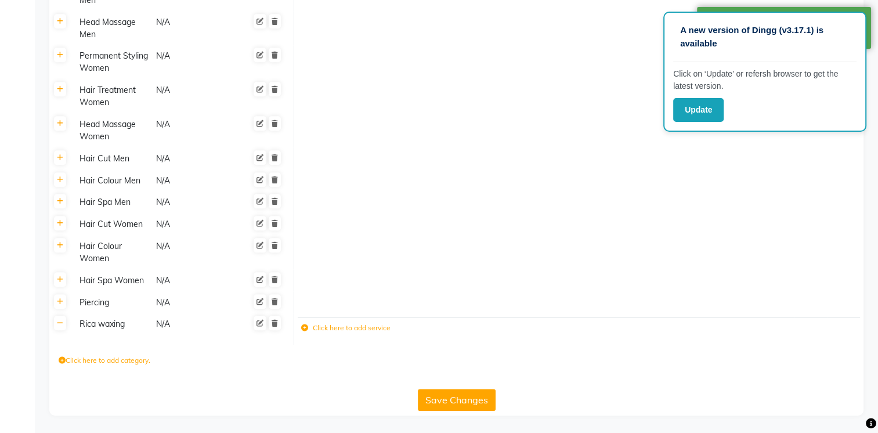
click at [99, 328] on div "Rica waxing" at bounding box center [112, 324] width 75 height 15
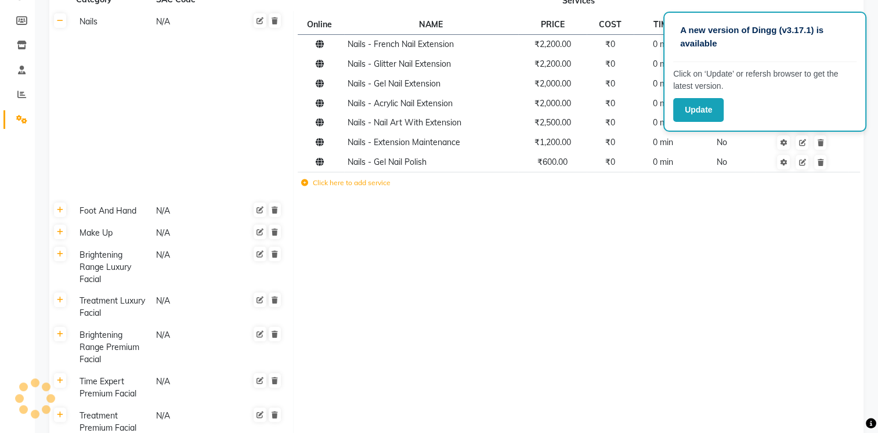
scroll to position [158, 0]
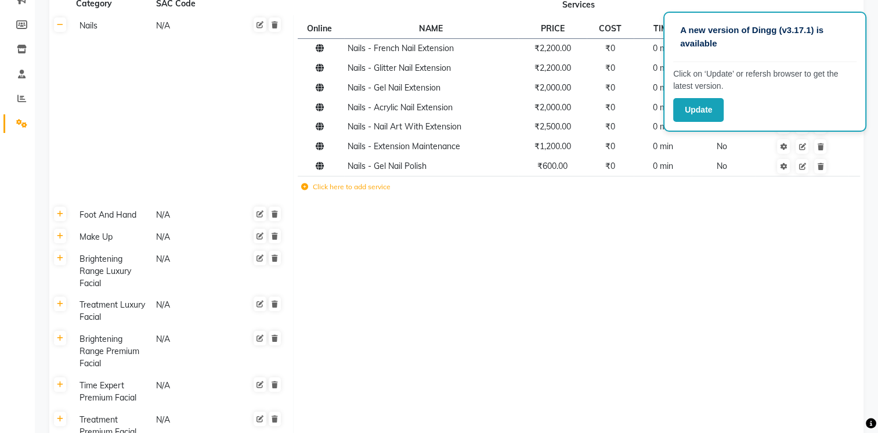
click at [121, 219] on div "Foot And Hand" at bounding box center [112, 215] width 75 height 15
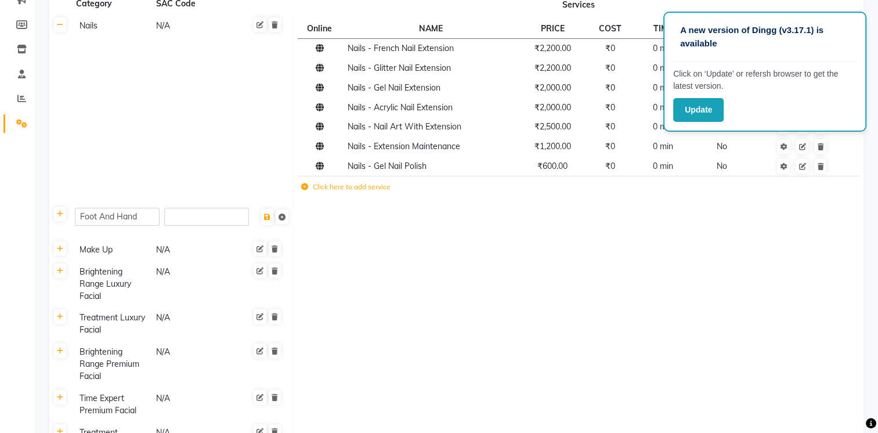
click at [376, 247] on td at bounding box center [579, 250] width 570 height 22
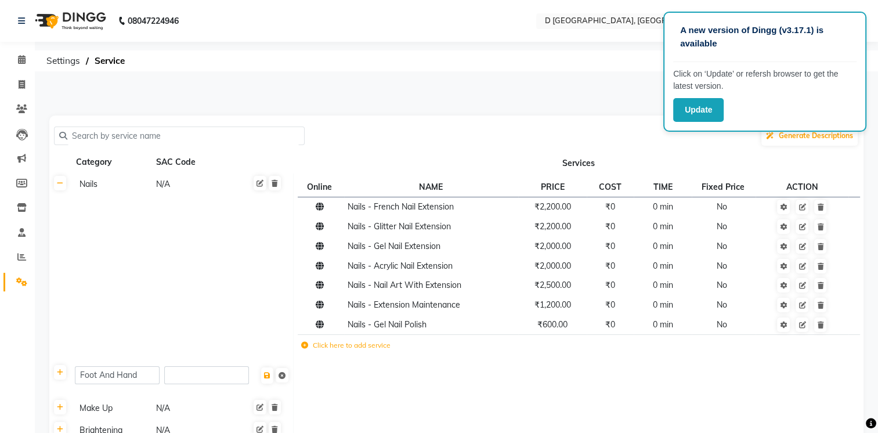
click at [118, 135] on input "text" at bounding box center [183, 136] width 232 height 18
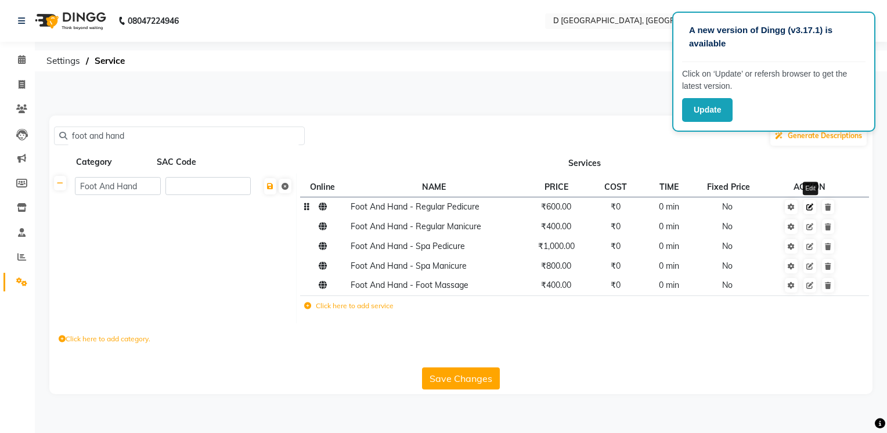
type input "foot and hand"
click at [811, 207] on icon at bounding box center [809, 207] width 7 height 7
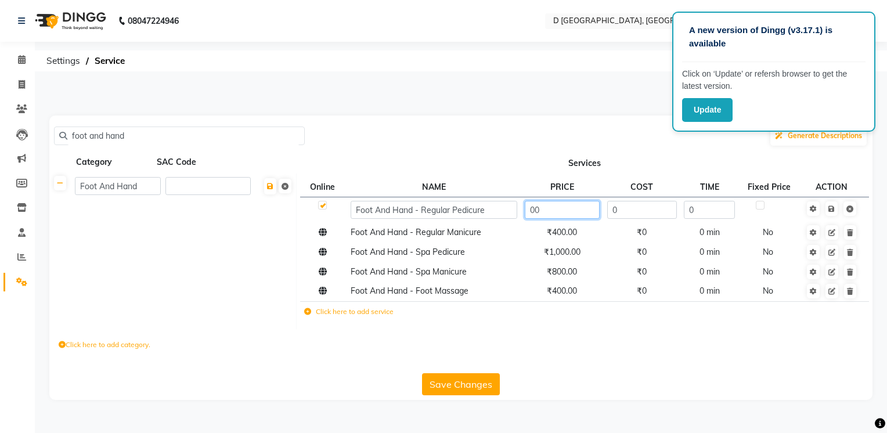
type input "800"
click at [608, 354] on div "Click here to add category." at bounding box center [460, 346] width 823 height 35
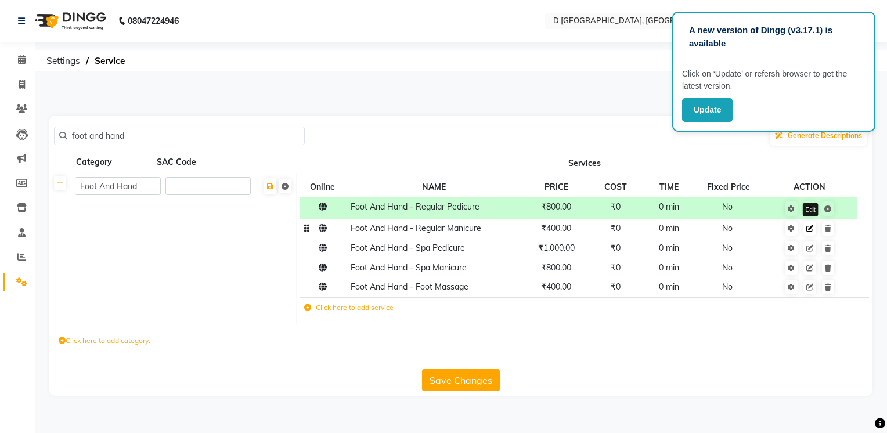
click at [810, 229] on icon at bounding box center [809, 228] width 7 height 7
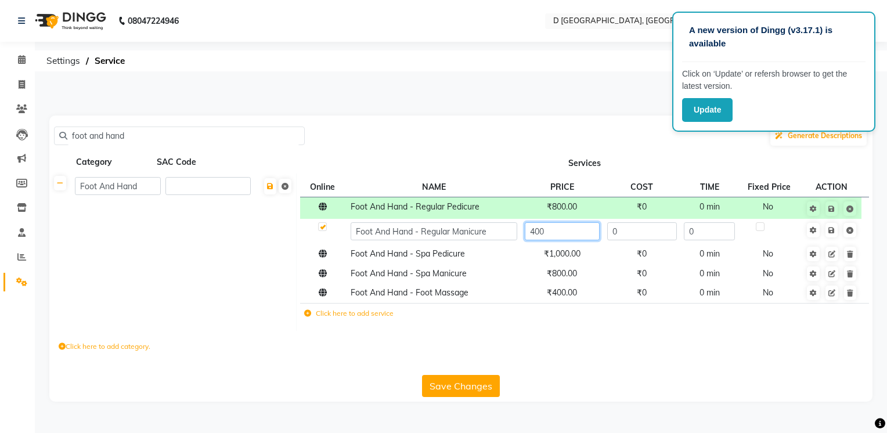
click at [534, 228] on input "400" at bounding box center [562, 231] width 75 height 18
type input "500"
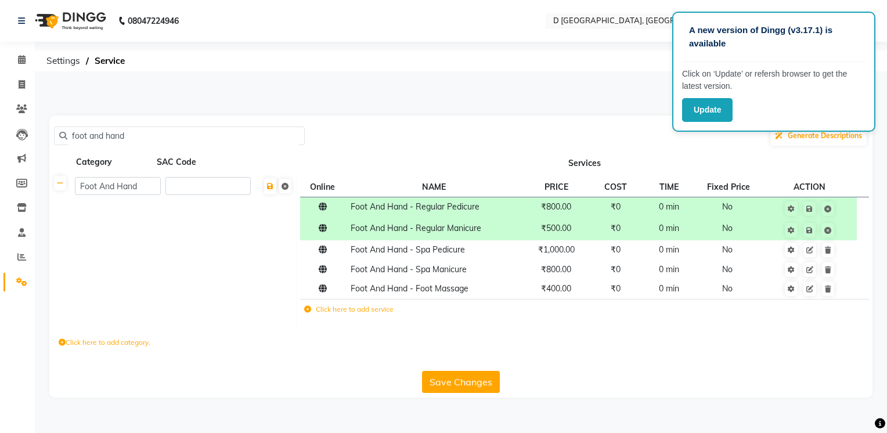
click at [796, 340] on div "Click here to add category." at bounding box center [460, 344] width 823 height 35
click at [810, 251] on icon at bounding box center [809, 250] width 7 height 7
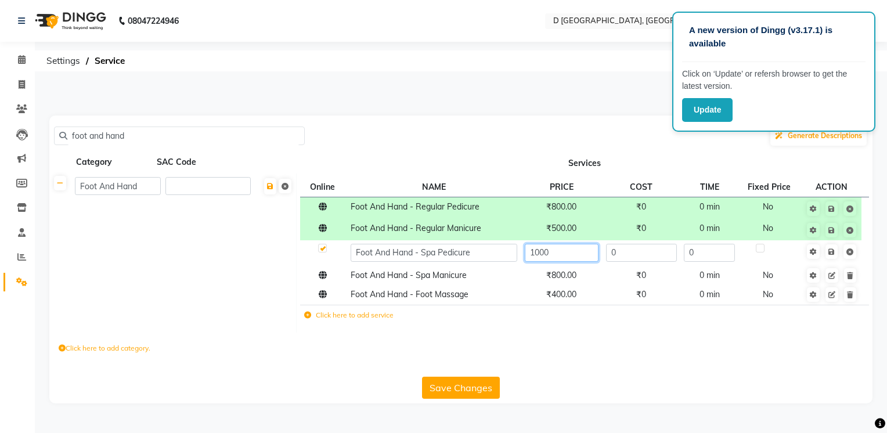
click at [539, 251] on input "1000" at bounding box center [562, 253] width 74 height 18
type input "1200"
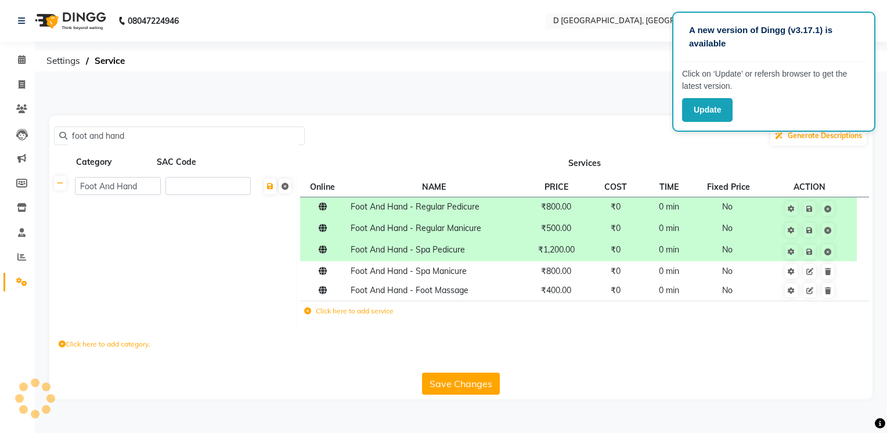
click at [750, 342] on div "Click here to add category." at bounding box center [460, 345] width 823 height 35
click at [561, 277] on td "₹800.00" at bounding box center [556, 271] width 71 height 20
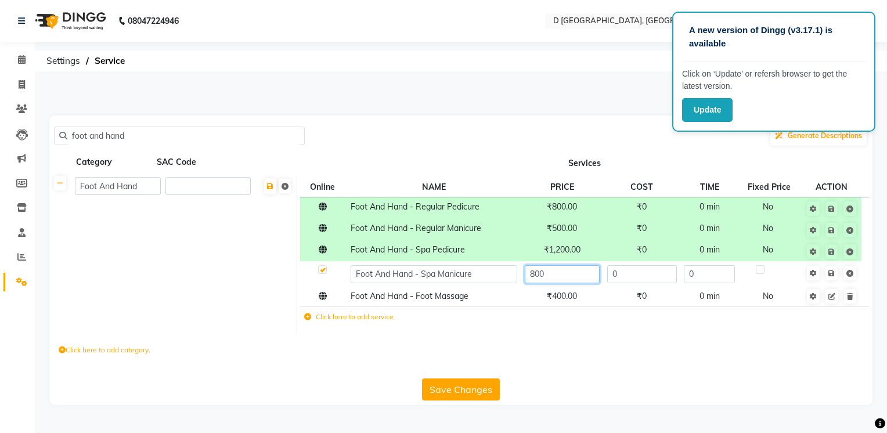
click at [548, 273] on input "800" at bounding box center [562, 274] width 75 height 18
type input "8"
type input "1000"
click at [594, 326] on td "Click here to add service" at bounding box center [490, 318] width 380 height 24
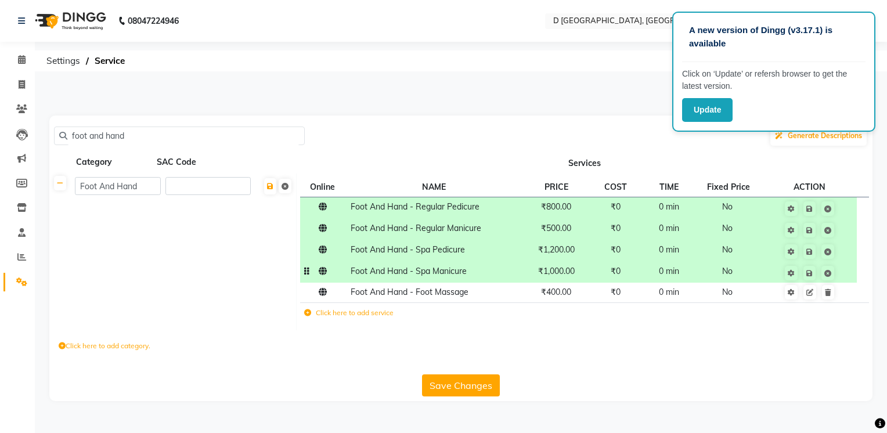
click at [446, 277] on td "Foot And Hand - Spa Manicure" at bounding box center [433, 271] width 174 height 21
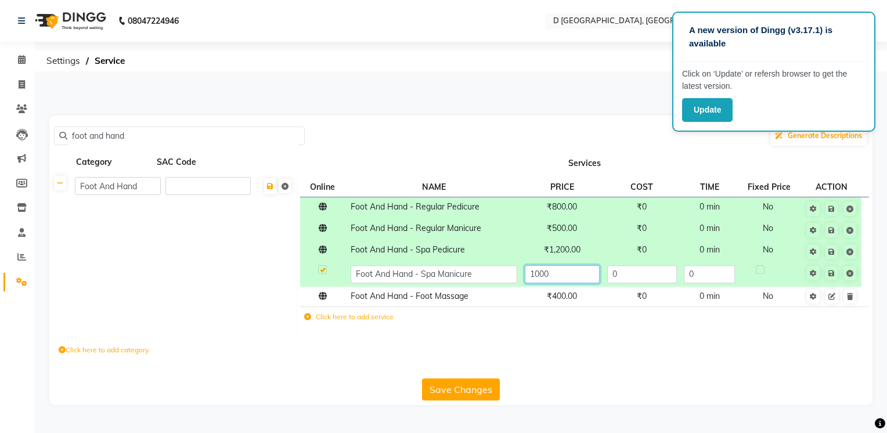
click at [537, 274] on input "1000" at bounding box center [562, 274] width 75 height 18
type input "800"
click at [721, 365] on div "Click here to add category." at bounding box center [460, 351] width 823 height 35
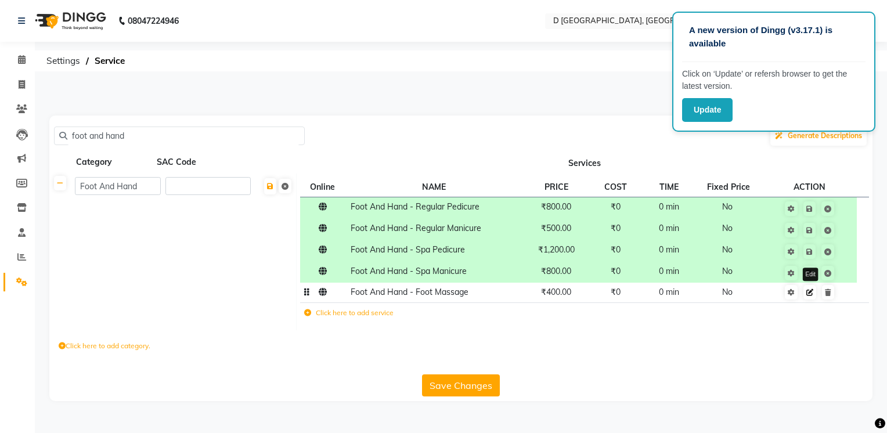
click at [810, 292] on icon at bounding box center [809, 292] width 7 height 7
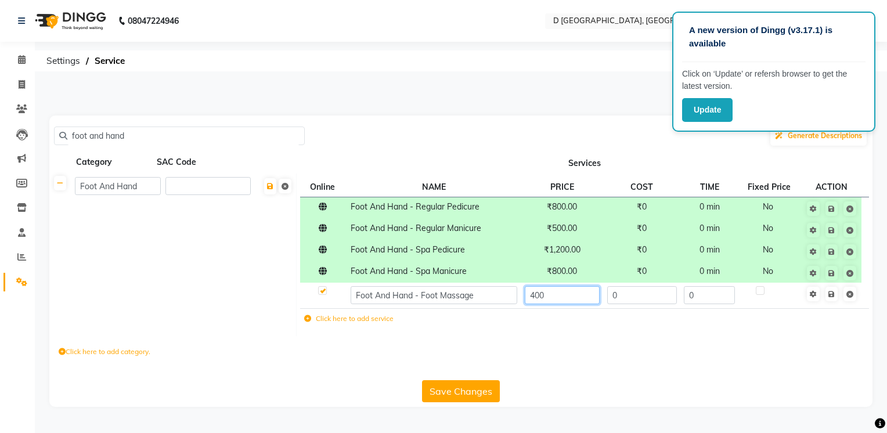
click at [534, 293] on input "400" at bounding box center [562, 295] width 75 height 18
type input "500"
click at [598, 352] on div "Click here to add category." at bounding box center [460, 353] width 823 height 35
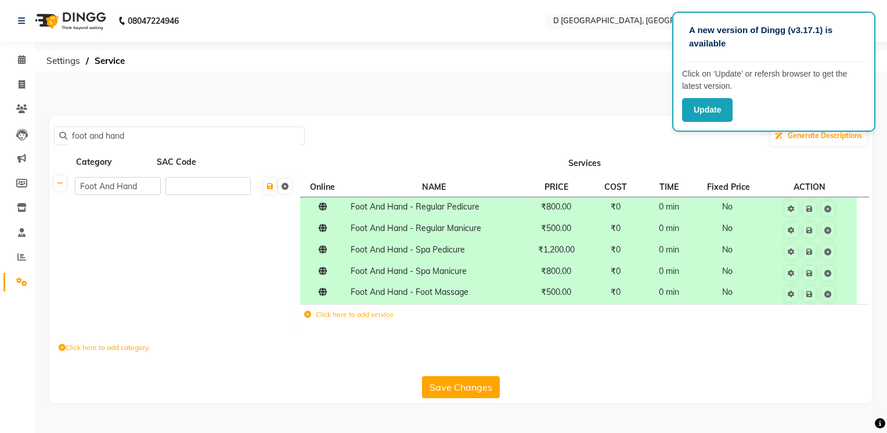
click at [309, 315] on icon at bounding box center [307, 314] width 7 height 7
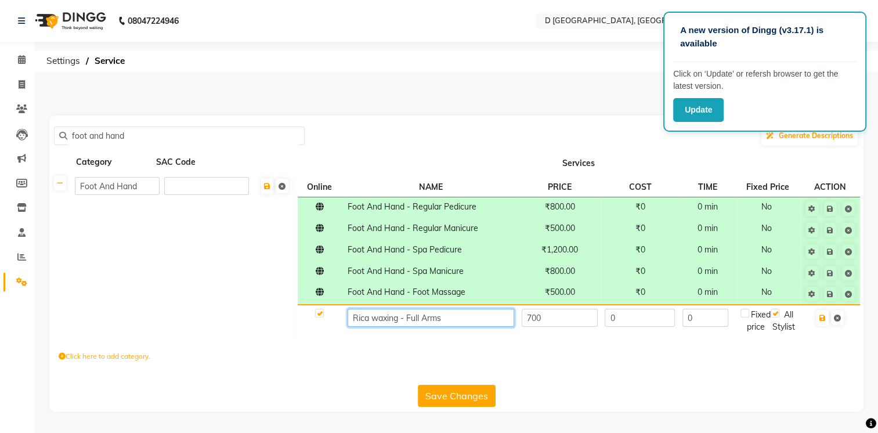
click at [446, 316] on input "Rica waxing - Full Arms" at bounding box center [431, 318] width 167 height 18
type input "R"
type input "l"
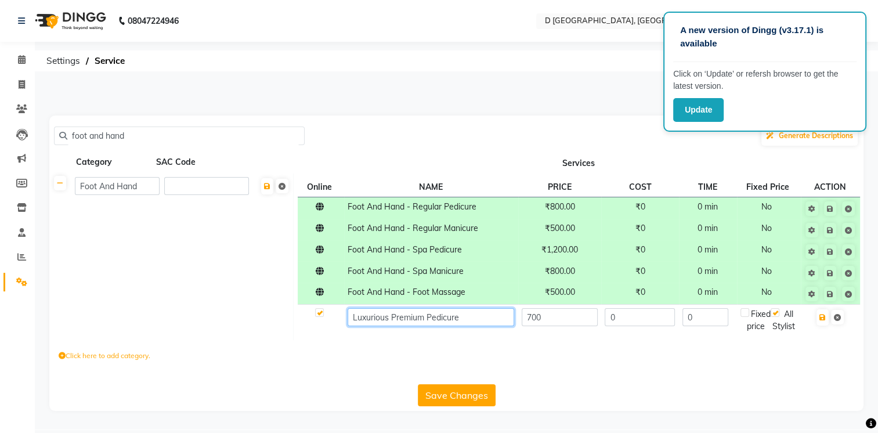
type input "Luxurious Premium Pedicure"
click at [536, 315] on input "700" at bounding box center [560, 317] width 76 height 18
click at [549, 317] on input "700" at bounding box center [560, 317] width 76 height 18
type input "7"
type input "1500"
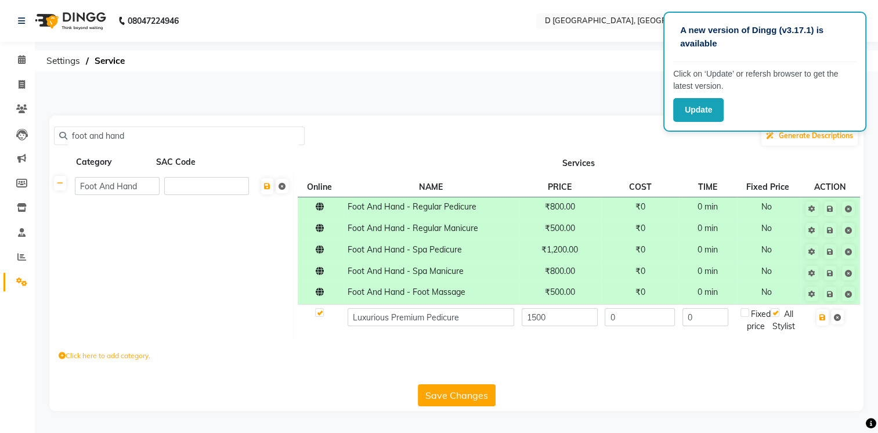
click at [609, 365] on div "Click here to add category." at bounding box center [456, 357] width 814 height 35
click at [450, 406] on button "Save Changes" at bounding box center [457, 395] width 78 height 22
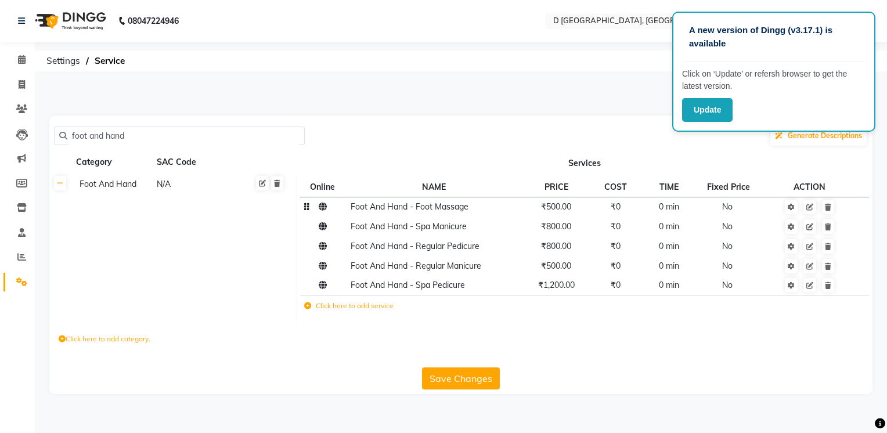
click at [324, 208] on icon at bounding box center [323, 207] width 8 height 8
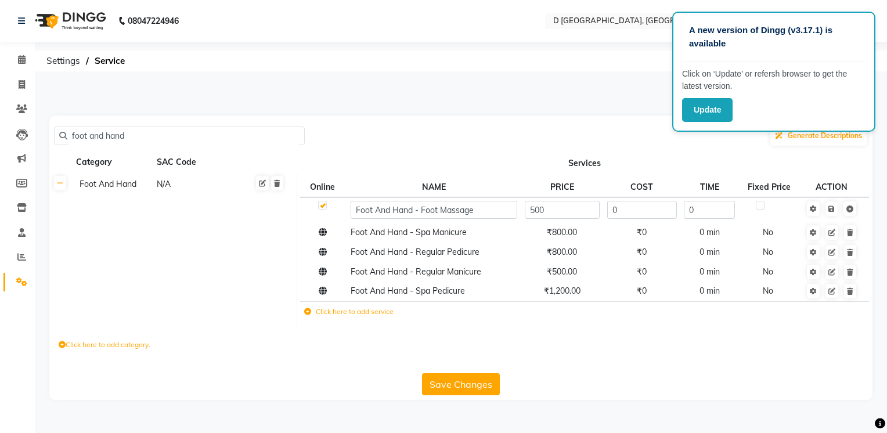
click at [322, 204] on label at bounding box center [322, 205] width 9 height 9
click at [322, 204] on input "checkbox" at bounding box center [322, 206] width 8 height 8
checkbox input "false"
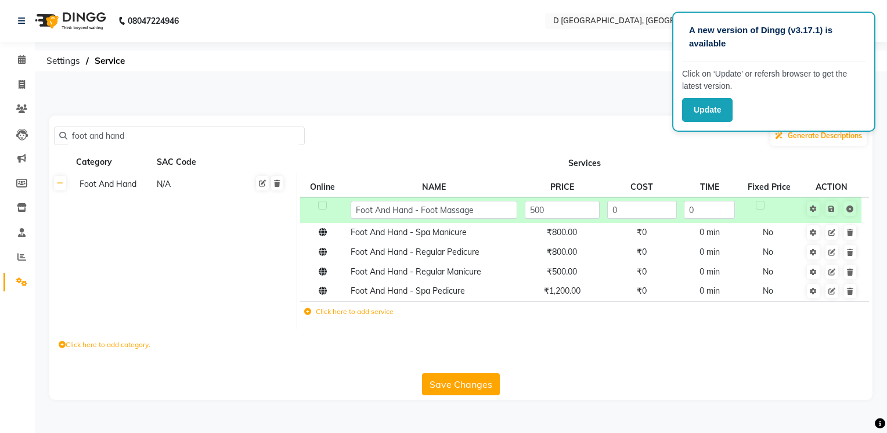
click at [402, 377] on div "Save Changes" at bounding box center [461, 381] width 814 height 27
click at [564, 335] on div "Click here to add category." at bounding box center [460, 346] width 823 height 35
click at [832, 208] on icon at bounding box center [831, 208] width 6 height 7
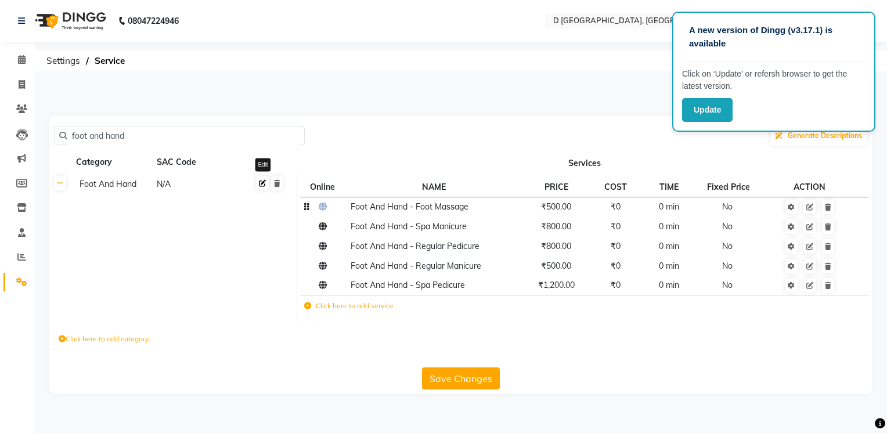
click at [263, 184] on icon at bounding box center [262, 183] width 7 height 7
click at [266, 184] on button at bounding box center [270, 186] width 12 height 16
click at [133, 135] on input "foot and hand" at bounding box center [183, 136] width 232 height 18
type input "f"
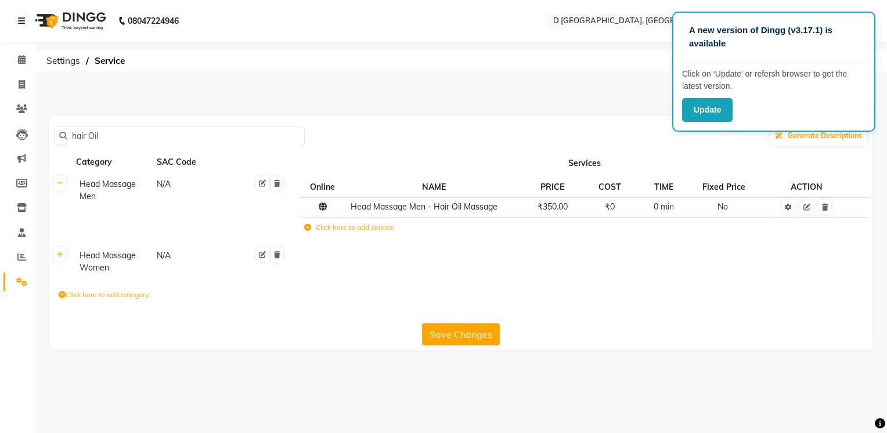
click at [95, 262] on div "Head Massage Women" at bounding box center [113, 261] width 76 height 27
click at [103, 136] on input "hair Oil" at bounding box center [183, 136] width 232 height 18
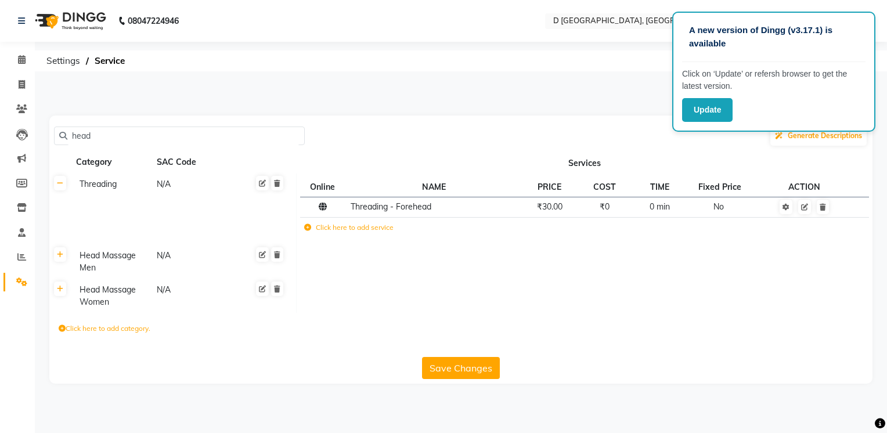
click at [118, 294] on div "Head Massage Women" at bounding box center [113, 296] width 76 height 27
click at [125, 262] on div "Head Massage Men" at bounding box center [113, 261] width 76 height 27
click at [252, 333] on div "Click here to add category." at bounding box center [460, 331] width 823 height 35
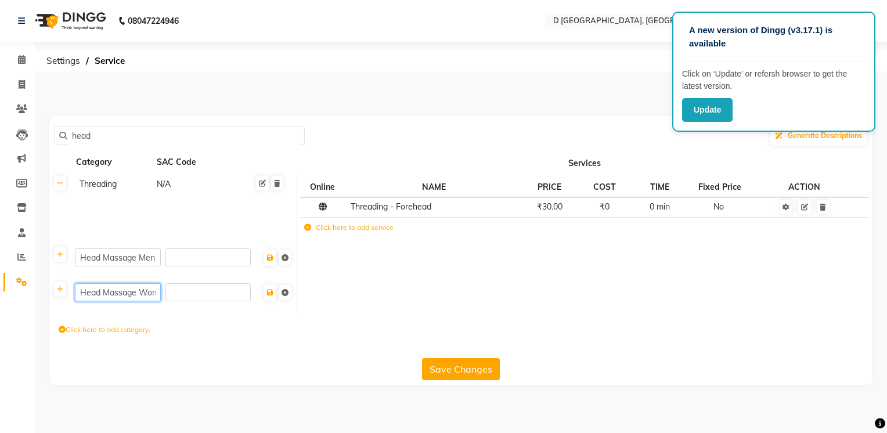
click at [110, 294] on input "Head Massage Women" at bounding box center [118, 292] width 86 height 18
click at [265, 338] on div "Click here to add category." at bounding box center [460, 331] width 823 height 35
drag, startPoint x: 109, startPoint y: 139, endPoint x: 42, endPoint y: 142, distance: 67.4
click at [42, 142] on div "head Generate Descriptions Category SAC Code Services Threading N/A Online NAME…" at bounding box center [461, 249] width 840 height 269
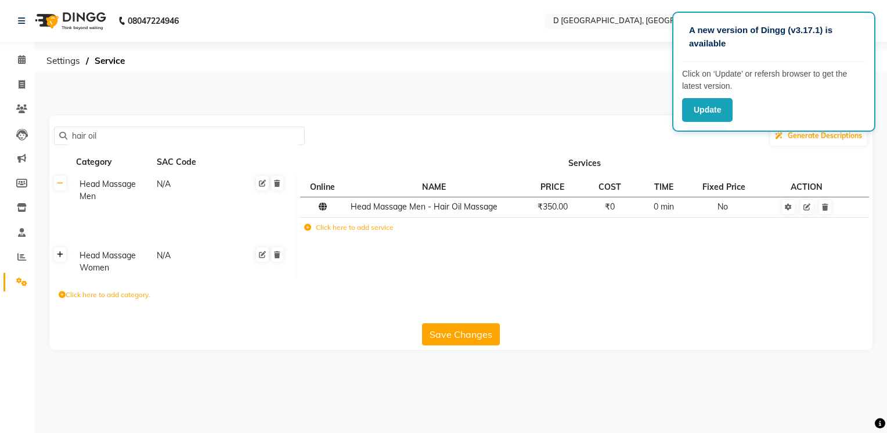
type input "hair oil"
click at [61, 256] on icon at bounding box center [60, 254] width 6 height 7
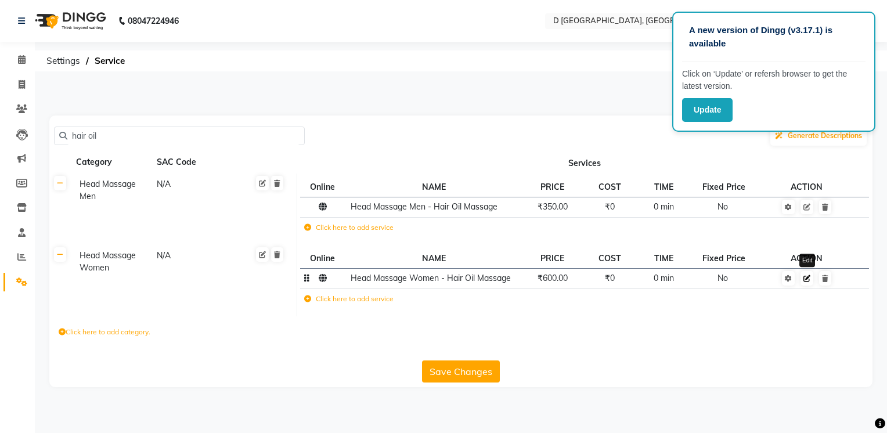
click at [805, 280] on icon at bounding box center [806, 278] width 7 height 7
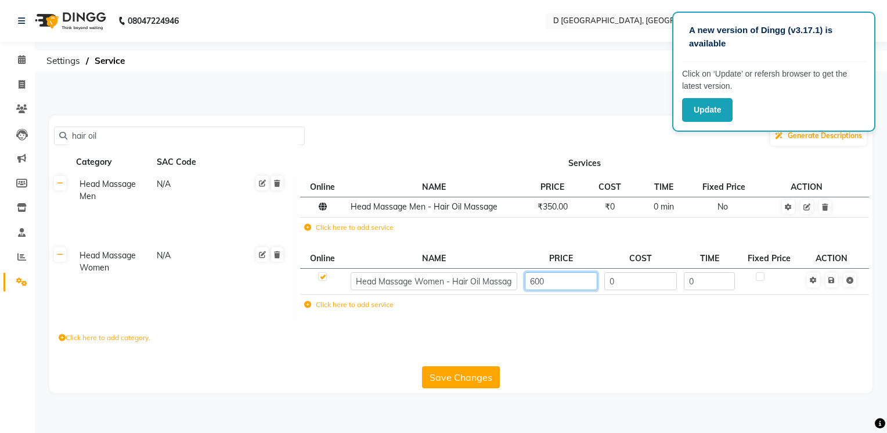
click at [535, 283] on input "600" at bounding box center [561, 281] width 73 height 18
type input "800"
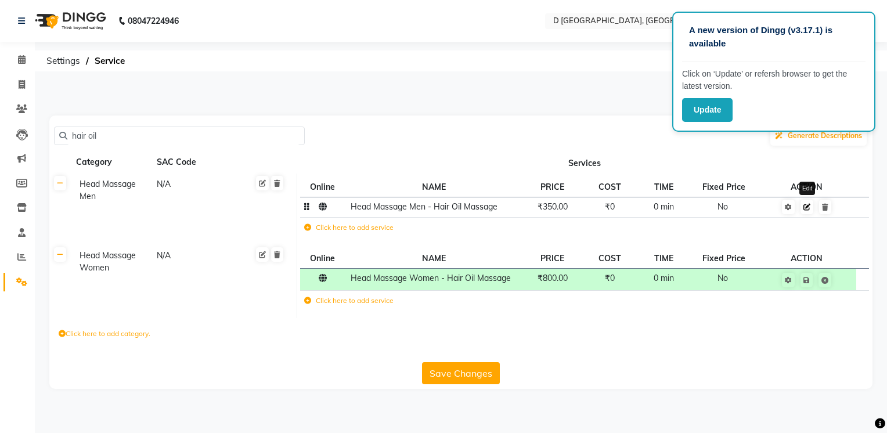
click at [807, 209] on icon at bounding box center [806, 207] width 7 height 7
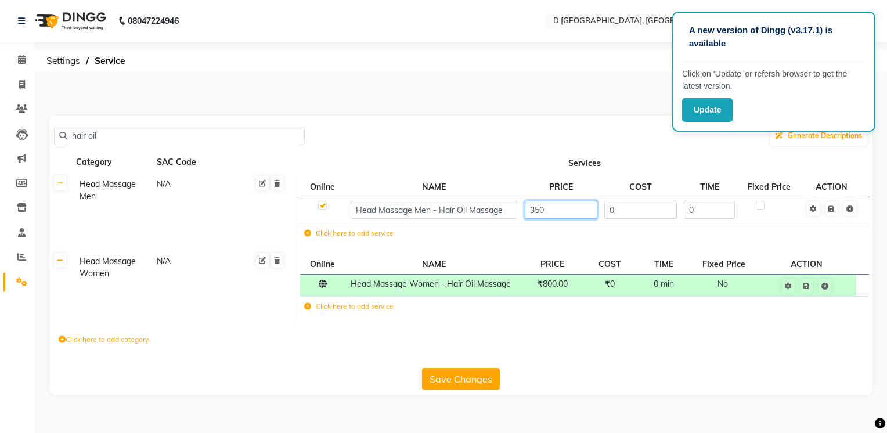
click at [544, 208] on input "350" at bounding box center [561, 210] width 73 height 18
type input "3"
type input "400"
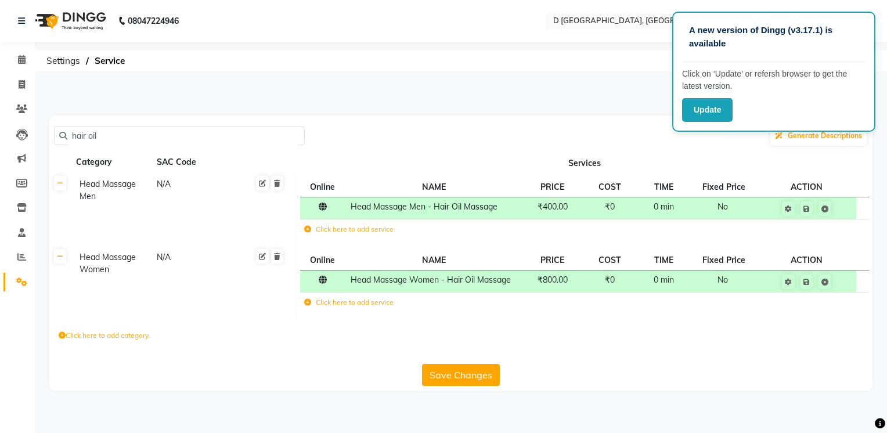
click at [664, 355] on div "Click here to add category." at bounding box center [460, 337] width 823 height 35
click at [307, 305] on icon at bounding box center [307, 302] width 7 height 7
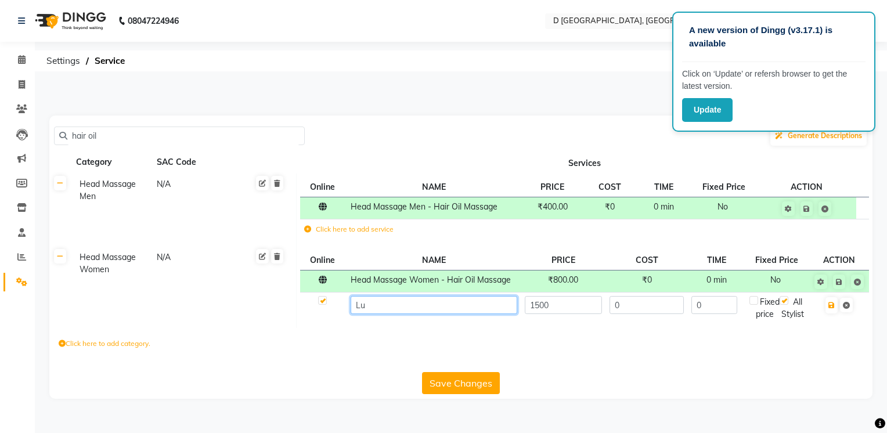
type input "L"
type input "Argon Oil Massage"
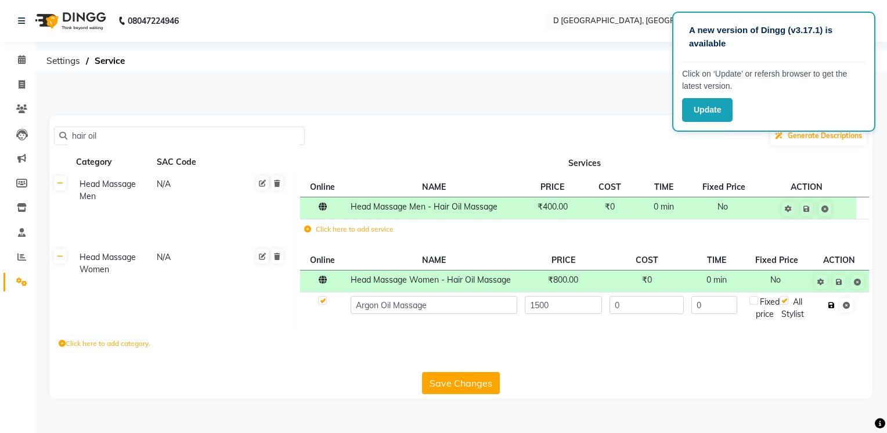
click at [831, 306] on icon "button" at bounding box center [831, 305] width 6 height 7
click at [452, 388] on button "Save Changes" at bounding box center [461, 383] width 78 height 22
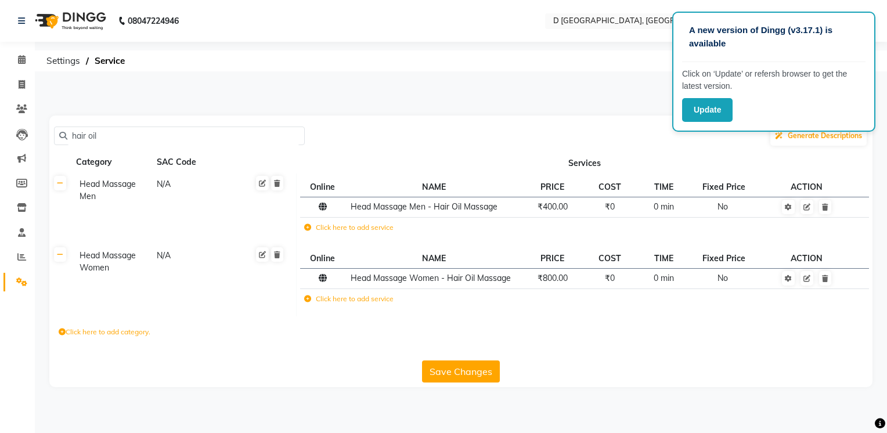
click at [306, 298] on icon at bounding box center [307, 298] width 7 height 7
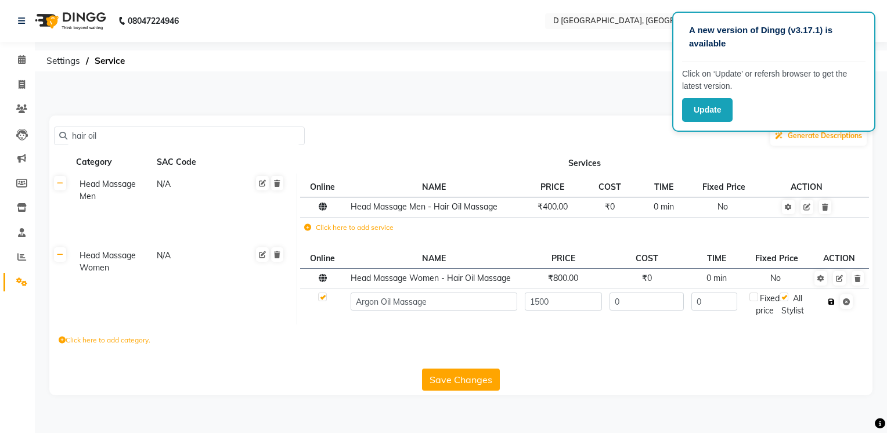
click at [831, 298] on icon "button" at bounding box center [831, 301] width 6 height 7
click at [655, 359] on div "Click here to add category." at bounding box center [460, 341] width 823 height 35
drag, startPoint x: 130, startPoint y: 131, endPoint x: 37, endPoint y: 141, distance: 93.9
click at [37, 141] on main "PRINT MENU IMPORT EXPORT hair oil Generate Descriptions Category SAC Code Servi…" at bounding box center [461, 247] width 852 height 332
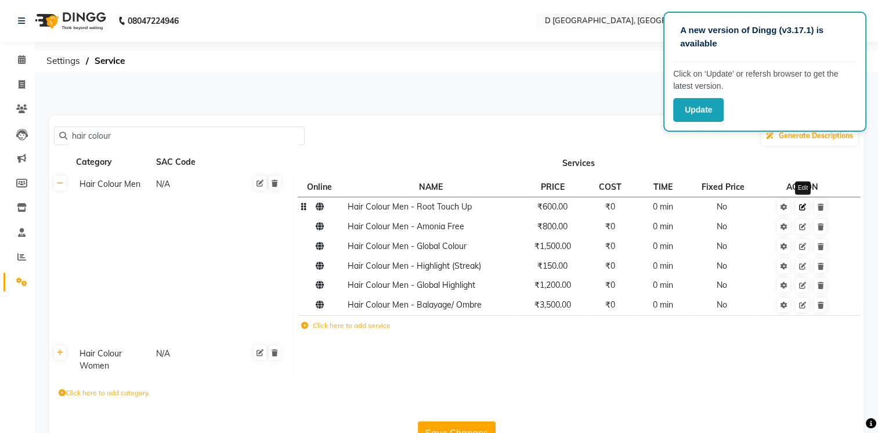
type input "hair colour"
click at [803, 208] on icon at bounding box center [802, 207] width 7 height 7
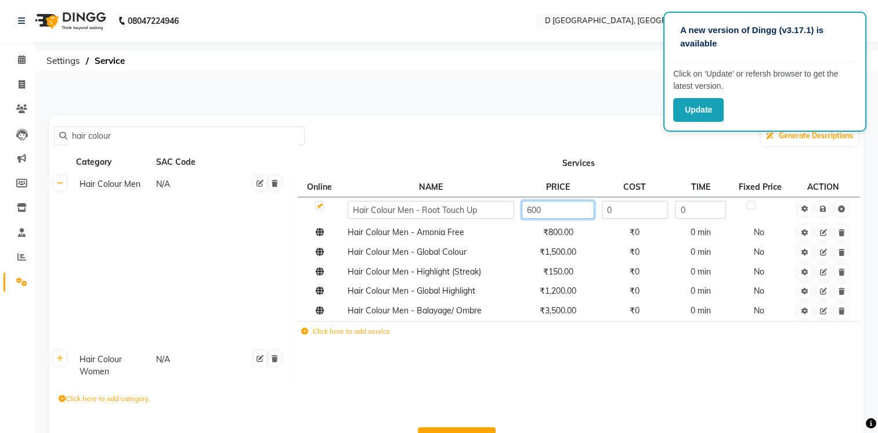
click at [533, 208] on input "600" at bounding box center [558, 210] width 73 height 18
type input "800"
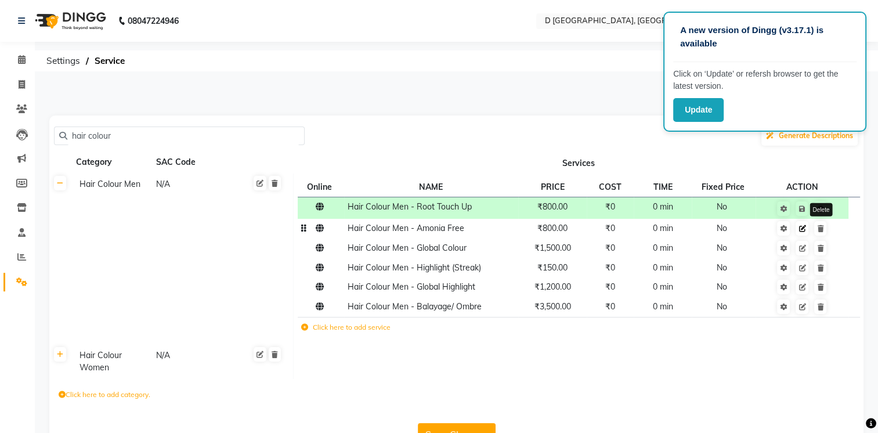
click at [821, 232] on span "Edit Delete" at bounding box center [809, 228] width 37 height 10
click at [803, 228] on icon at bounding box center [802, 228] width 7 height 7
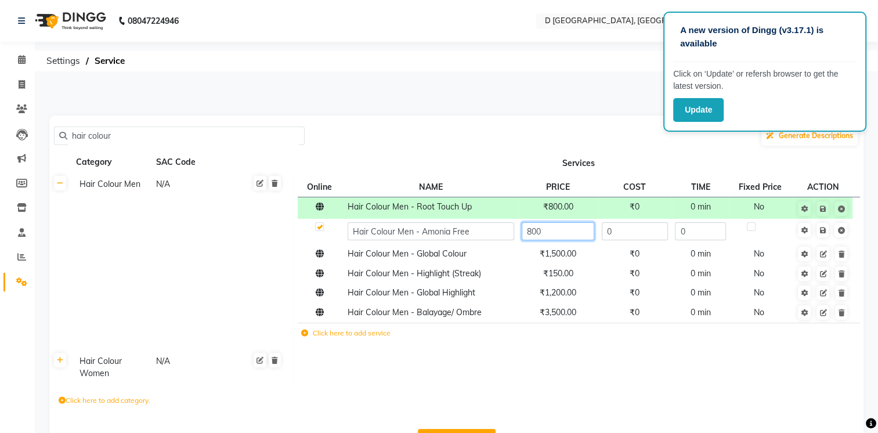
click at [543, 232] on input "800" at bounding box center [558, 231] width 73 height 18
type input "8"
type input "1000"
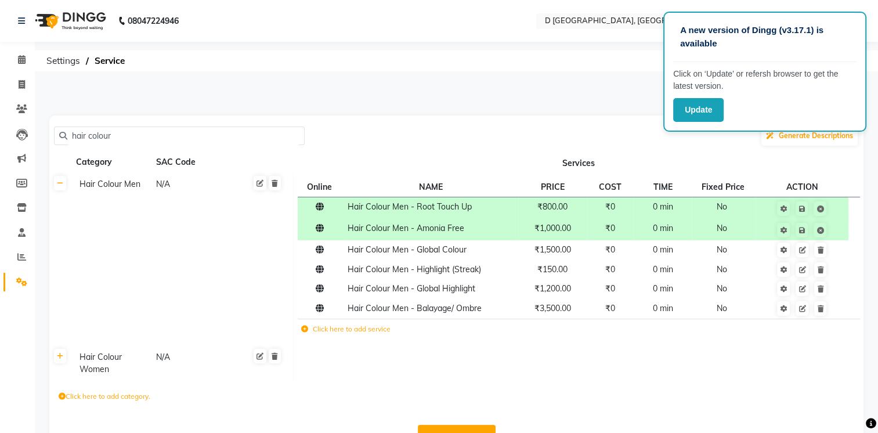
click at [667, 382] on div "hair colour Generate Descriptions Category SAC Code Services Hair Colour Men N/…" at bounding box center [456, 283] width 814 height 336
click at [804, 250] on icon at bounding box center [802, 250] width 7 height 7
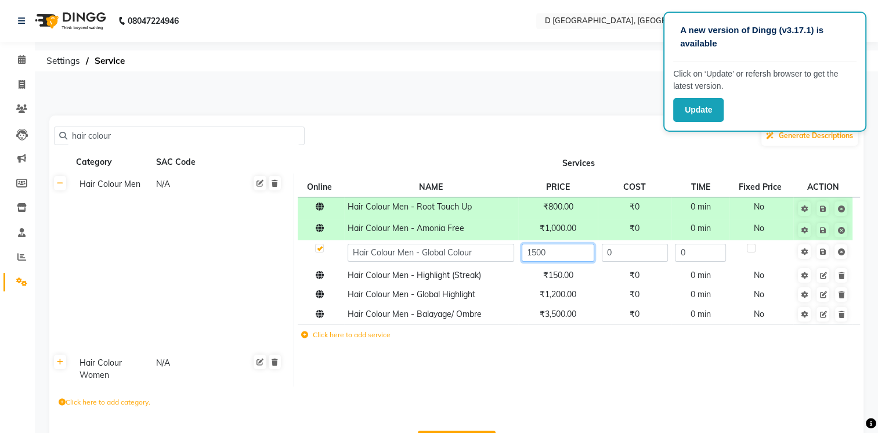
click at [532, 252] on input "1500" at bounding box center [558, 253] width 73 height 18
type input "2500"
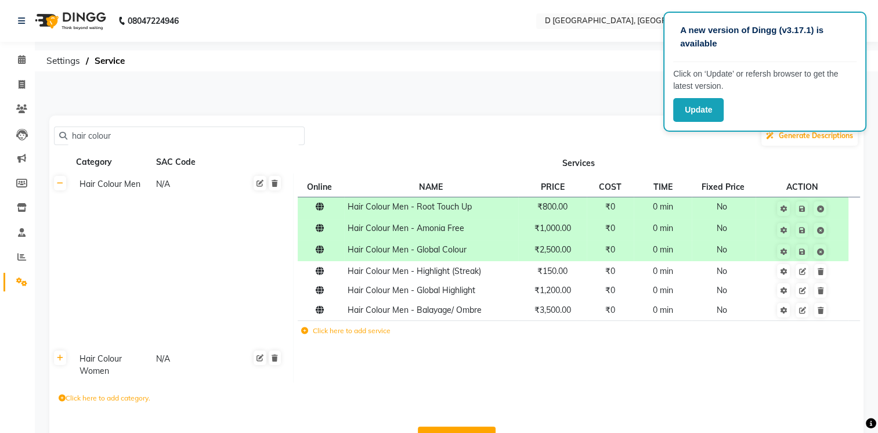
click at [732, 355] on td at bounding box center [579, 365] width 570 height 34
click at [98, 371] on div "Hair Colour Women" at bounding box center [112, 365] width 75 height 27
click at [463, 366] on td at bounding box center [579, 365] width 570 height 35
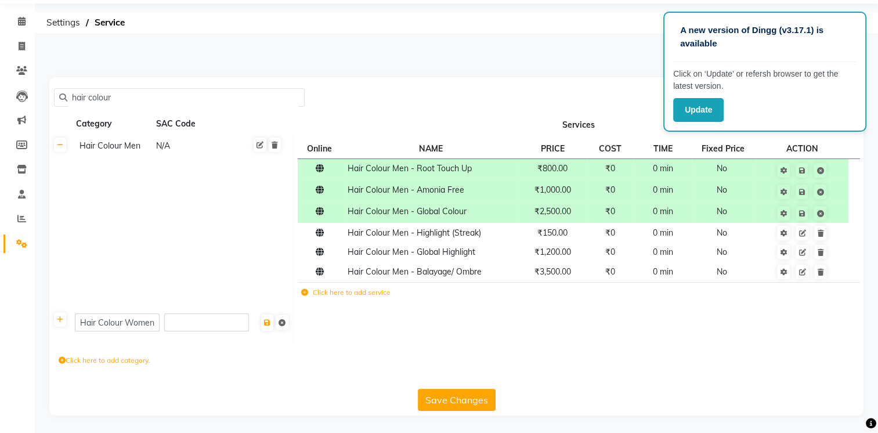
click at [450, 398] on button "Save Changes" at bounding box center [457, 400] width 78 height 22
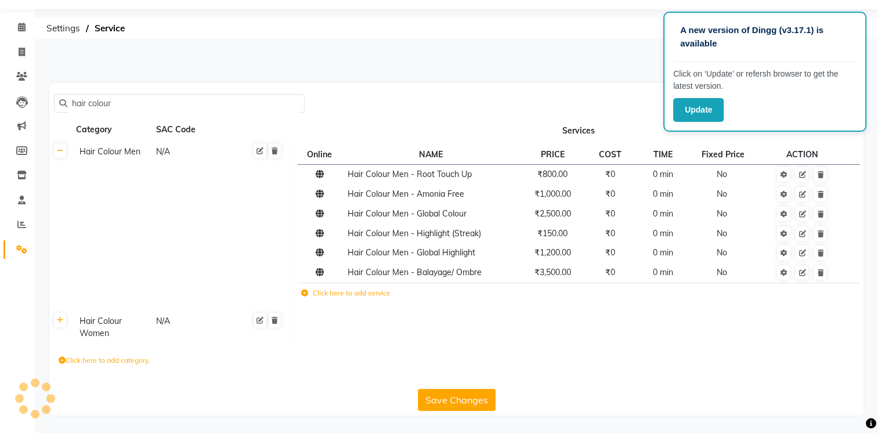
scroll to position [34, 0]
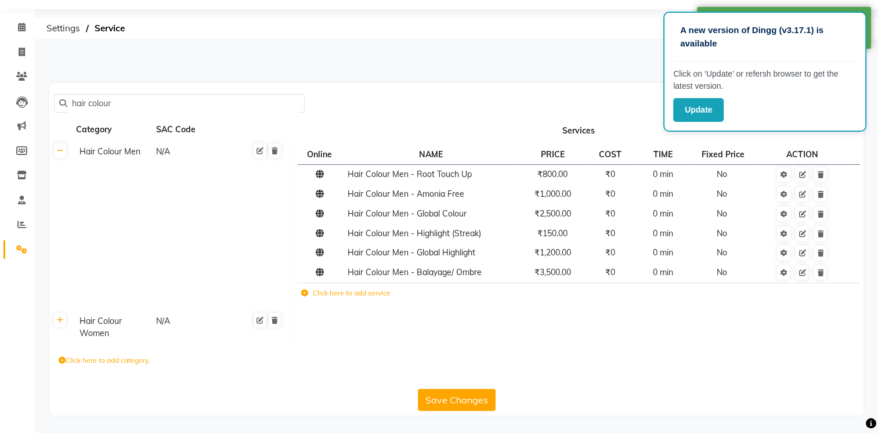
click at [87, 328] on div "Hair Colour Women" at bounding box center [112, 327] width 75 height 27
click at [62, 319] on icon at bounding box center [60, 319] width 6 height 7
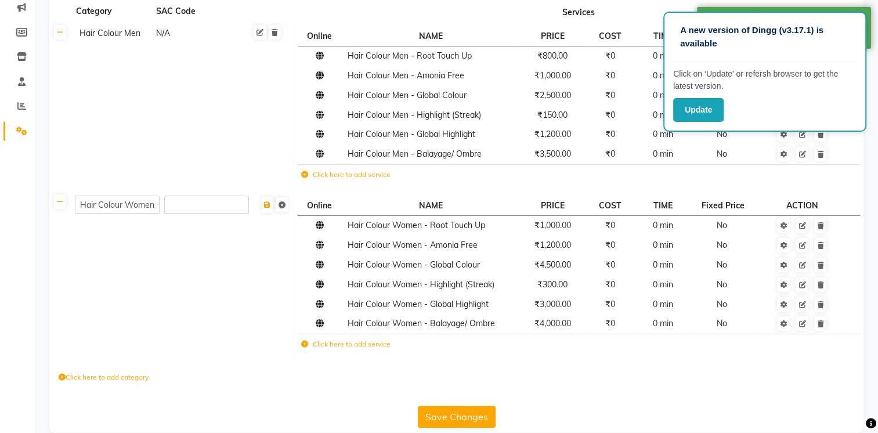
scroll to position [170, 0]
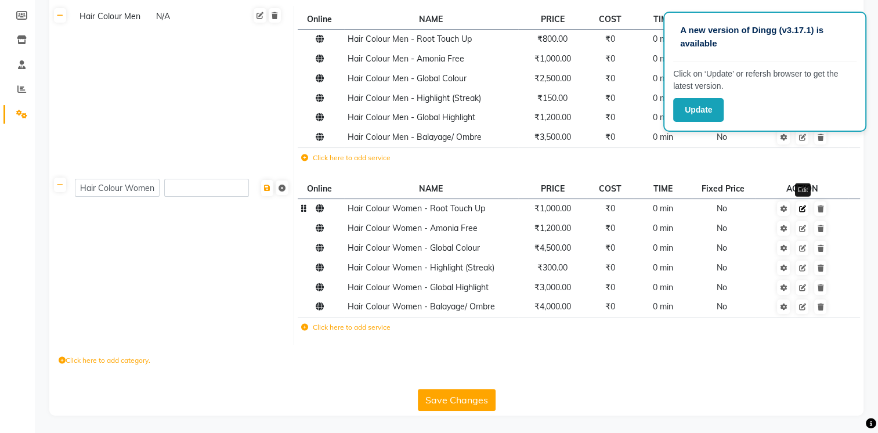
click at [801, 209] on icon at bounding box center [802, 208] width 7 height 7
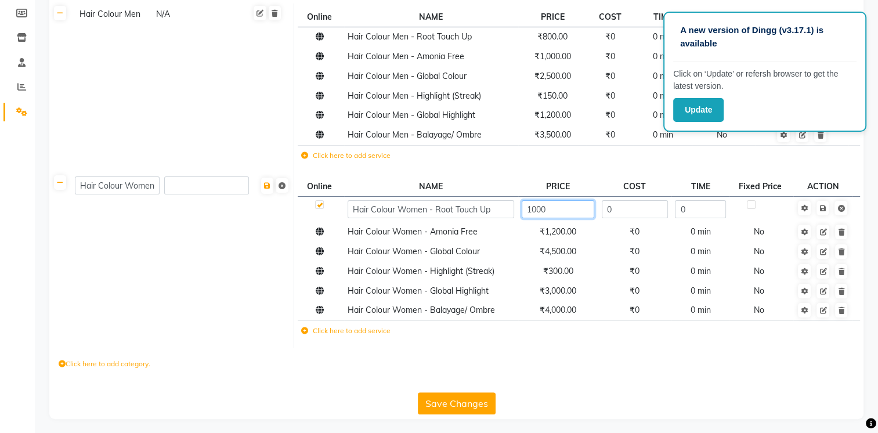
click at [537, 212] on input "1000" at bounding box center [558, 209] width 73 height 18
type input "1200"
click at [618, 328] on td "Click here to add service" at bounding box center [485, 332] width 374 height 24
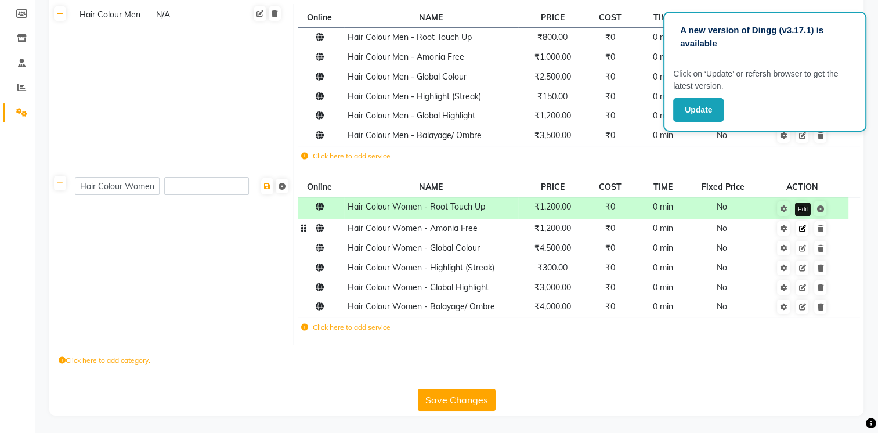
click at [803, 227] on icon at bounding box center [802, 228] width 7 height 7
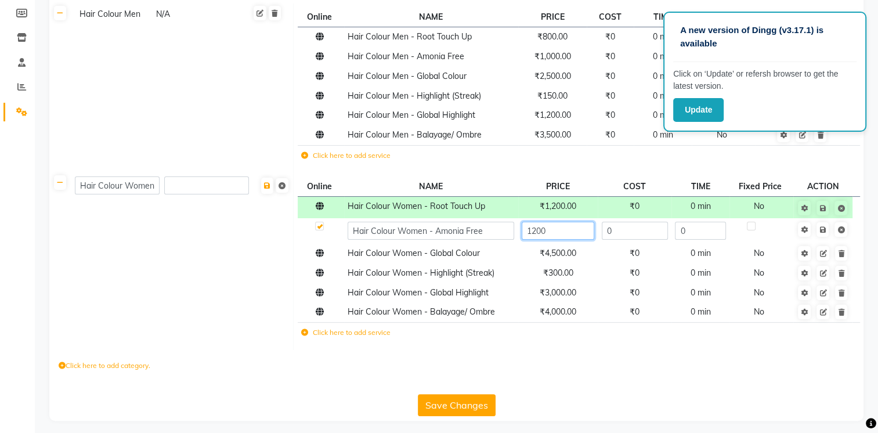
click at [536, 229] on input "1200" at bounding box center [558, 231] width 73 height 18
type input "1500"
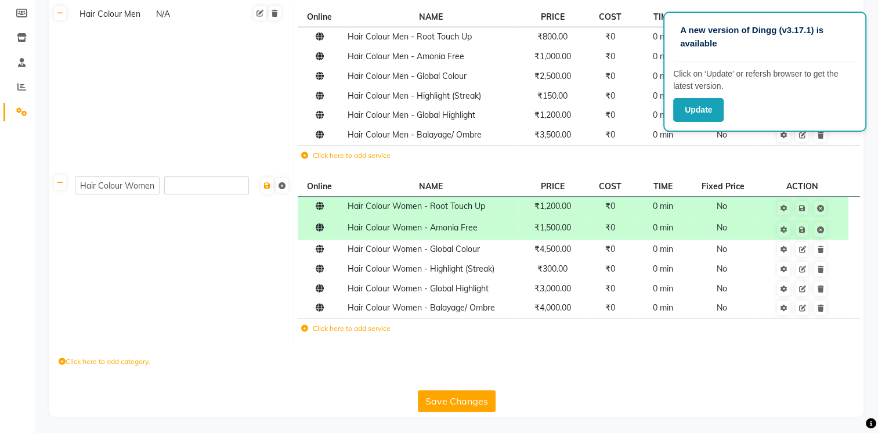
click at [609, 341] on td "Click here to add service" at bounding box center [466, 330] width 337 height 24
click at [801, 251] on icon at bounding box center [802, 249] width 7 height 7
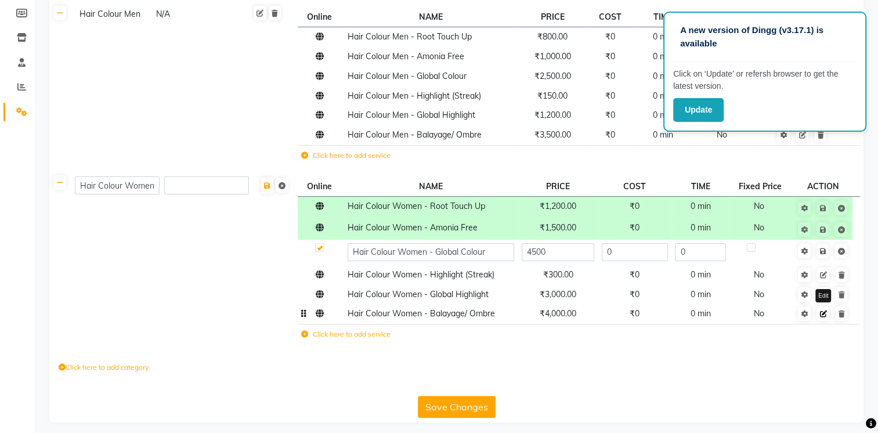
click at [822, 317] on icon at bounding box center [822, 313] width 7 height 7
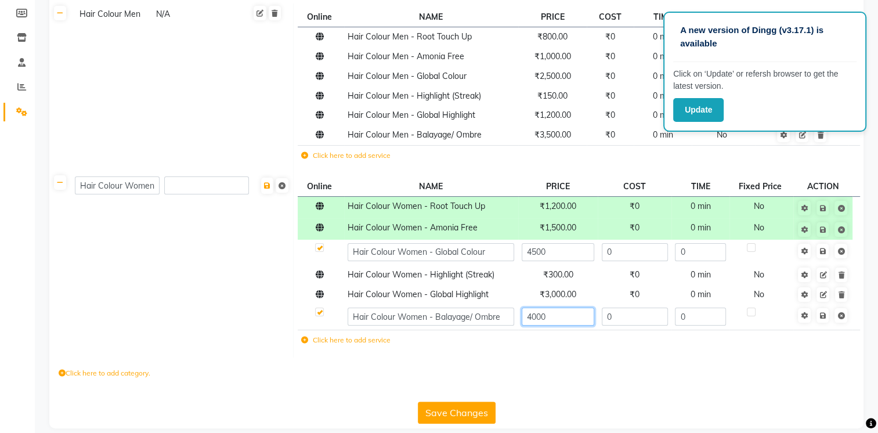
click at [537, 316] on input "4000" at bounding box center [558, 317] width 73 height 18
type input "4500"
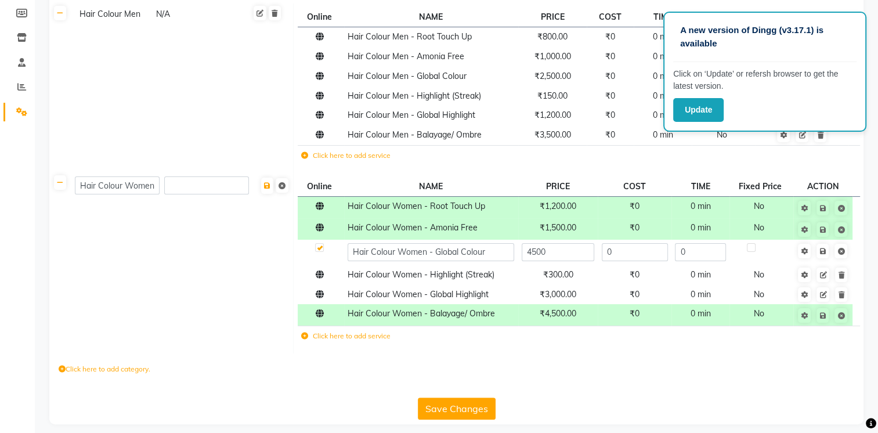
click at [567, 349] on td "Click here to add service" at bounding box center [485, 338] width 374 height 24
click at [450, 405] on button "Save Changes" at bounding box center [457, 409] width 78 height 22
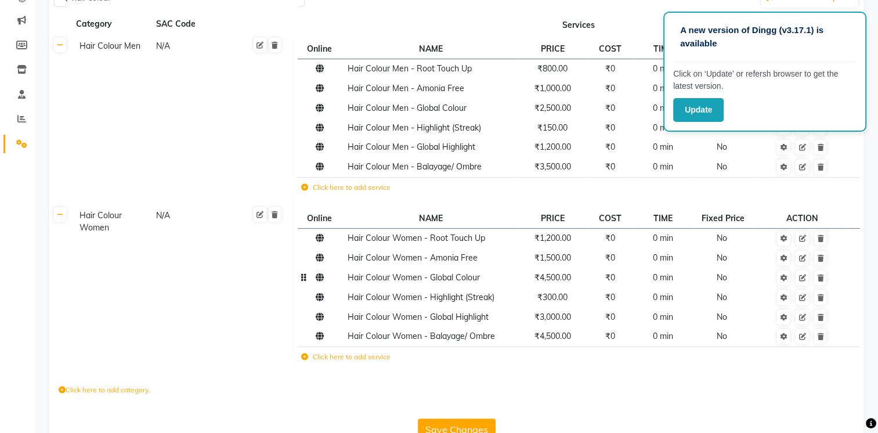
scroll to position [0, 0]
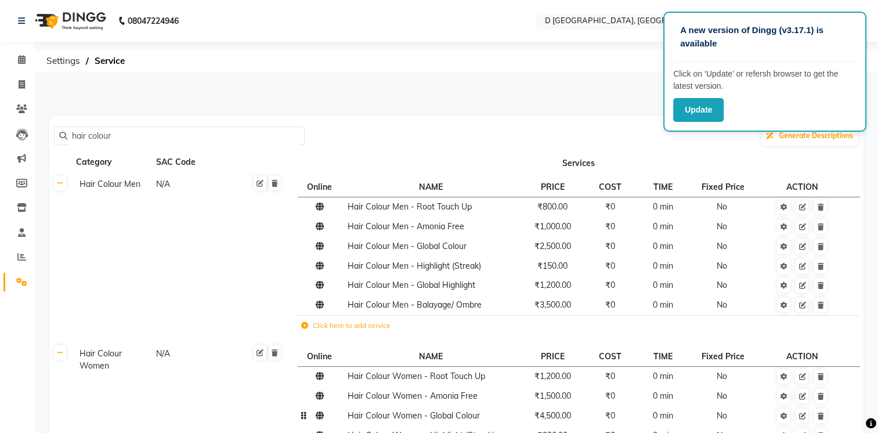
click at [121, 134] on input "hair colour" at bounding box center [183, 136] width 232 height 18
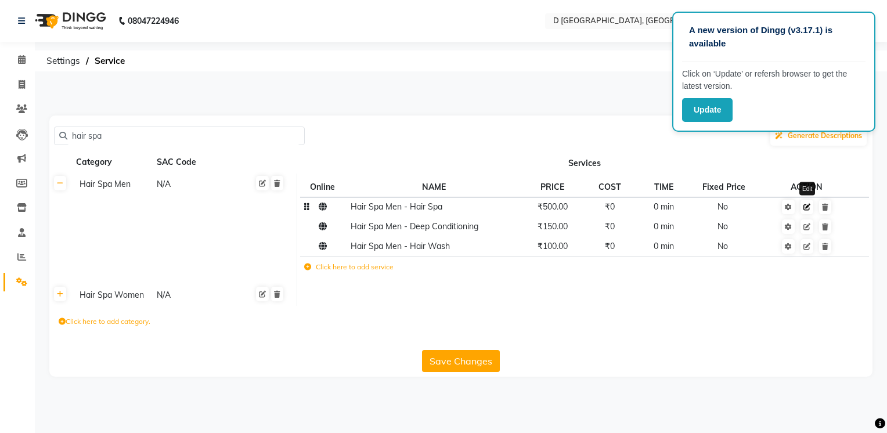
type input "hair spa"
click at [810, 212] on link at bounding box center [806, 207] width 13 height 15
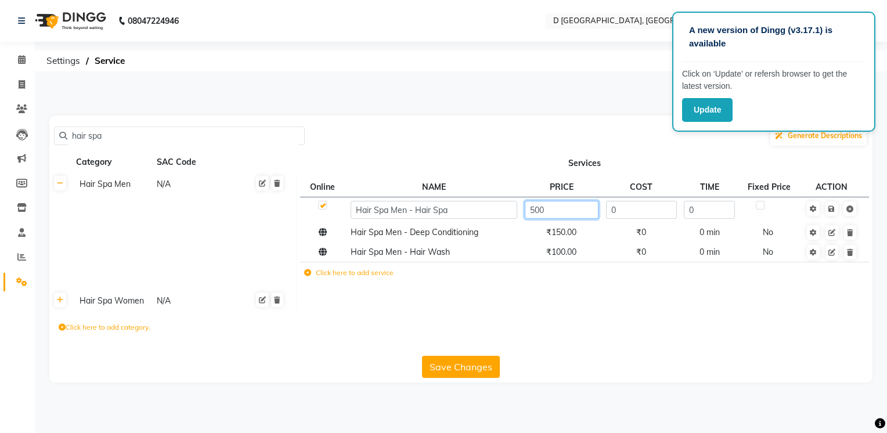
click at [533, 210] on input "500" at bounding box center [562, 210] width 74 height 18
type input "600"
click at [577, 290] on tbody "Hair Spa Men N/A Online NAME PRICE COST TIME Fixed Price ACTION Hair Spa Men - …" at bounding box center [460, 243] width 823 height 138
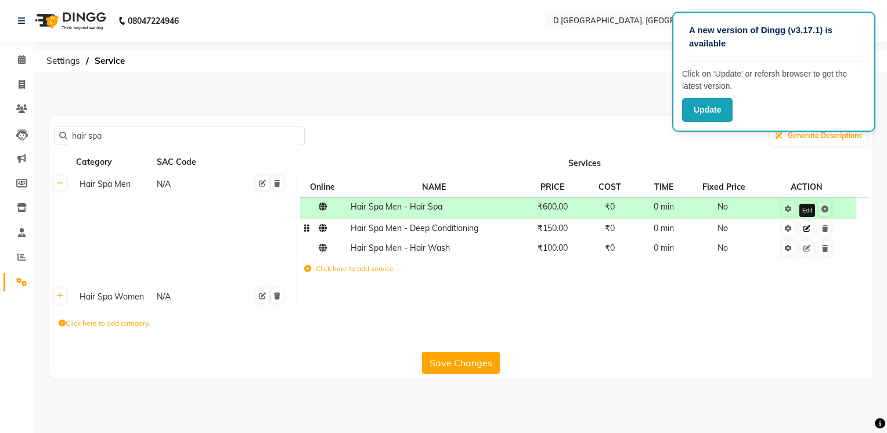
click at [805, 229] on icon at bounding box center [806, 228] width 7 height 7
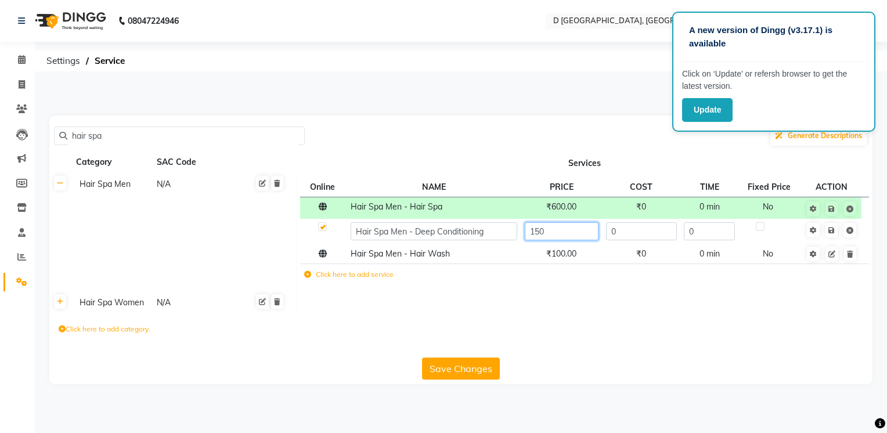
click at [533, 230] on input "150" at bounding box center [562, 231] width 74 height 18
type input "250"
click at [740, 318] on div "Click here to add category." at bounding box center [460, 330] width 823 height 35
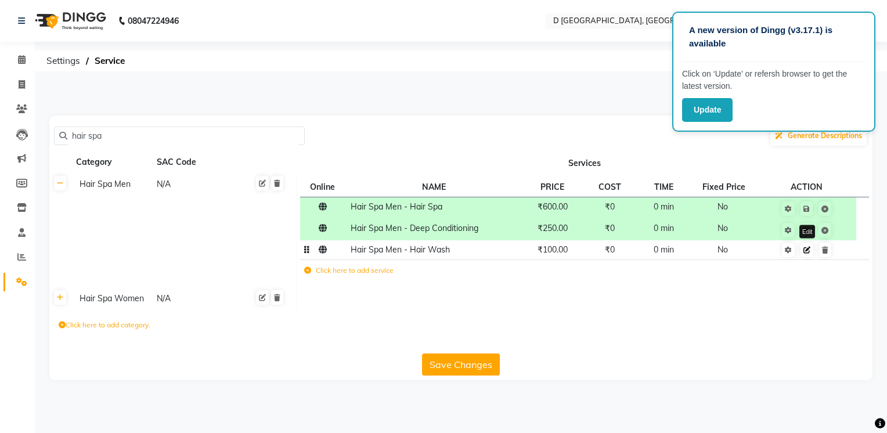
click at [807, 250] on icon at bounding box center [806, 250] width 7 height 7
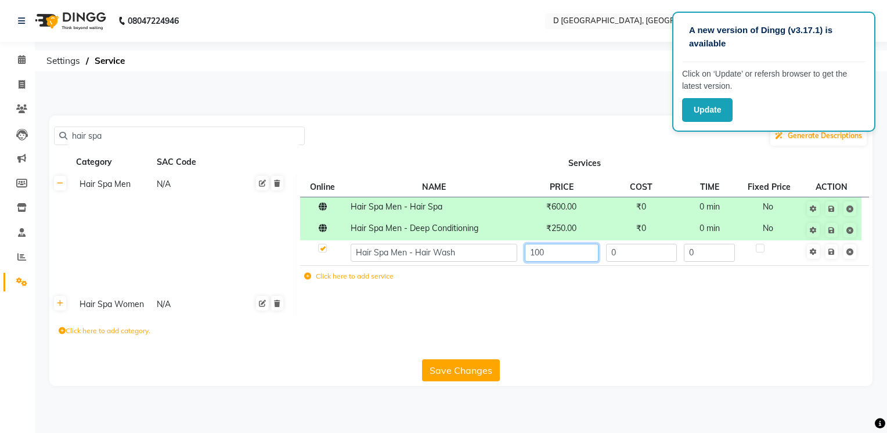
click at [539, 251] on input "100" at bounding box center [562, 253] width 74 height 18
type input "150"
click at [589, 324] on div "Click here to add category." at bounding box center [460, 332] width 823 height 35
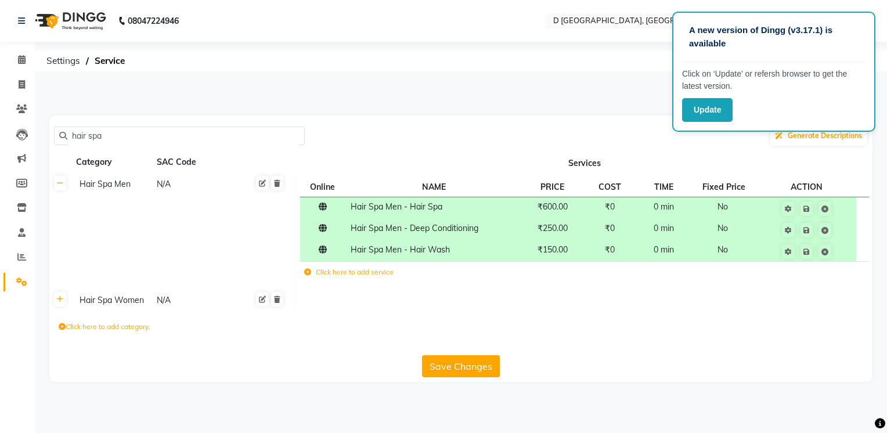
click at [100, 305] on div "Hair Spa Women" at bounding box center [113, 300] width 76 height 15
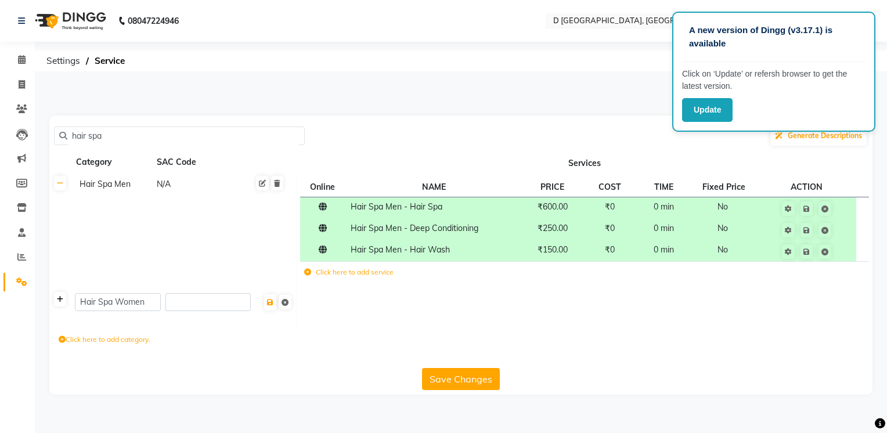
click at [63, 301] on icon at bounding box center [60, 299] width 6 height 7
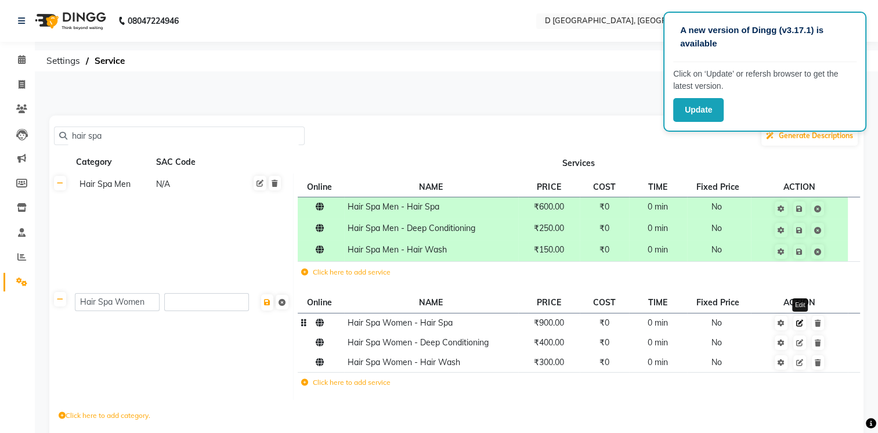
click at [797, 323] on icon at bounding box center [799, 323] width 7 height 7
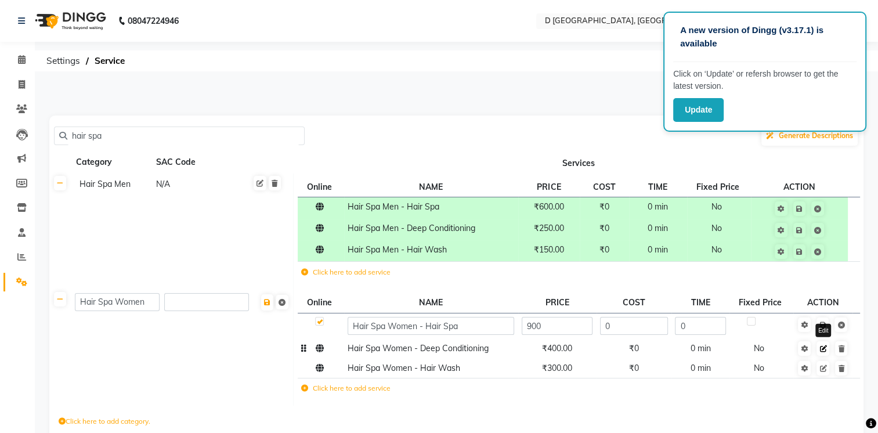
click at [823, 351] on icon at bounding box center [822, 348] width 7 height 7
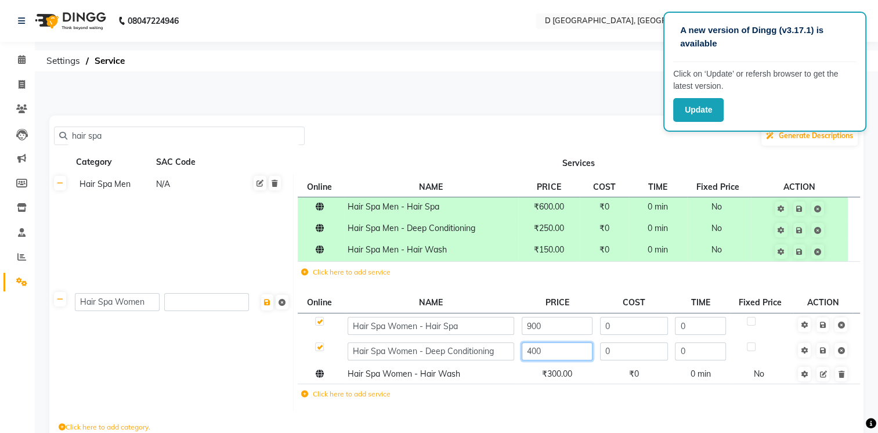
click at [532, 351] on input "400" at bounding box center [557, 351] width 71 height 18
type input "500"
click at [821, 375] on link at bounding box center [822, 374] width 13 height 15
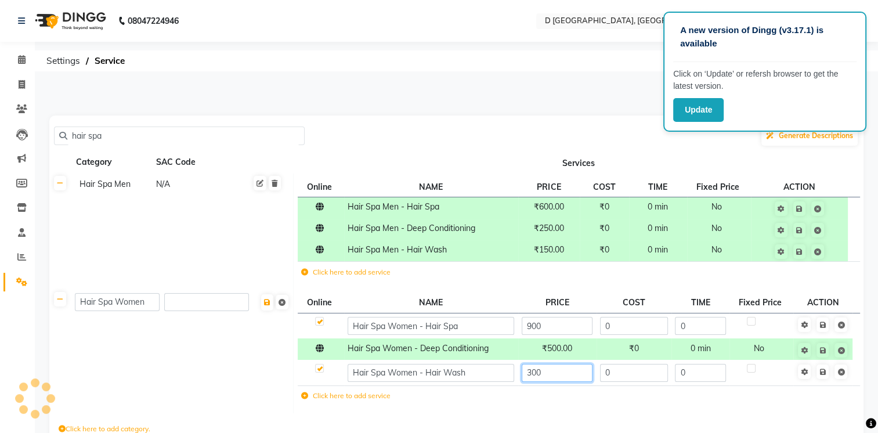
click at [531, 371] on input "300" at bounding box center [557, 373] width 71 height 18
type input "400"
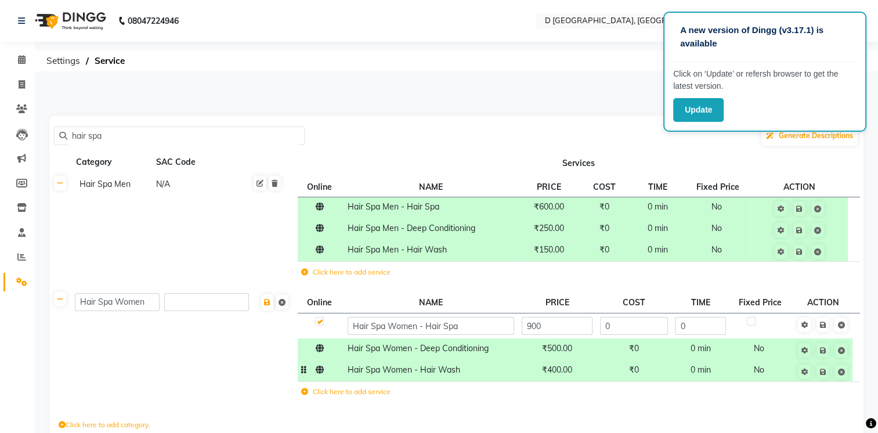
click at [553, 398] on td "Click here to add service" at bounding box center [485, 393] width 374 height 24
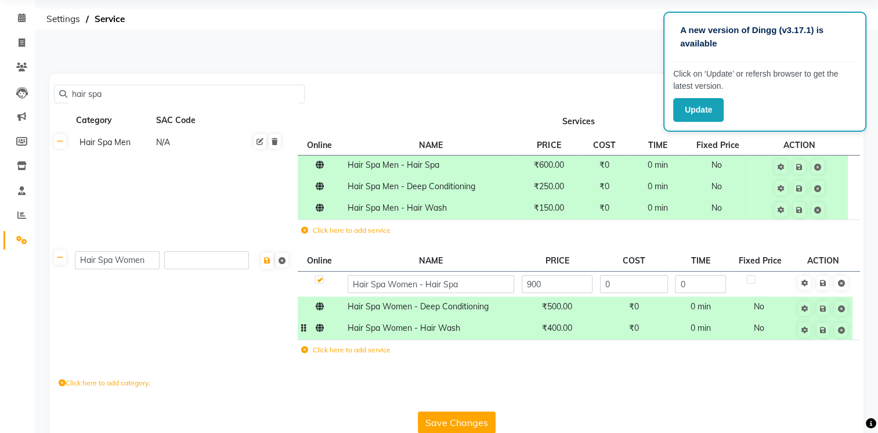
scroll to position [66, 0]
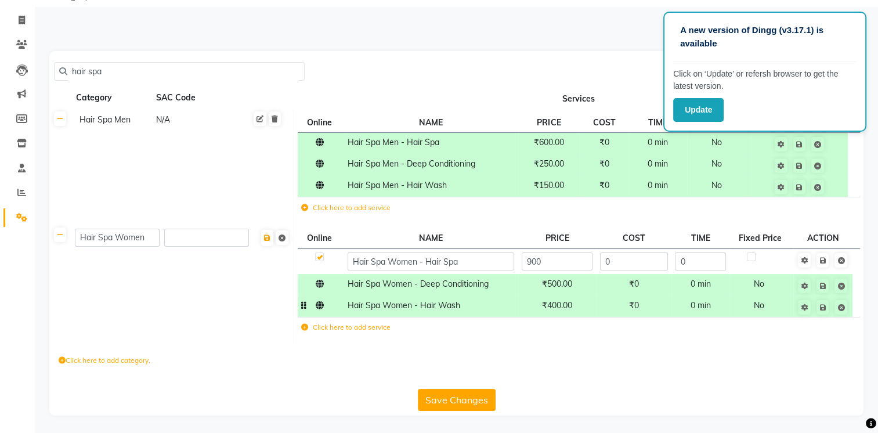
click at [457, 399] on button "Save Changes" at bounding box center [457, 400] width 78 height 22
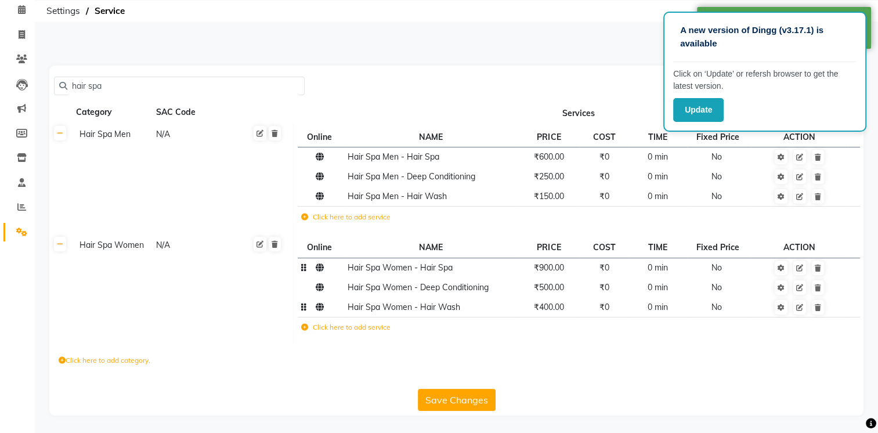
scroll to position [0, 0]
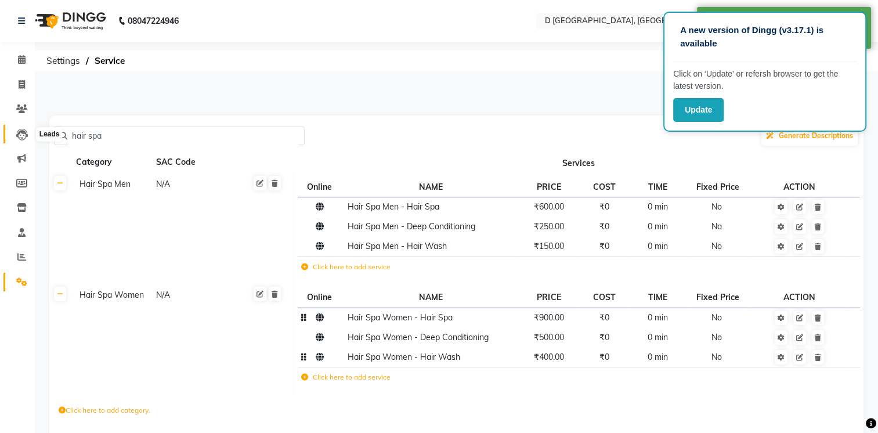
drag, startPoint x: 104, startPoint y: 136, endPoint x: 15, endPoint y: 135, distance: 89.9
click at [15, 135] on app-home "08047224946 Select Location × D [GEOGRAPHIC_DATA], English ENGLISH Español العر…" at bounding box center [439, 241] width 878 height 483
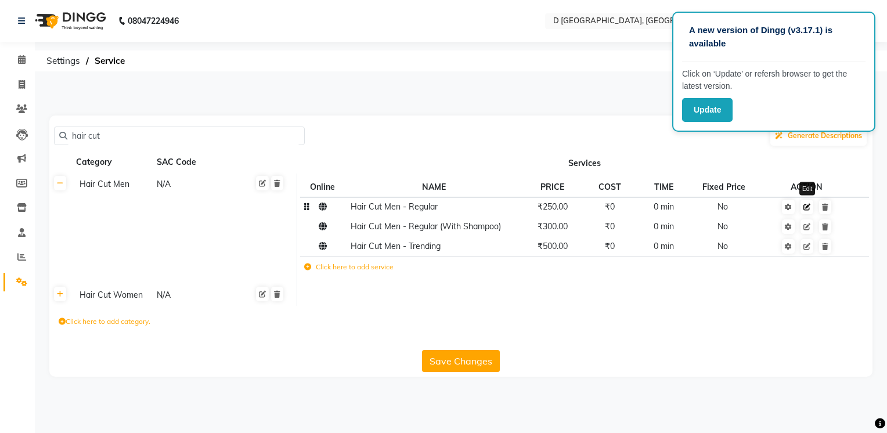
type input "hair cut"
click at [806, 208] on icon at bounding box center [806, 207] width 7 height 7
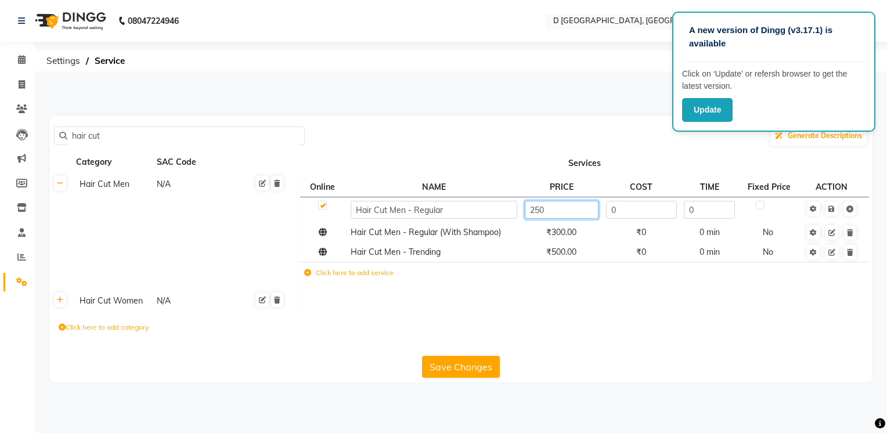
click at [540, 208] on input "250" at bounding box center [562, 210] width 74 height 18
type input "300"
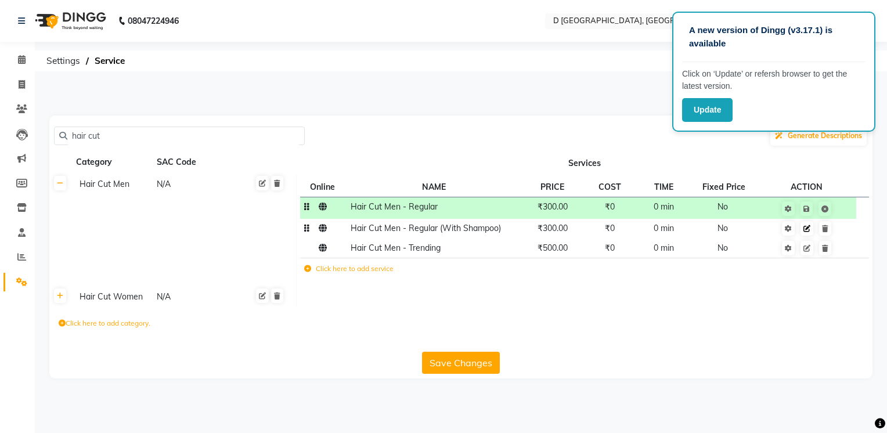
click at [832, 234] on td "Edit" at bounding box center [806, 229] width 99 height 20
click at [807, 228] on icon at bounding box center [806, 228] width 7 height 7
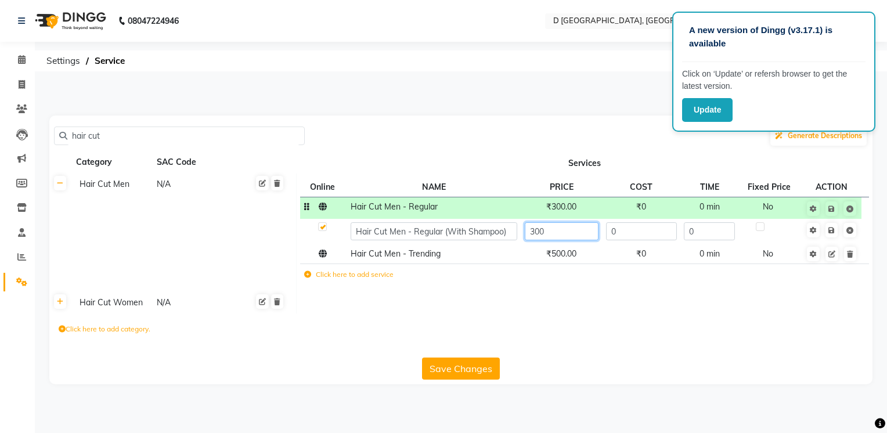
click at [538, 229] on input "300" at bounding box center [562, 231] width 74 height 18
type input "350"
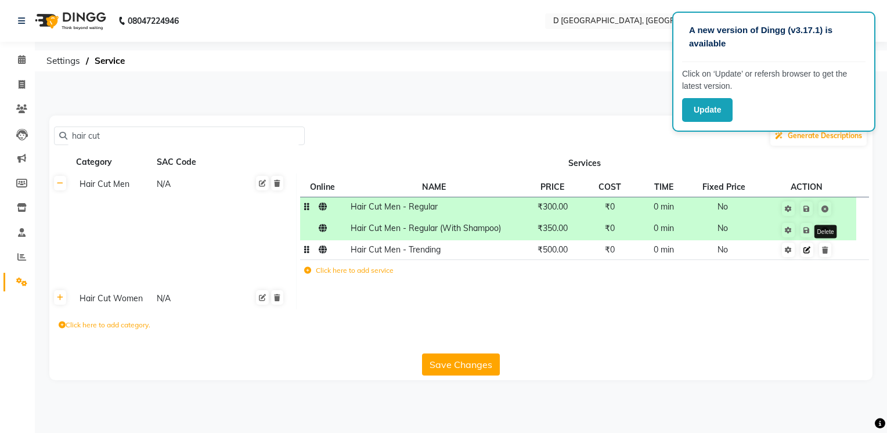
click at [830, 255] on span "Edit Delete" at bounding box center [814, 249] width 37 height 10
click at [60, 296] on icon at bounding box center [60, 297] width 6 height 7
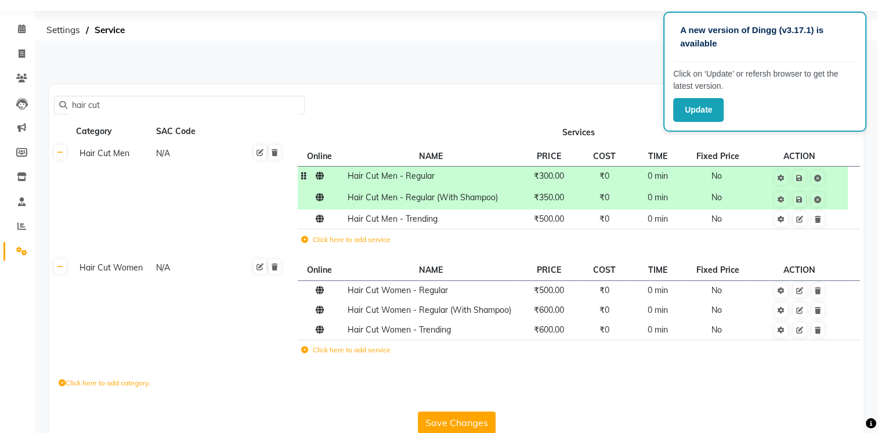
scroll to position [55, 0]
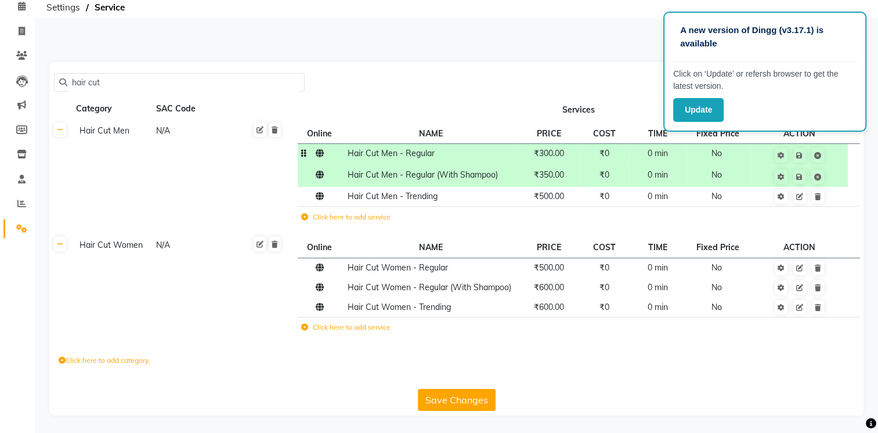
click at [635, 410] on div "Save Changes" at bounding box center [456, 397] width 805 height 27
click at [116, 77] on input "hair cut" at bounding box center [183, 83] width 232 height 18
type input "h"
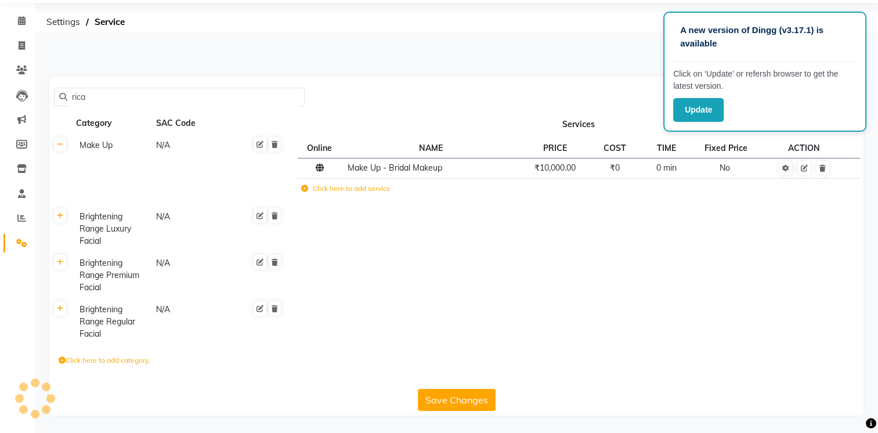
scroll to position [0, 0]
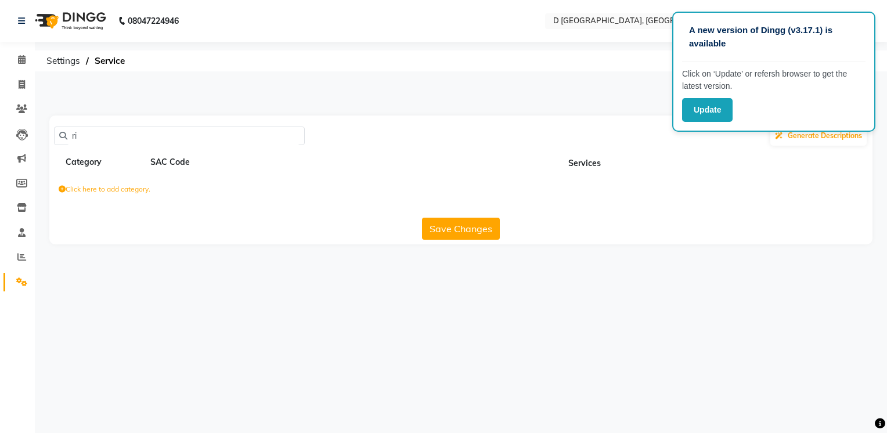
type input "r"
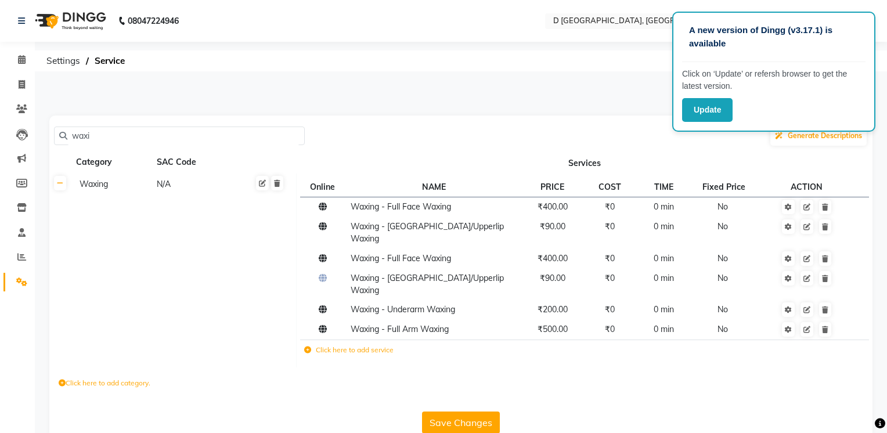
type input "waxi"
click at [63, 380] on icon at bounding box center [62, 383] width 7 height 7
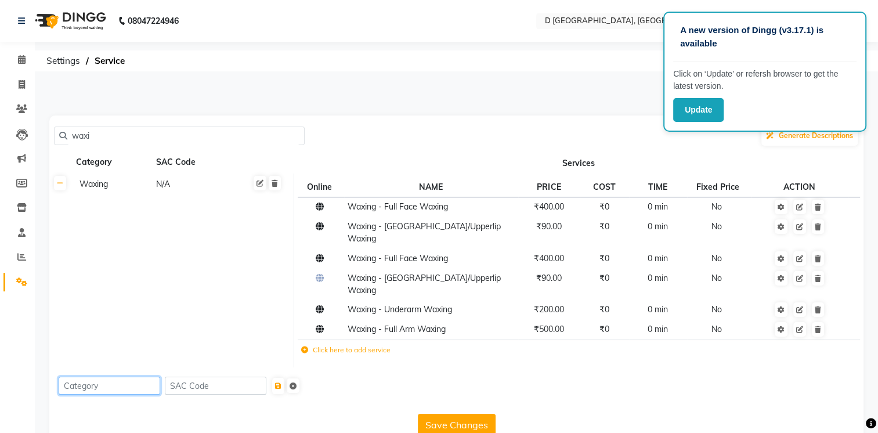
click at [75, 377] on input at bounding box center [110, 386] width 102 height 18
type input "Rica Waxing"
click at [281, 382] on icon "submit" at bounding box center [278, 385] width 6 height 7
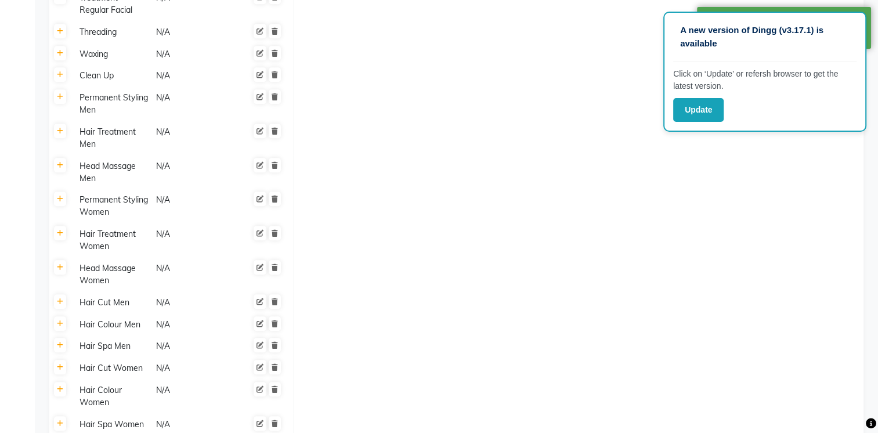
scroll to position [852, 0]
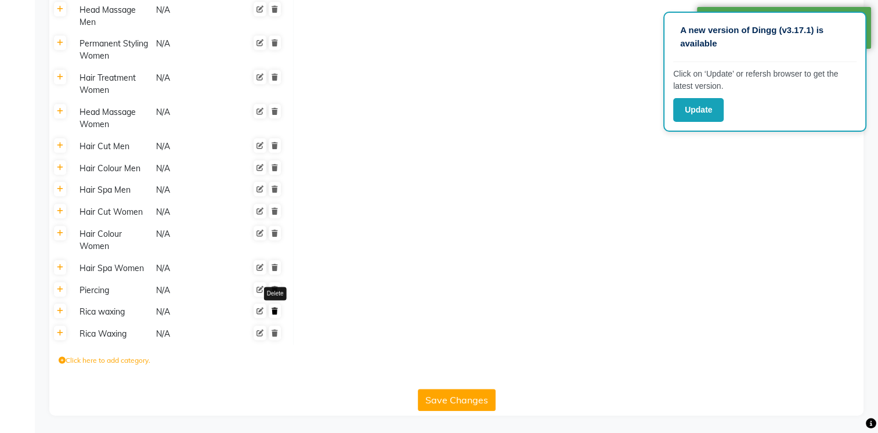
click at [273, 311] on icon at bounding box center [275, 311] width 6 height 7
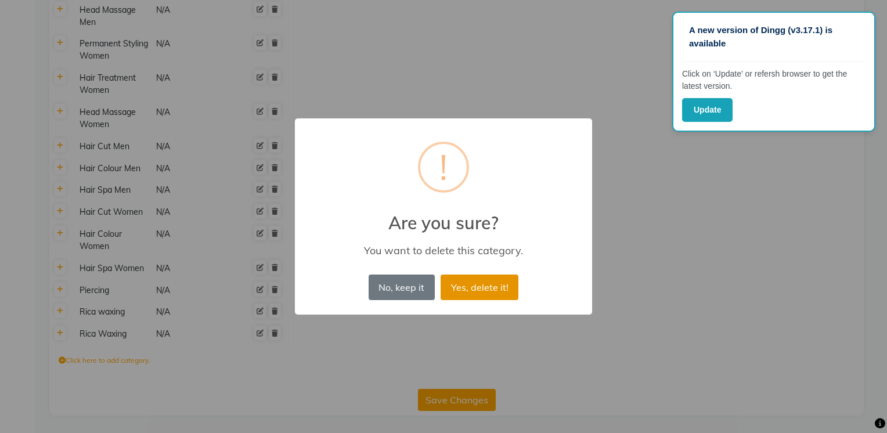
click at [487, 286] on button "Yes, delete it!" at bounding box center [479, 287] width 78 height 26
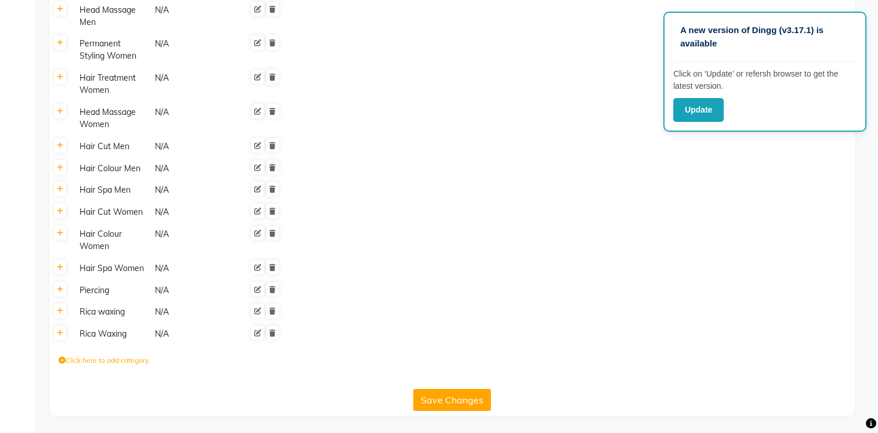
scroll to position [831, 0]
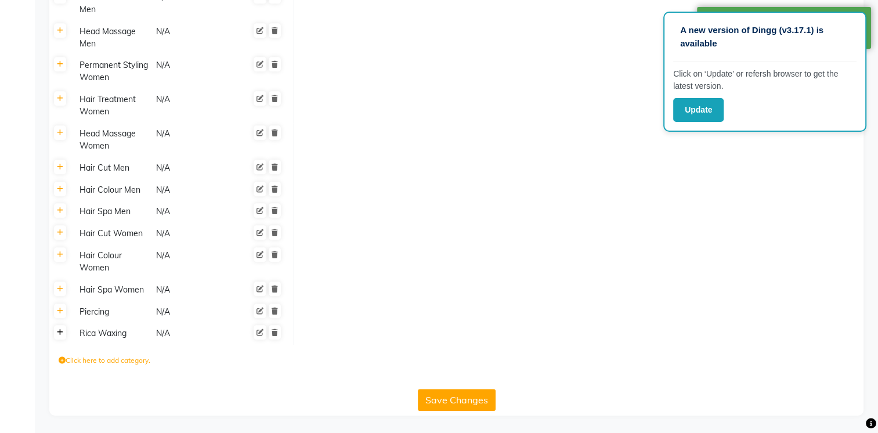
click at [59, 333] on icon at bounding box center [60, 332] width 6 height 7
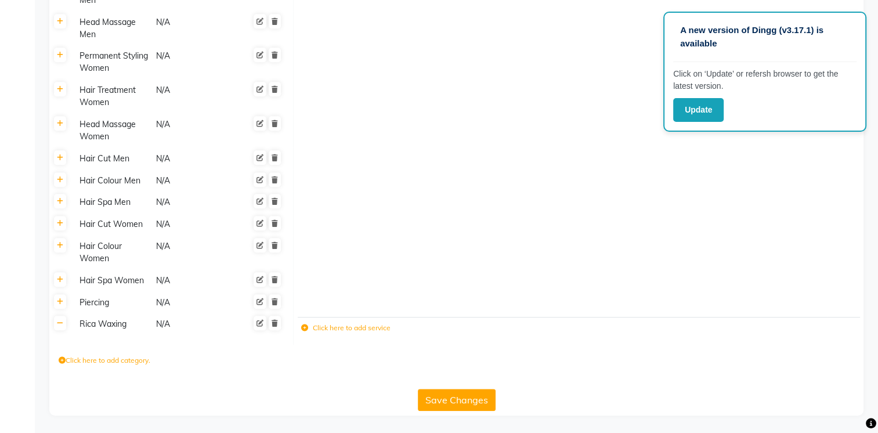
scroll to position [841, 0]
click at [304, 326] on icon at bounding box center [304, 327] width 7 height 7
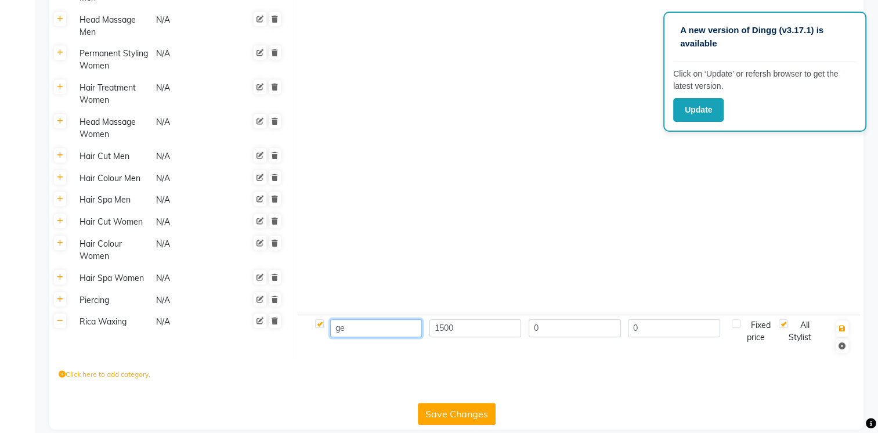
type input "e"
type input "Full Arms"
click at [459, 332] on input "1500" at bounding box center [475, 328] width 92 height 18
type input "1"
type input "700"
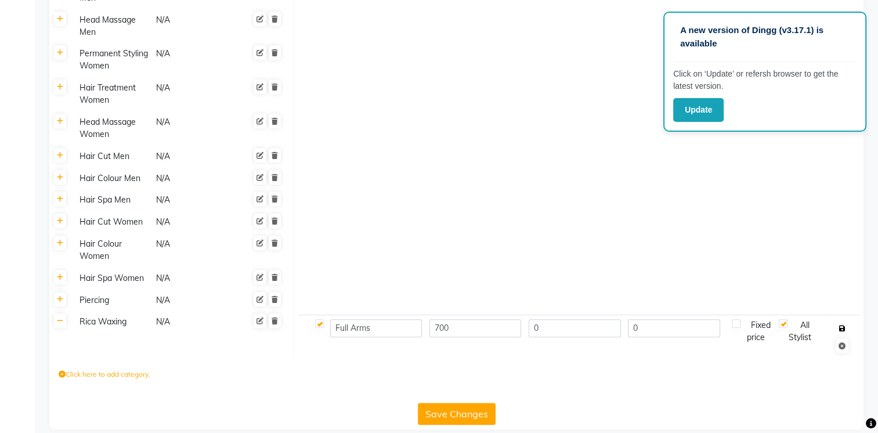
click at [842, 327] on icon "button" at bounding box center [842, 328] width 6 height 7
click at [841, 329] on icon "button" at bounding box center [842, 328] width 6 height 7
click at [454, 413] on button "Save Changes" at bounding box center [457, 414] width 78 height 22
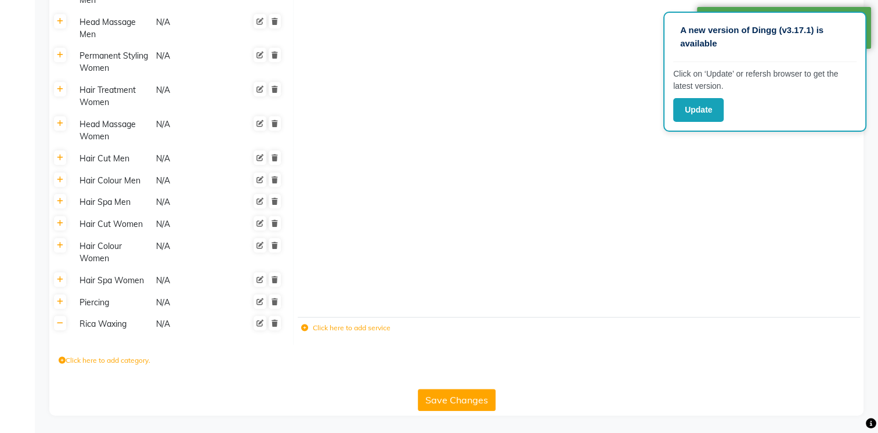
click at [88, 327] on div "Rica Waxing" at bounding box center [112, 324] width 75 height 15
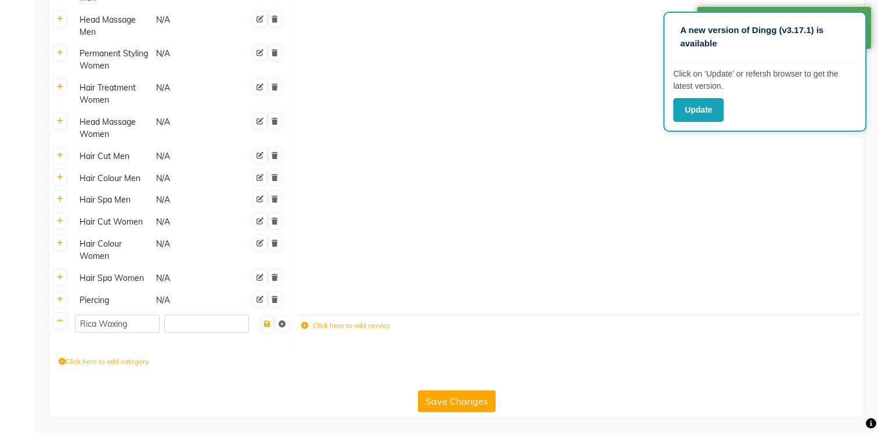
click at [303, 324] on icon at bounding box center [304, 325] width 7 height 7
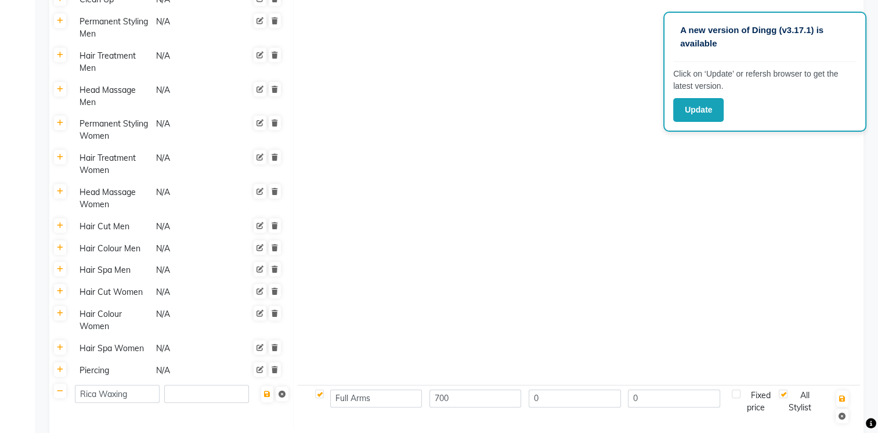
scroll to position [857, 0]
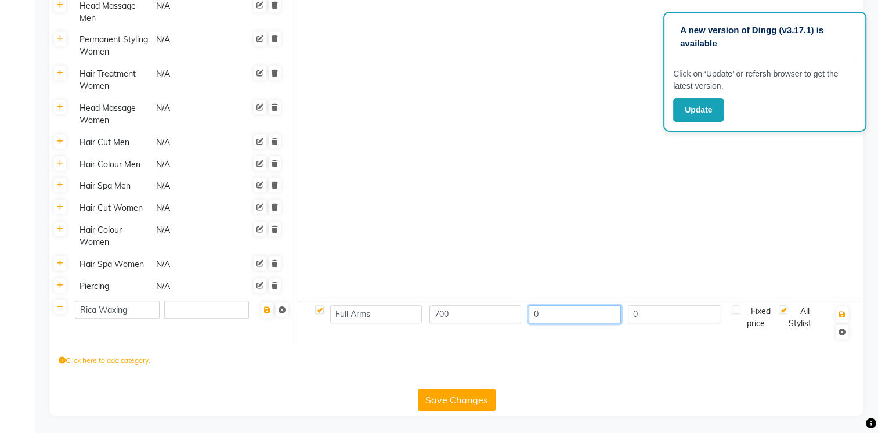
click at [544, 315] on input "0" at bounding box center [575, 314] width 92 height 18
click at [648, 313] on input "0" at bounding box center [674, 314] width 92 height 18
click at [842, 329] on icon at bounding box center [842, 331] width 7 height 7
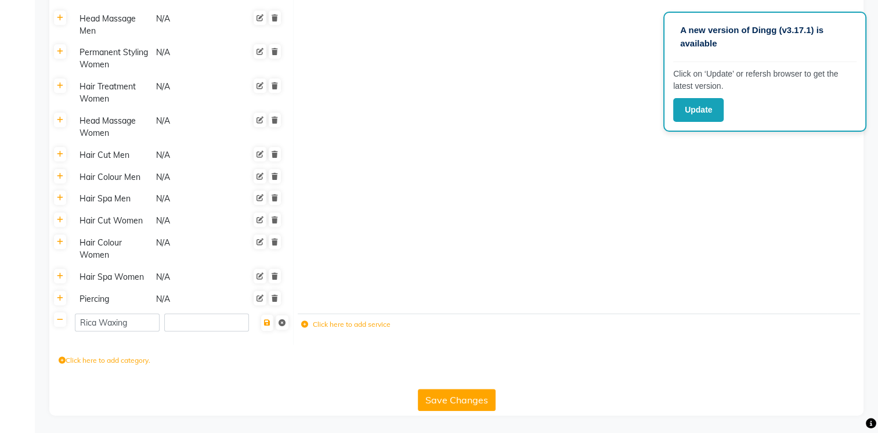
click at [617, 361] on div "Click here to add category." at bounding box center [456, 362] width 814 height 35
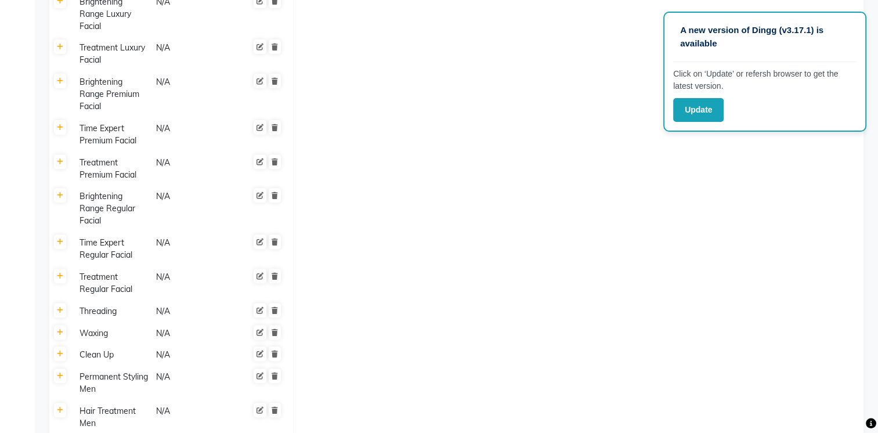
scroll to position [0, 0]
